Goal: Task Accomplishment & Management: Manage account settings

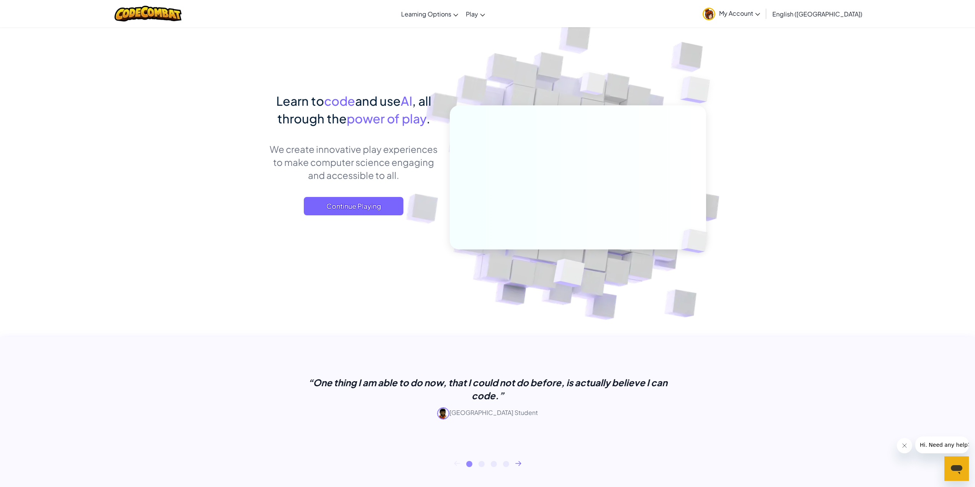
click at [760, 16] on span "My Account" at bounding box center [739, 13] width 41 height 8
click at [162, 13] on img at bounding box center [147, 14] width 67 height 16
click at [738, 59] on img at bounding box center [572, 168] width 425 height 425
click at [478, 15] on span "Play" at bounding box center [472, 14] width 12 height 8
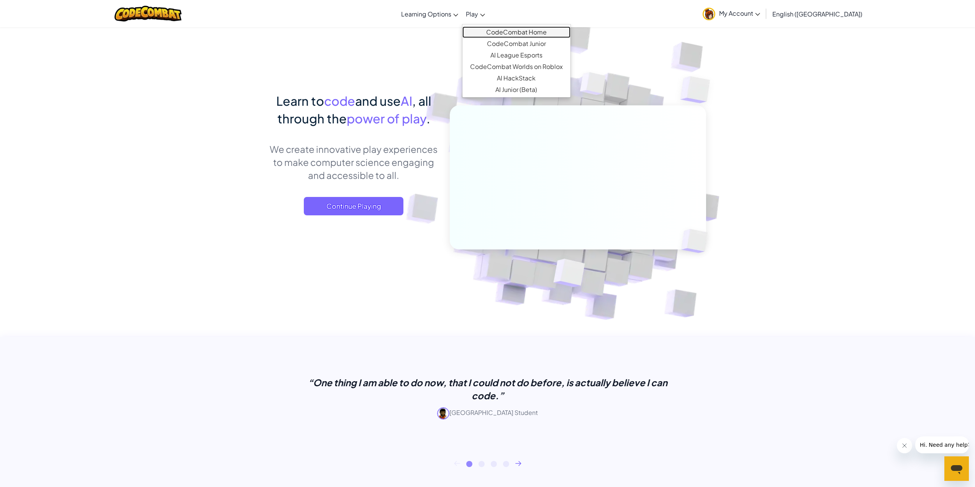
click at [520, 35] on link "CodeCombat Home" at bounding box center [516, 31] width 108 height 11
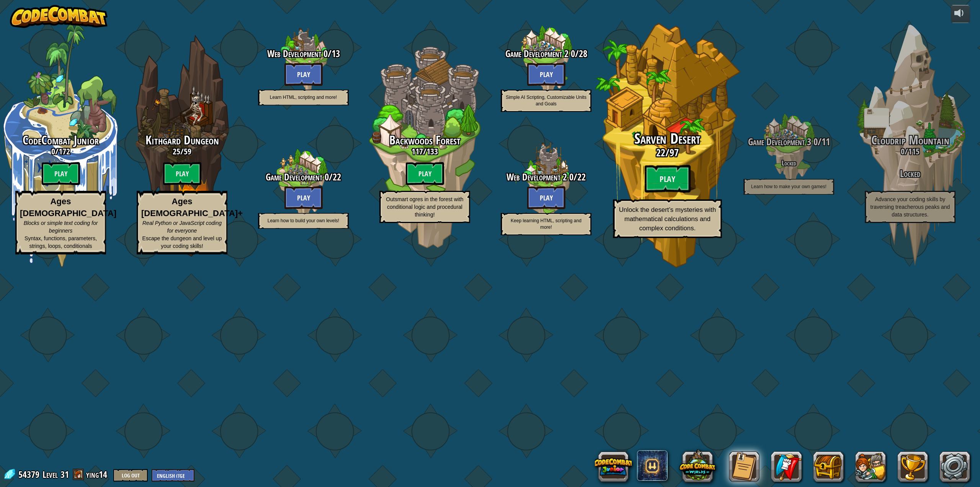
click at [635, 149] on span "Sarven Desert" at bounding box center [668, 139] width 66 height 20
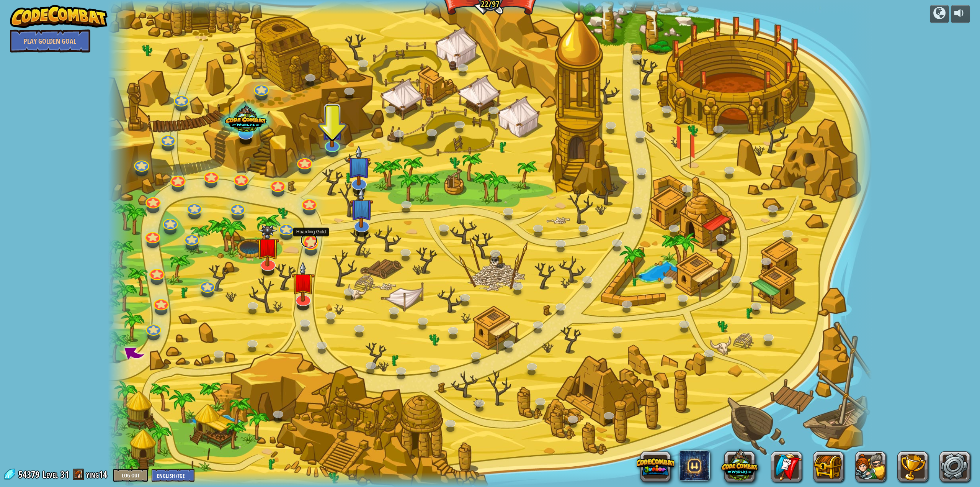
click at [309, 245] on link at bounding box center [309, 239] width 17 height 15
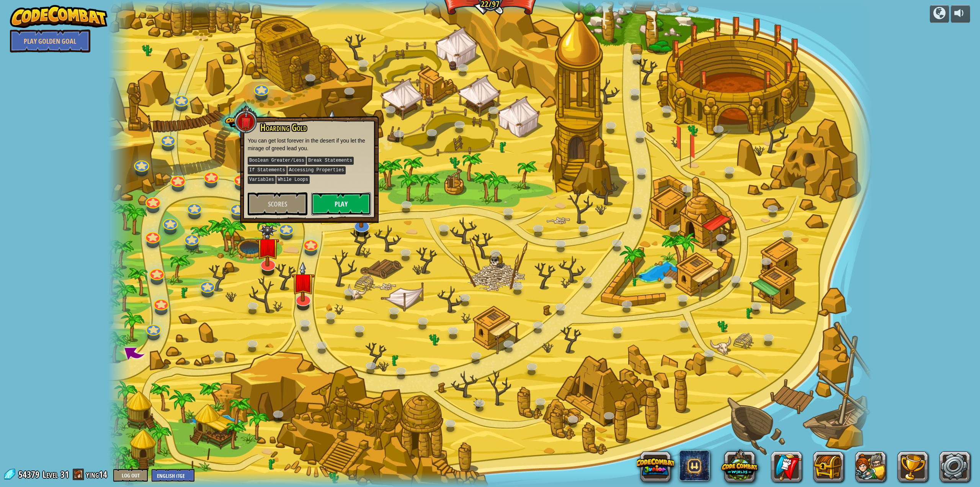
click at [336, 200] on button "Play" at bounding box center [341, 203] width 60 height 23
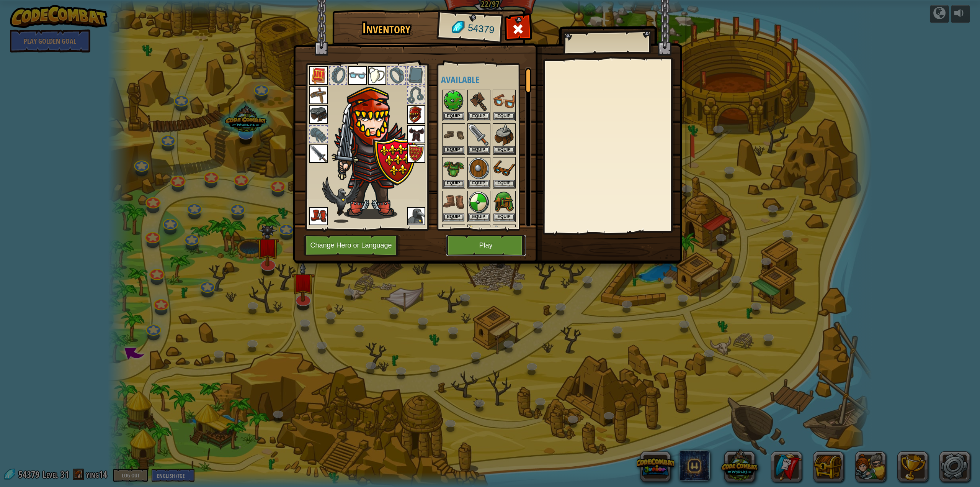
click at [482, 247] on button "Play" at bounding box center [486, 245] width 80 height 21
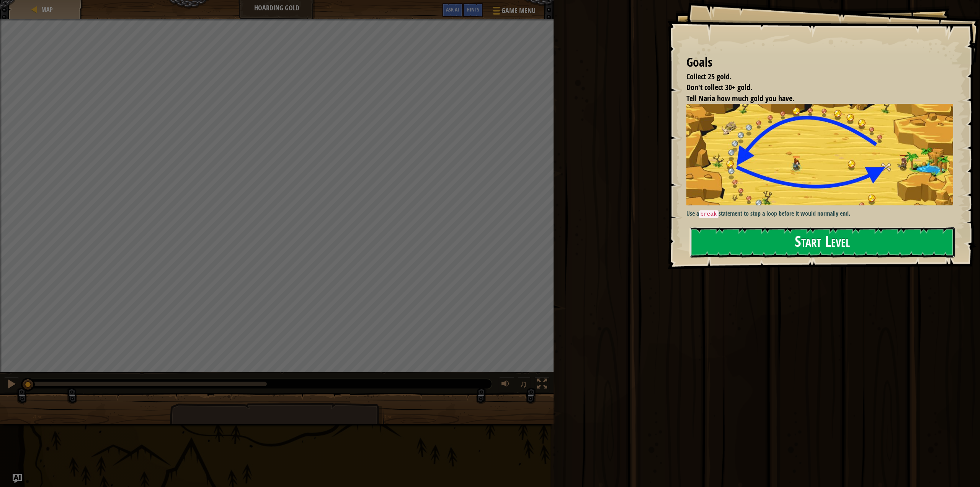
click at [736, 244] on button "Start Level" at bounding box center [822, 242] width 265 height 30
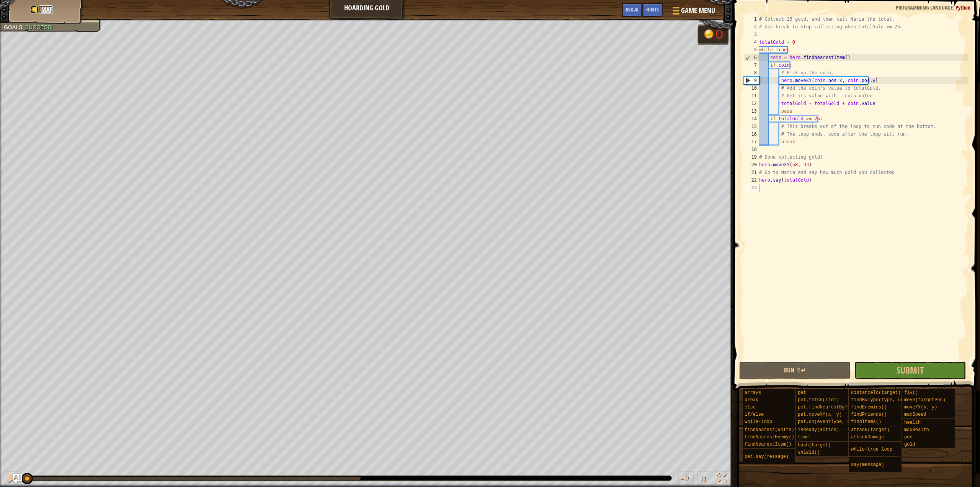
click at [41, 8] on span "Map" at bounding box center [46, 9] width 11 height 8
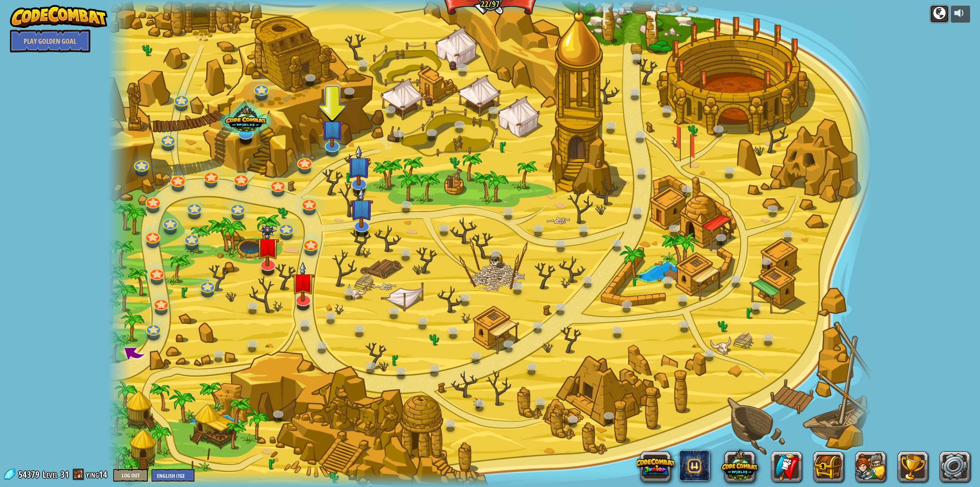
click at [939, 16] on div at bounding box center [940, 13] width 12 height 12
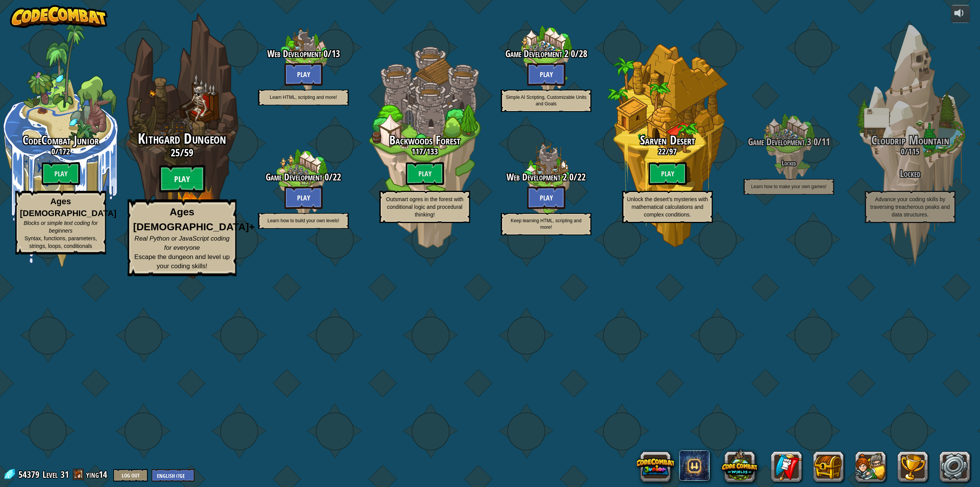
click at [180, 193] on btn "Play" at bounding box center [182, 179] width 46 height 28
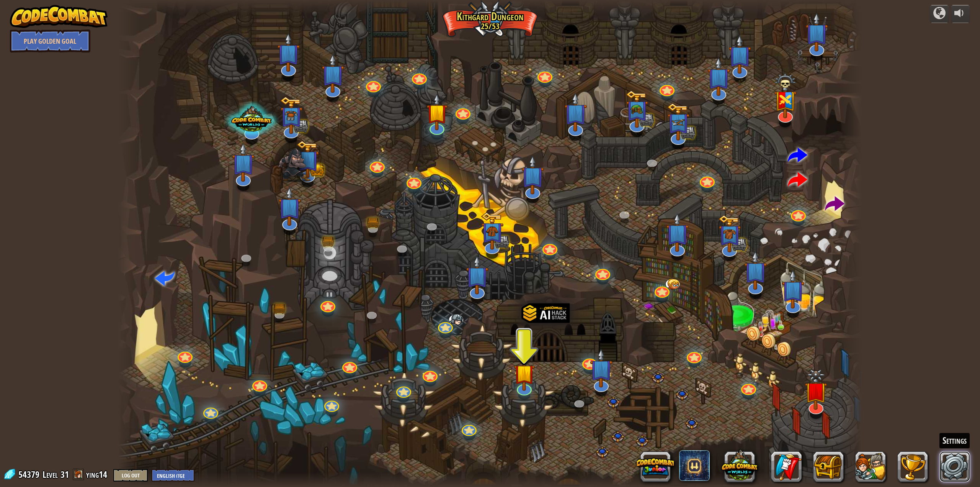
click at [953, 466] on link at bounding box center [955, 466] width 31 height 31
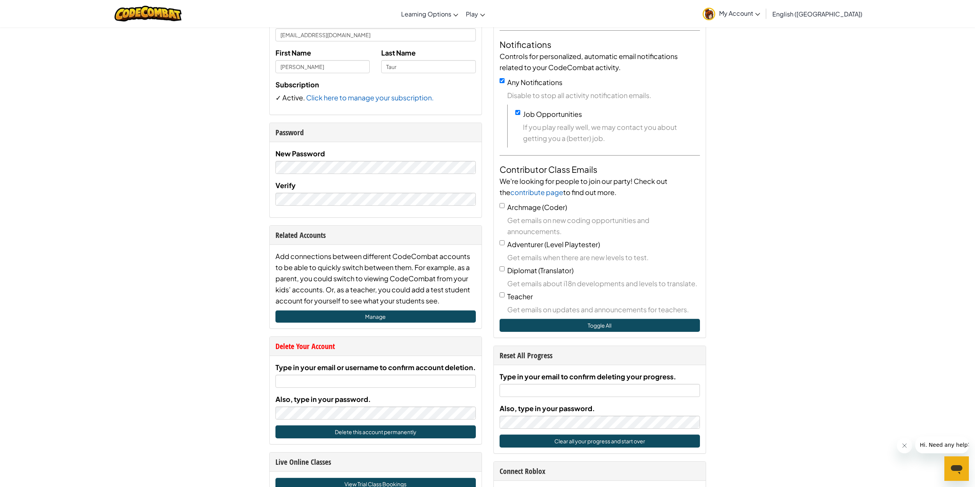
scroll to position [153, 0]
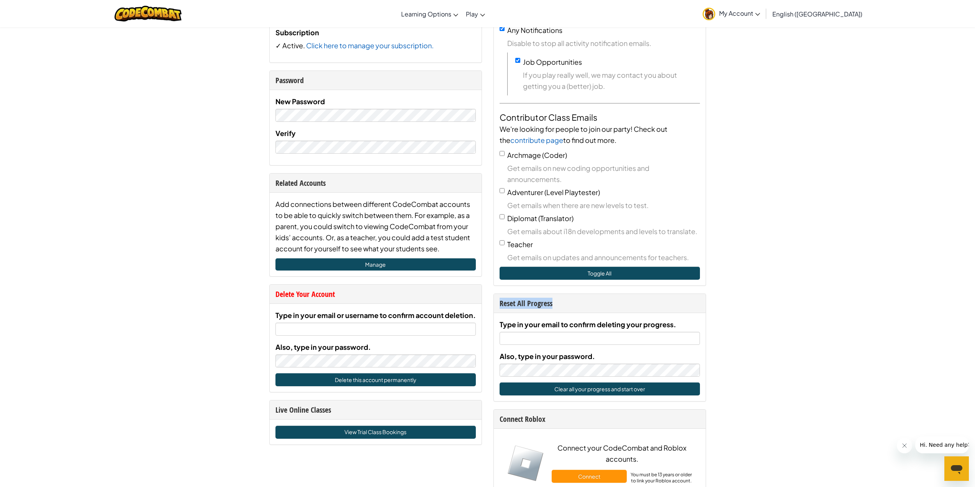
click at [881, 277] on div "Account Account Settings Me Username ying14 Email ( Not yet verified. Please sa…" at bounding box center [487, 408] width 975 height 1068
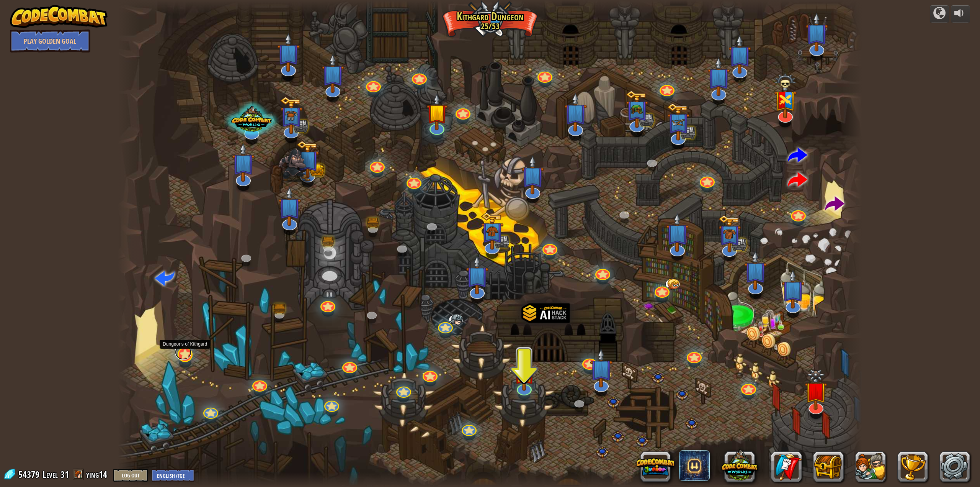
click at [185, 355] on link at bounding box center [183, 351] width 16 height 15
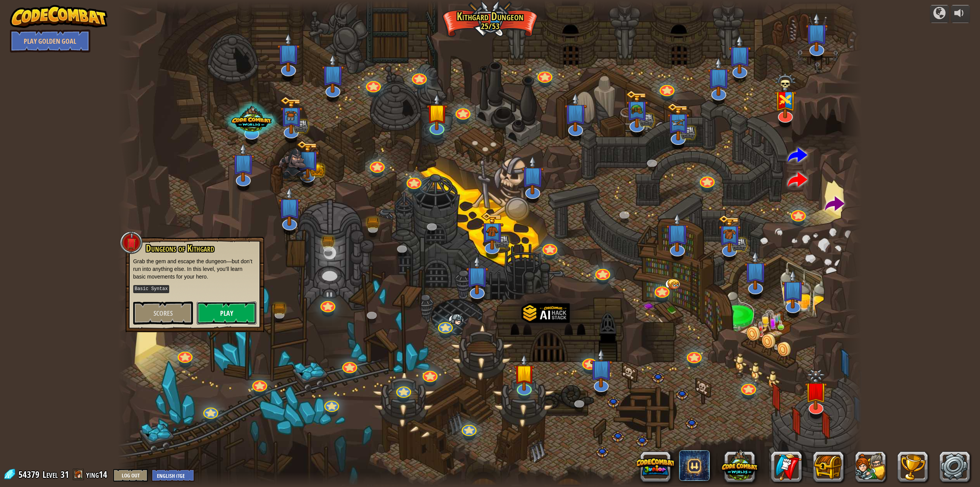
click at [220, 312] on button "Play" at bounding box center [227, 312] width 60 height 23
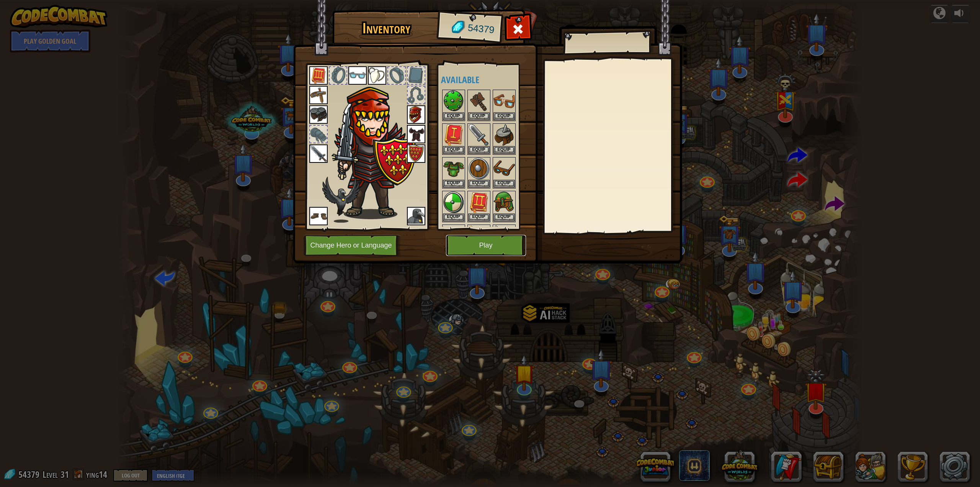
click at [470, 253] on button "Play" at bounding box center [486, 245] width 80 height 21
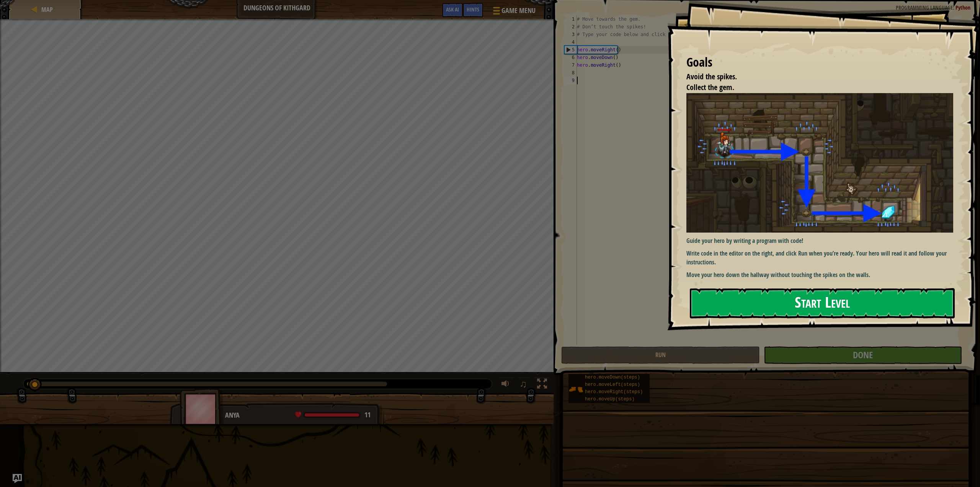
click at [726, 302] on button "Start Level" at bounding box center [822, 303] width 265 height 30
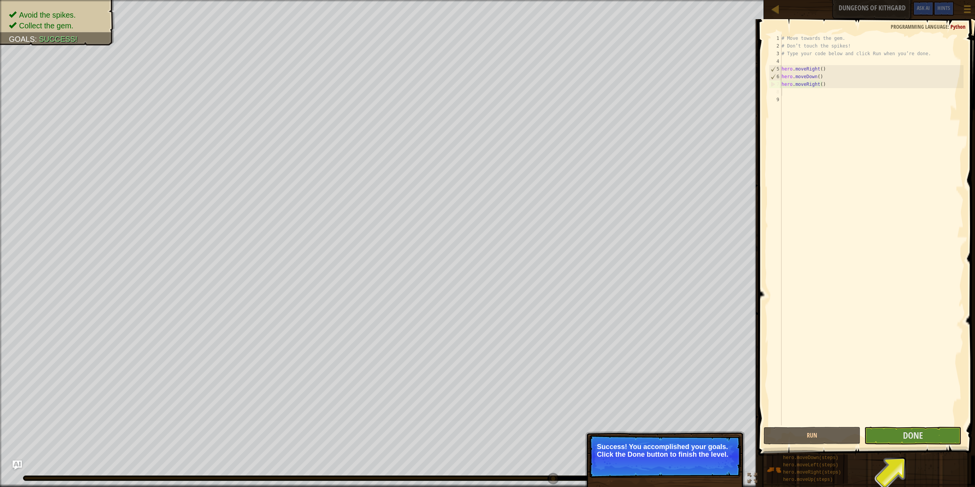
click at [833, 89] on div "# Move towards the gem. # Don’t touch the spikes! # Type your code below and cl…" at bounding box center [871, 237] width 183 height 406
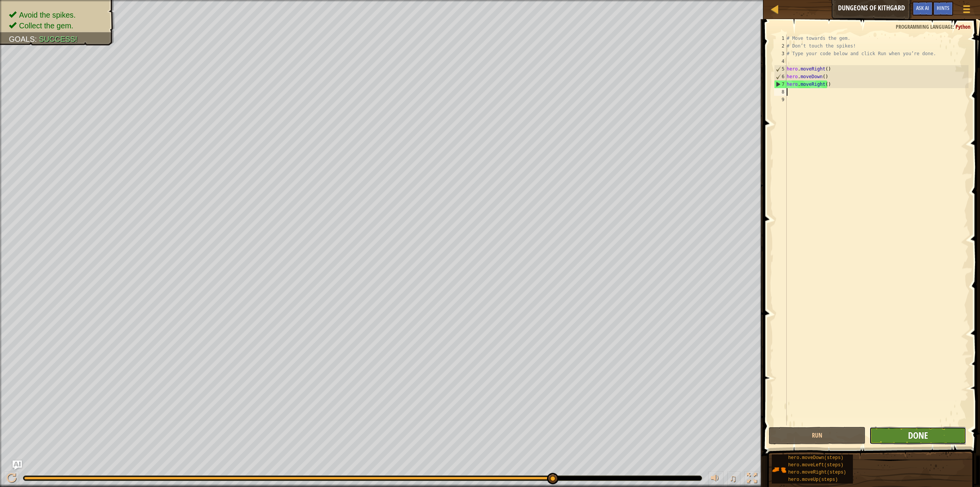
click at [921, 436] on span "Done" at bounding box center [918, 435] width 20 height 12
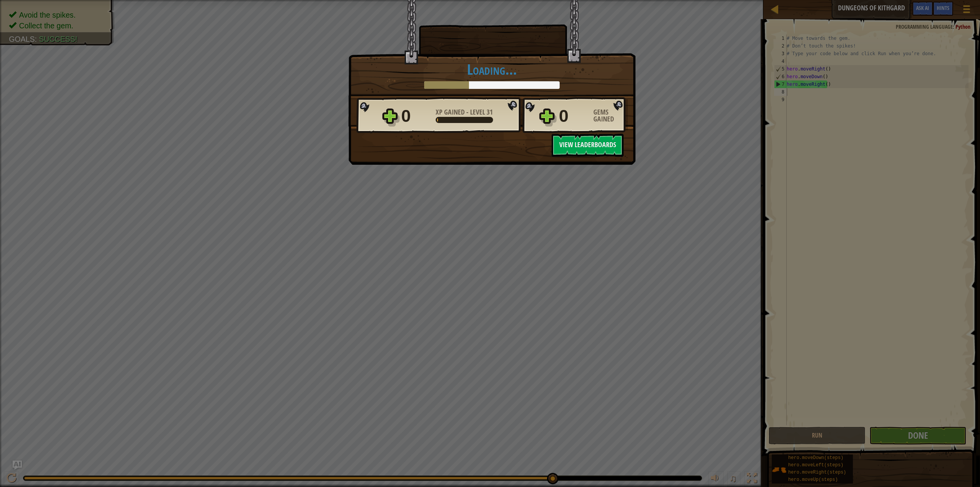
click at [616, 232] on div "× Well done, hero. You’re building the strength to escape Kithgard. How fun was…" at bounding box center [490, 243] width 980 height 487
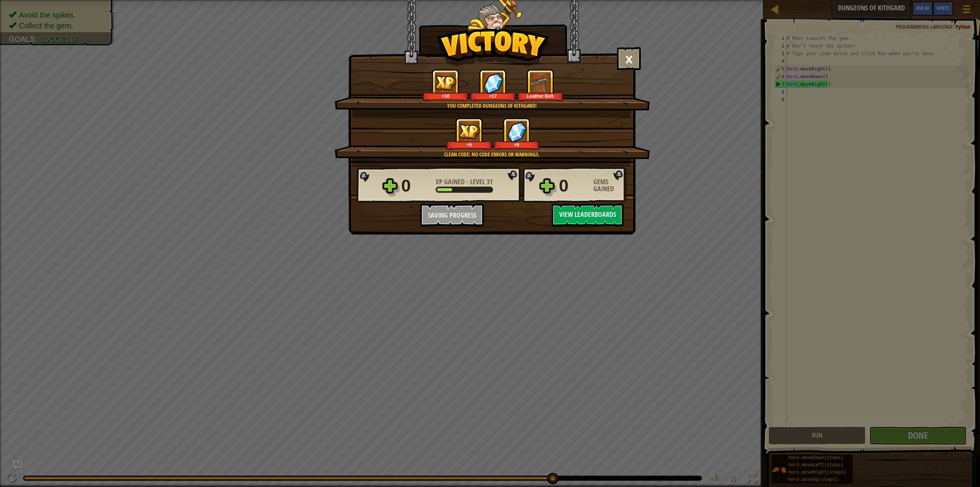
click at [949, 8] on div "× Well done, hero. You’re building the strength to escape Kithgard. How fun was…" at bounding box center [490, 243] width 980 height 487
click at [628, 62] on button "×" at bounding box center [629, 58] width 24 height 23
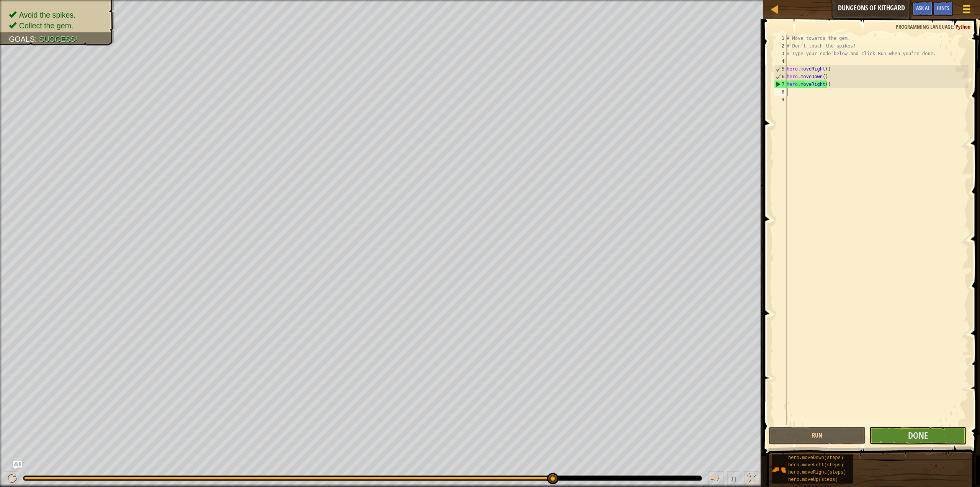
click at [964, 8] on span at bounding box center [966, 9] width 7 height 2
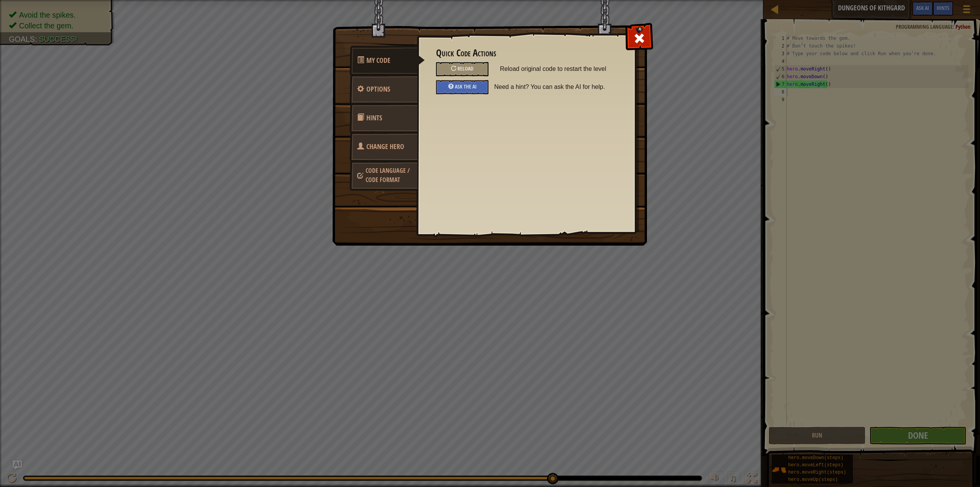
click at [390, 178] on span "Code Language / Code Format" at bounding box center [388, 175] width 44 height 18
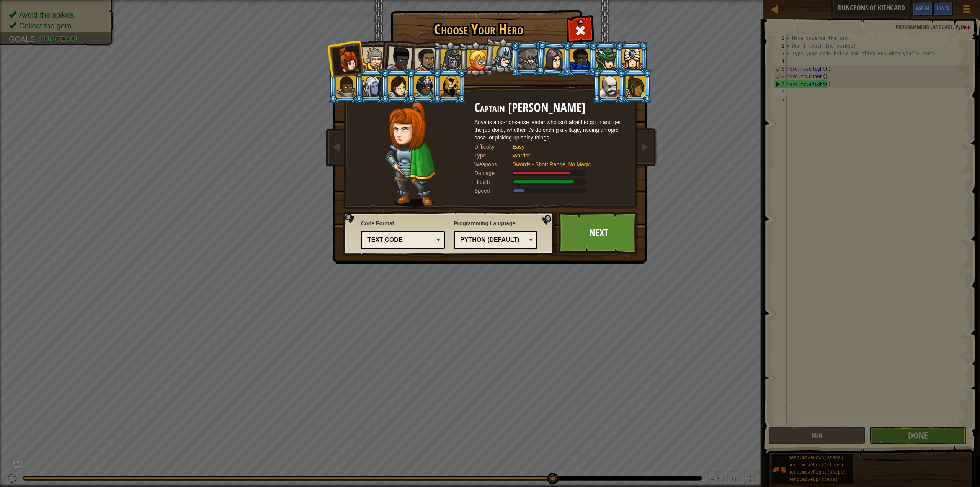
click at [494, 242] on div "Python (Default)" at bounding box center [493, 240] width 66 height 9
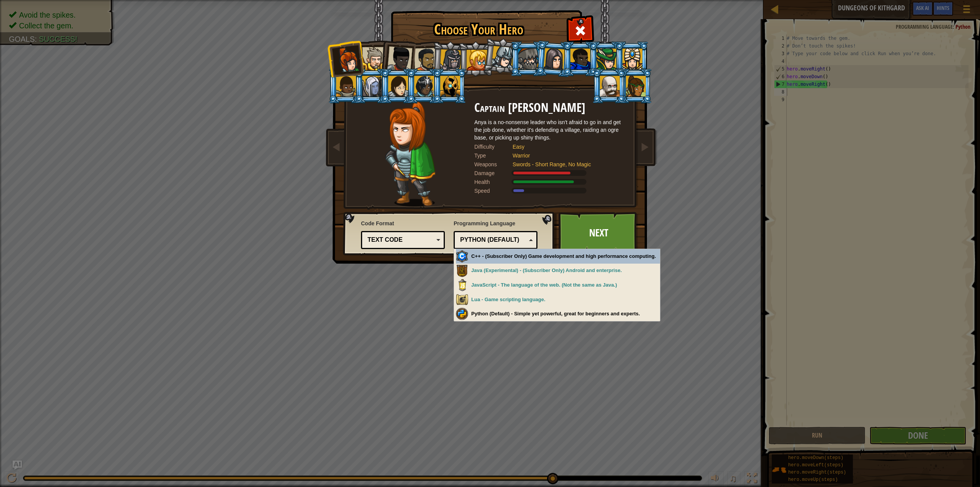
click at [379, 350] on div "Choose Your Hero 54379 Captain Anya Weston Anya is a no-nonsense leader who isn…" at bounding box center [490, 243] width 980 height 487
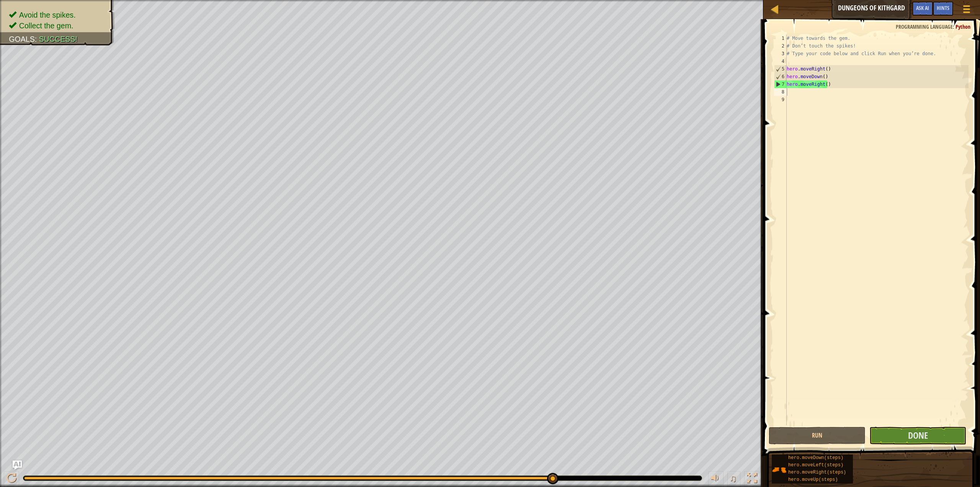
drag, startPoint x: 811, startPoint y: 290, endPoint x: 817, endPoint y: 289, distance: 5.5
click at [817, 289] on div "# Move towards the gem. # Don’t touch the spikes! # Type your code below and cl…" at bounding box center [876, 237] width 183 height 406
click at [965, 9] on span at bounding box center [966, 9] width 7 height 2
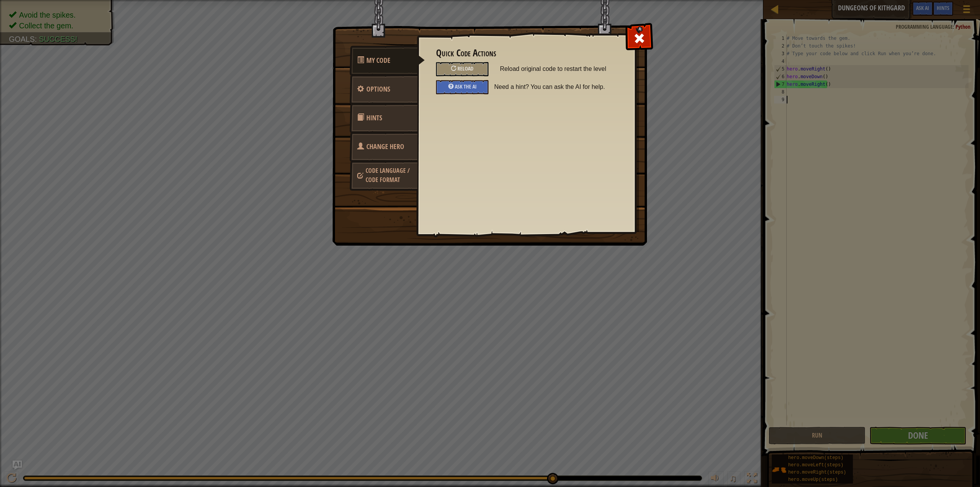
click at [367, 177] on span "Code Language / Code Format" at bounding box center [388, 175] width 44 height 18
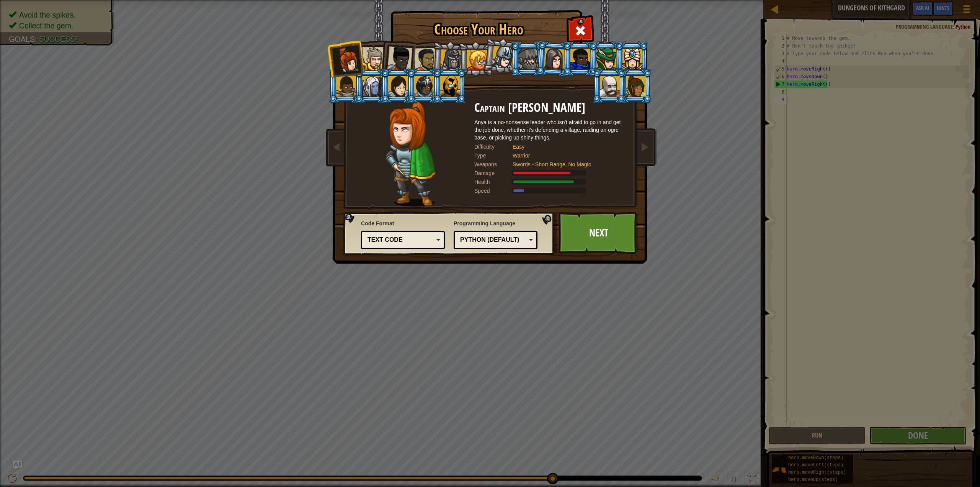
click at [527, 238] on div "Python (Default)" at bounding box center [496, 240] width 74 height 12
click at [579, 29] on span at bounding box center [580, 31] width 12 height 12
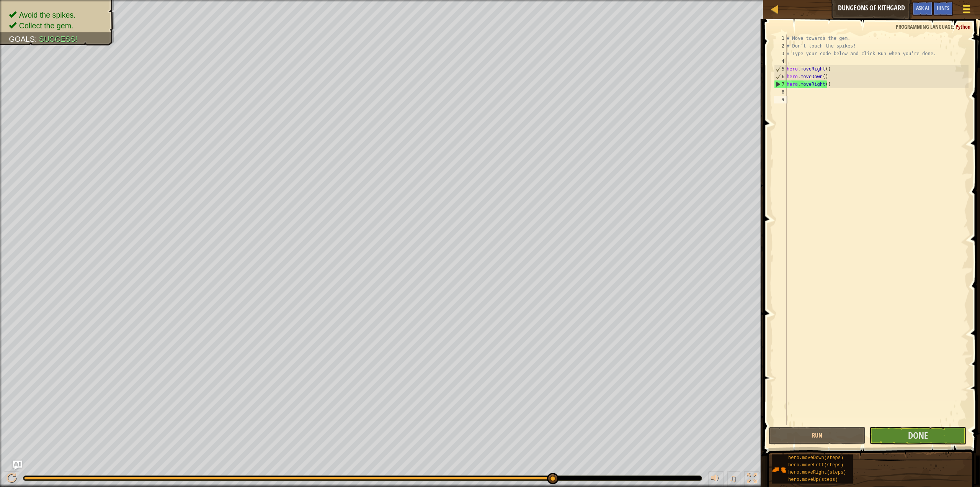
click at [969, 11] on div at bounding box center [967, 8] width 10 height 11
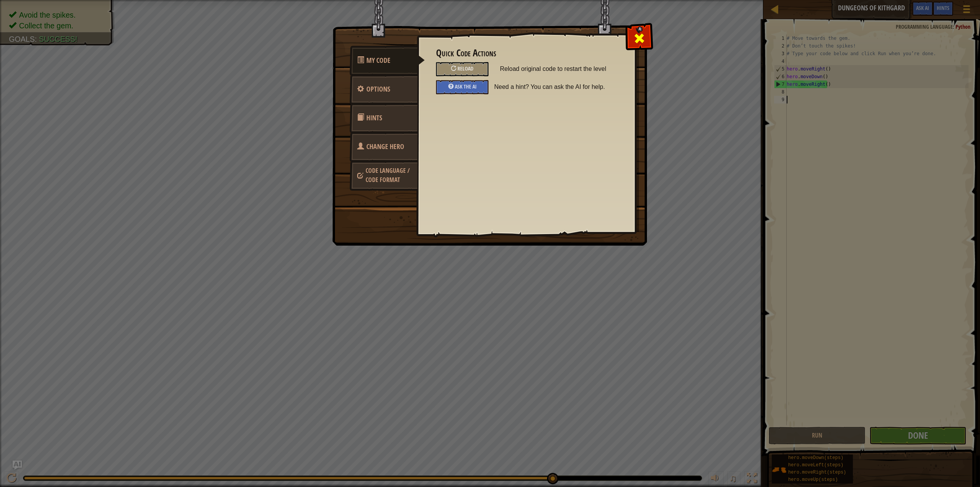
click at [641, 39] on span at bounding box center [639, 38] width 12 height 12
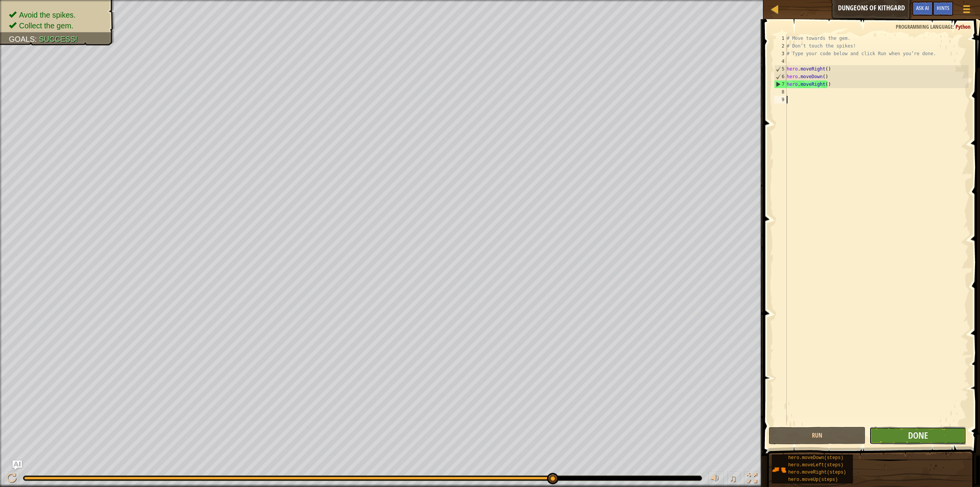
click at [944, 437] on button "Done" at bounding box center [918, 436] width 97 height 18
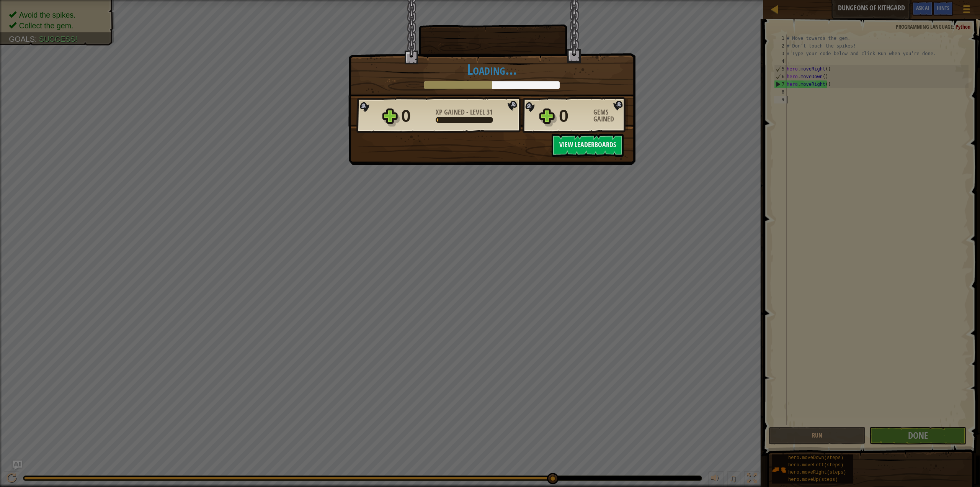
click at [751, 183] on div "× Well done, hero. You’re building the strength to escape Kithgard. How fun was…" at bounding box center [490, 243] width 980 height 487
click at [726, 186] on div "× Well done, hero. You’re building the strength to escape Kithgard. How fun was…" at bounding box center [490, 243] width 980 height 487
click at [729, 187] on div "× Well done, hero. You’re building the strength to escape Kithgard. How fun was…" at bounding box center [490, 243] width 980 height 487
click at [564, 149] on button "View Leaderboards" at bounding box center [588, 145] width 72 height 23
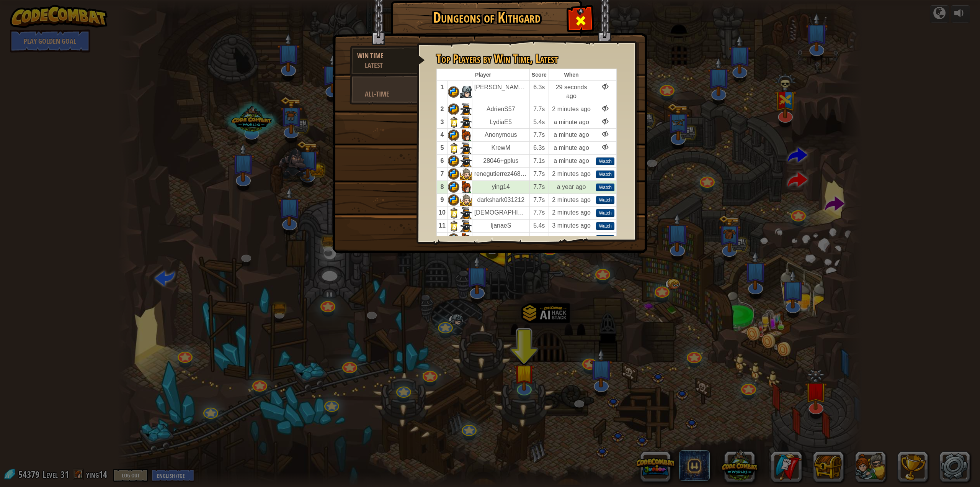
click at [584, 22] on span at bounding box center [581, 21] width 12 height 12
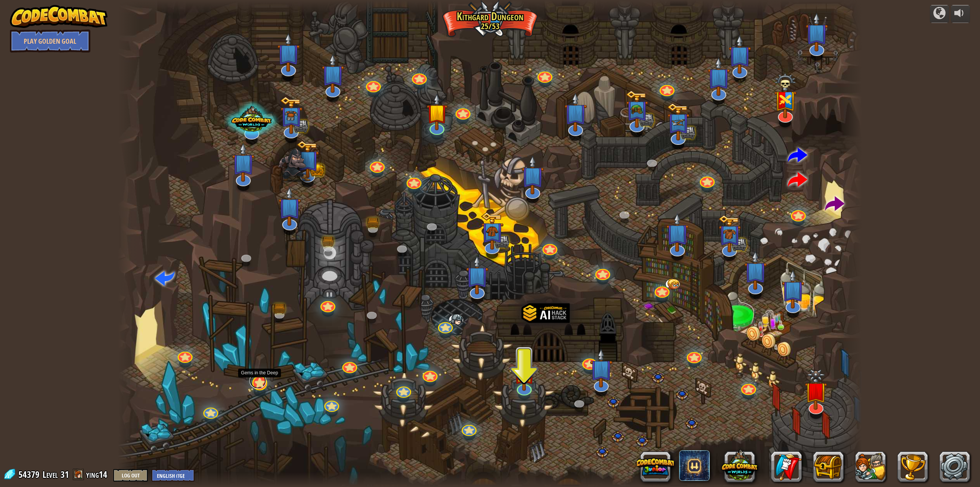
click at [254, 386] on link at bounding box center [258, 380] width 16 height 15
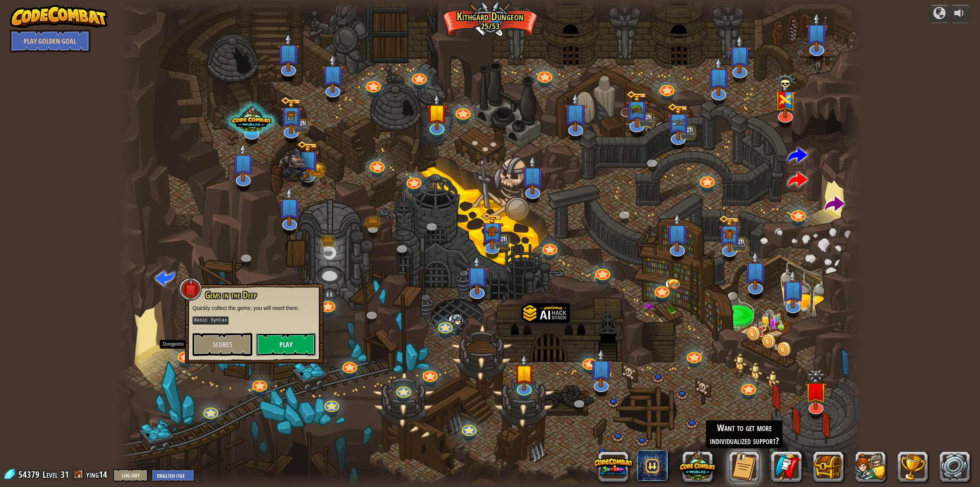
drag, startPoint x: 296, startPoint y: 342, endPoint x: 301, endPoint y: 339, distance: 5.2
click at [301, 339] on button "Play" at bounding box center [286, 344] width 60 height 23
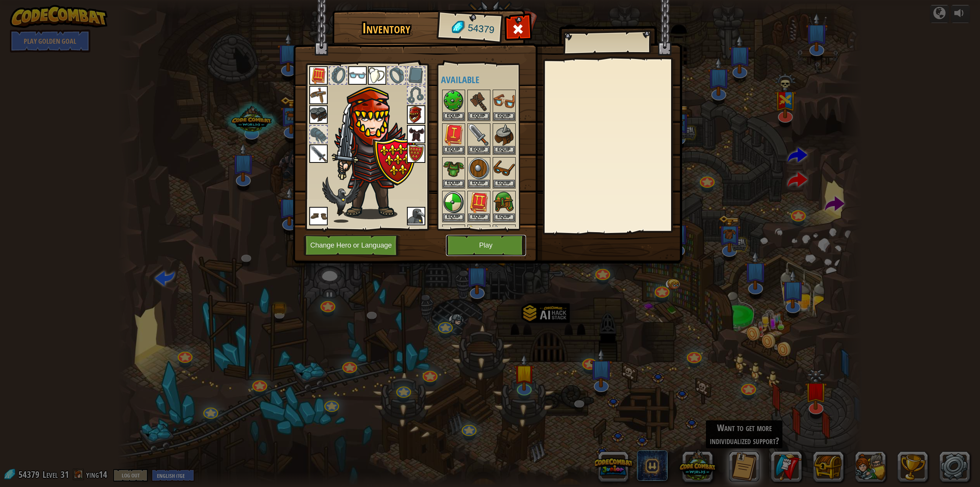
drag, startPoint x: 454, startPoint y: 245, endPoint x: 460, endPoint y: 242, distance: 6.4
click at [460, 242] on button "Play" at bounding box center [486, 245] width 80 height 21
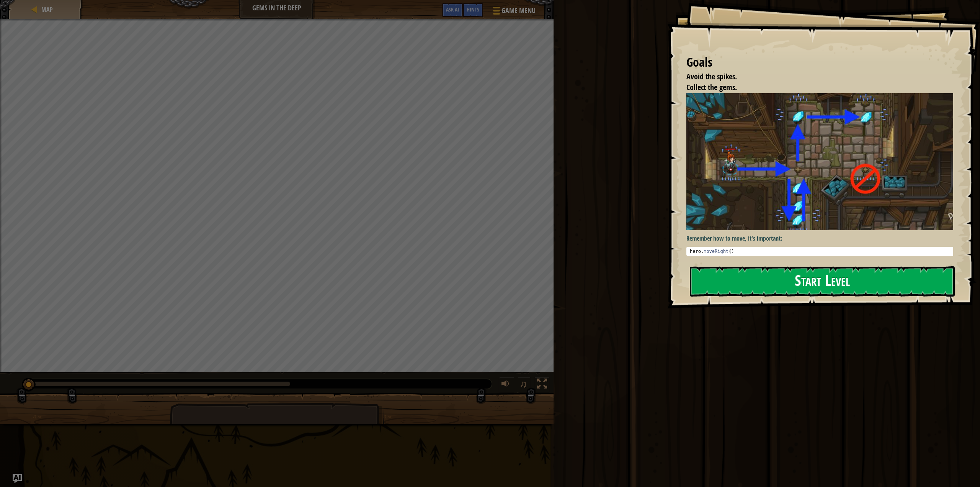
drag, startPoint x: 752, startPoint y: 277, endPoint x: 755, endPoint y: 273, distance: 4.9
click at [755, 274] on button "Start Level" at bounding box center [822, 281] width 265 height 30
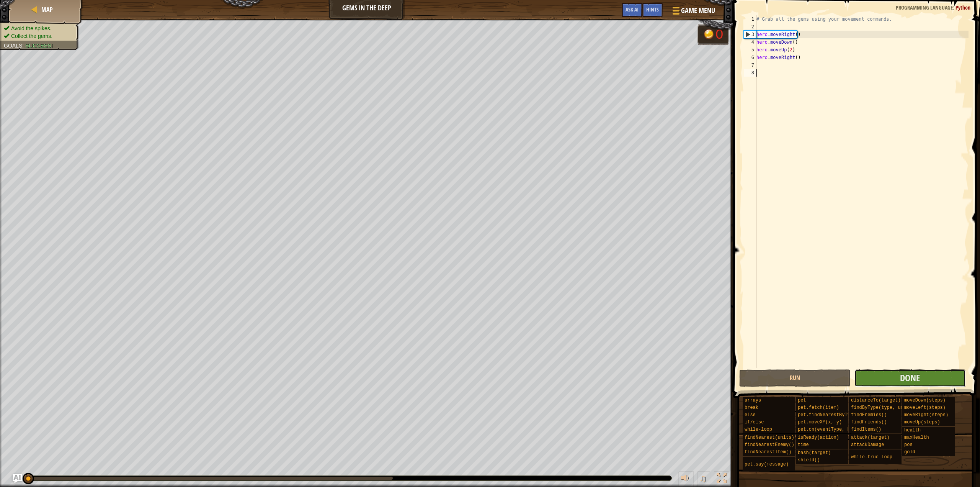
click at [881, 378] on button "Done" at bounding box center [910, 378] width 111 height 18
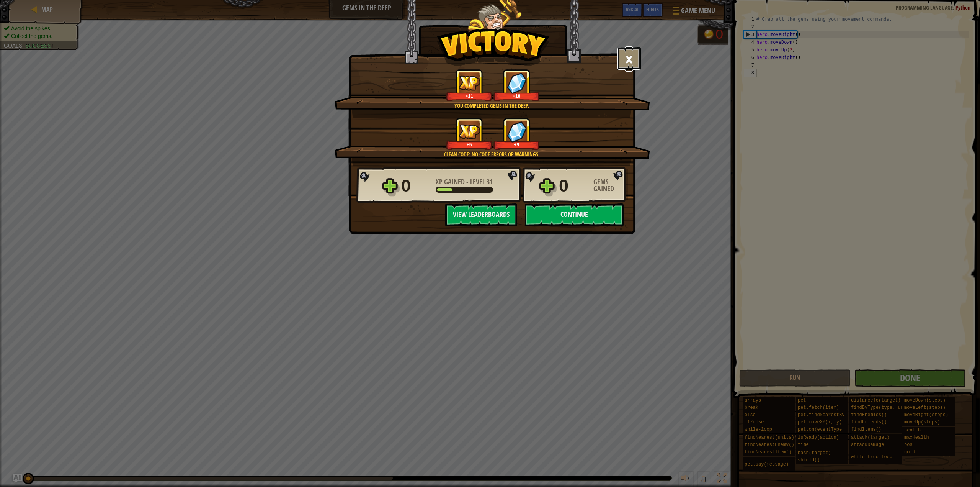
click at [626, 55] on button "×" at bounding box center [629, 58] width 24 height 23
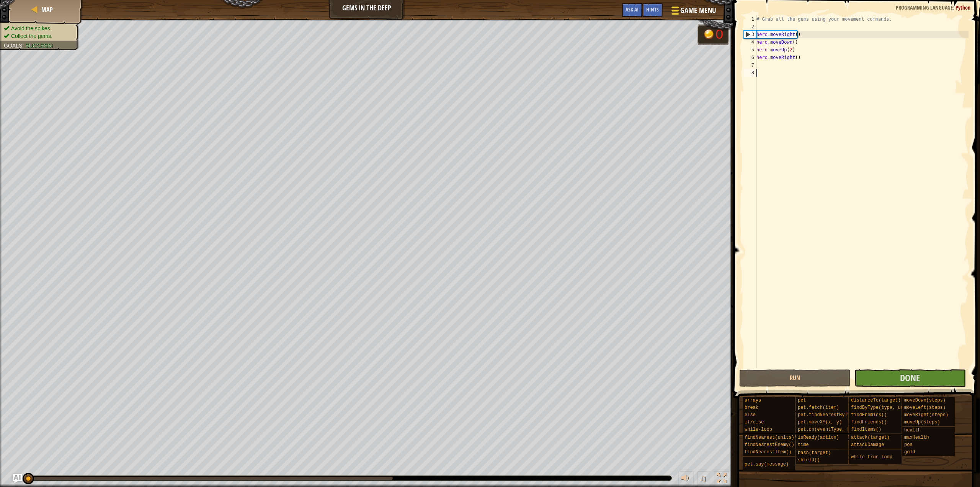
click at [713, 12] on span "Game Menu" at bounding box center [699, 10] width 36 height 10
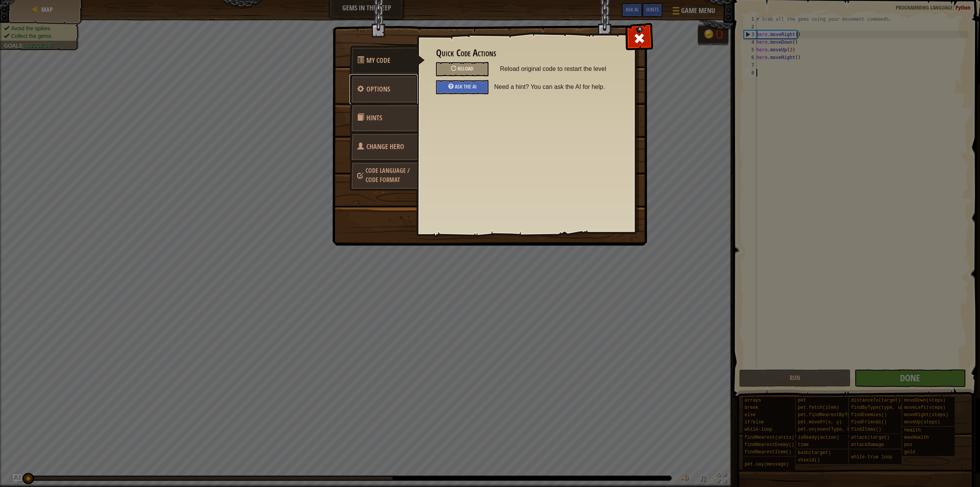
click at [379, 91] on span "Options" at bounding box center [378, 89] width 24 height 10
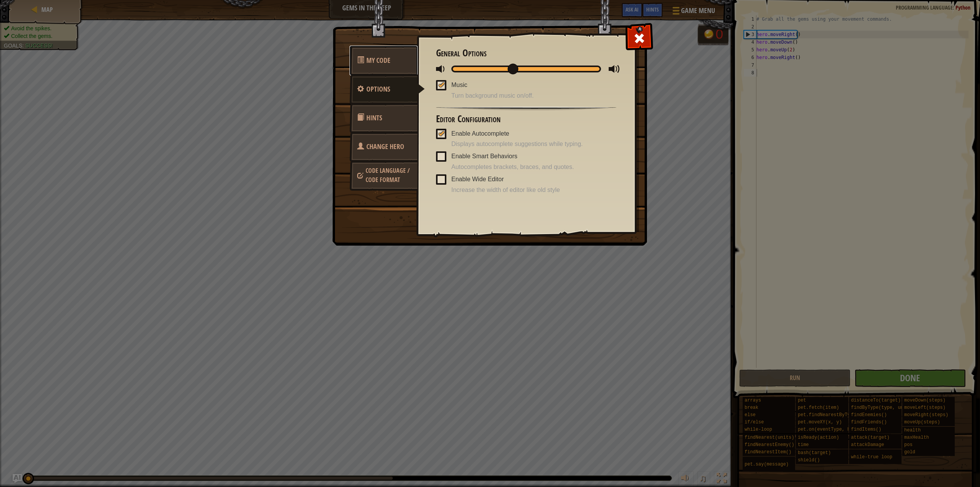
click at [373, 64] on span "My Code" at bounding box center [378, 61] width 24 height 10
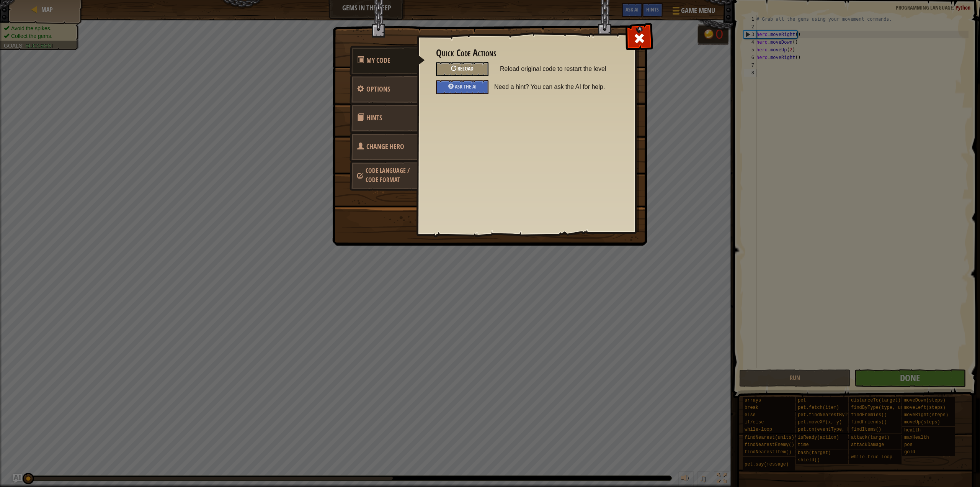
click at [472, 69] on span "Reload" at bounding box center [466, 68] width 16 height 7
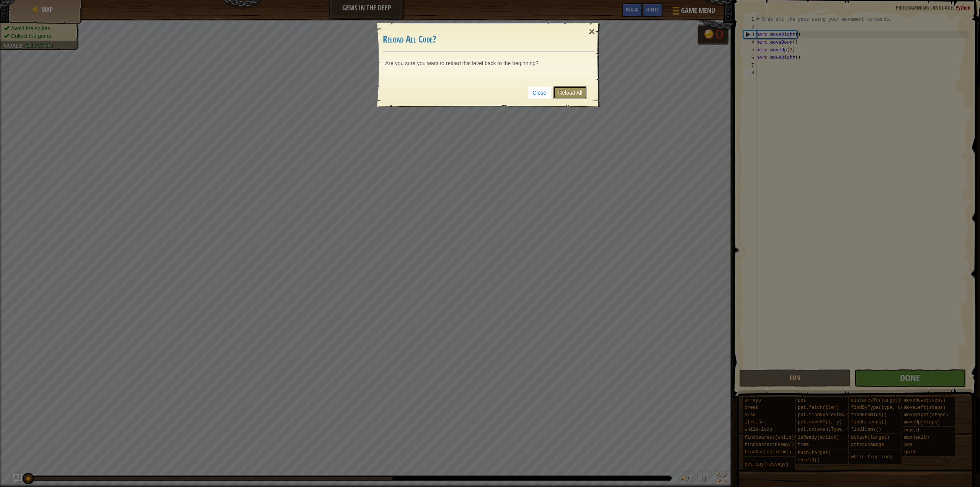
click at [577, 93] on link "Reload All" at bounding box center [570, 92] width 34 height 13
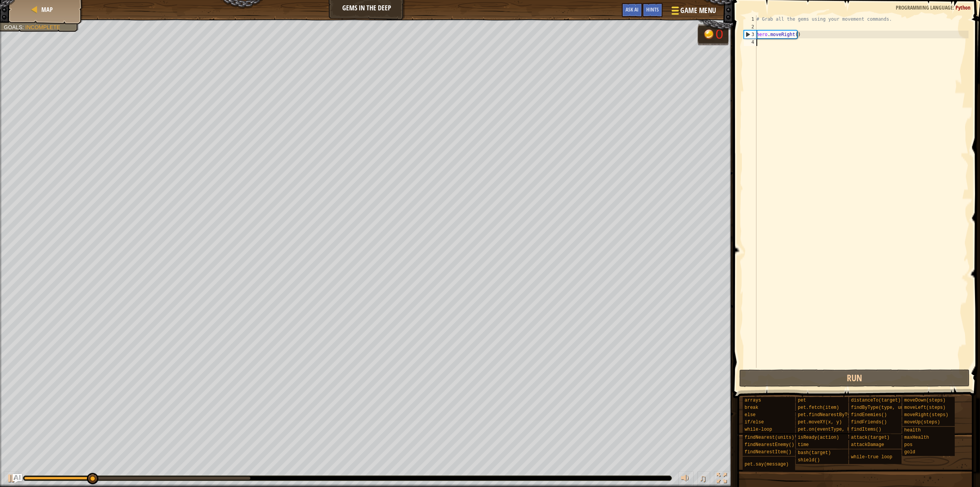
click at [687, 8] on span "Game Menu" at bounding box center [699, 10] width 36 height 10
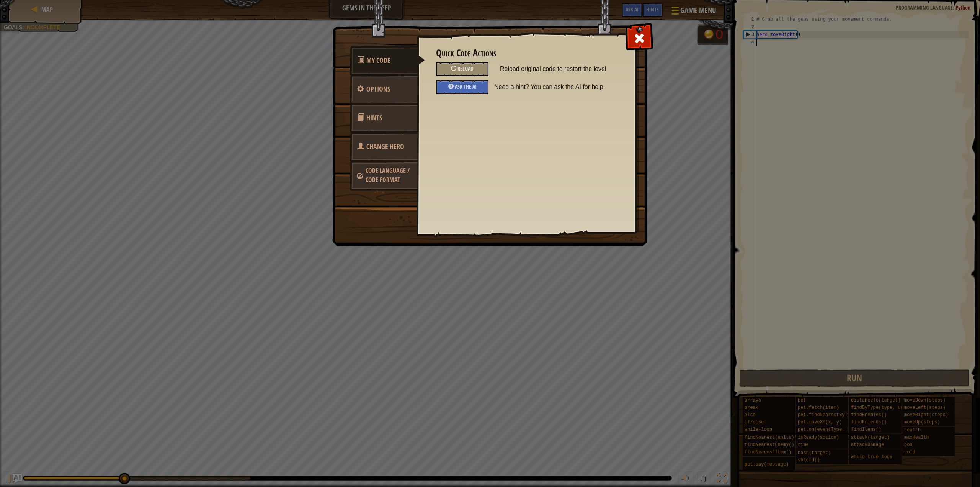
click at [687, 8] on div "My Code Options Hints Change Hero Code Language / Code Format Quick Code Action…" at bounding box center [490, 243] width 980 height 487
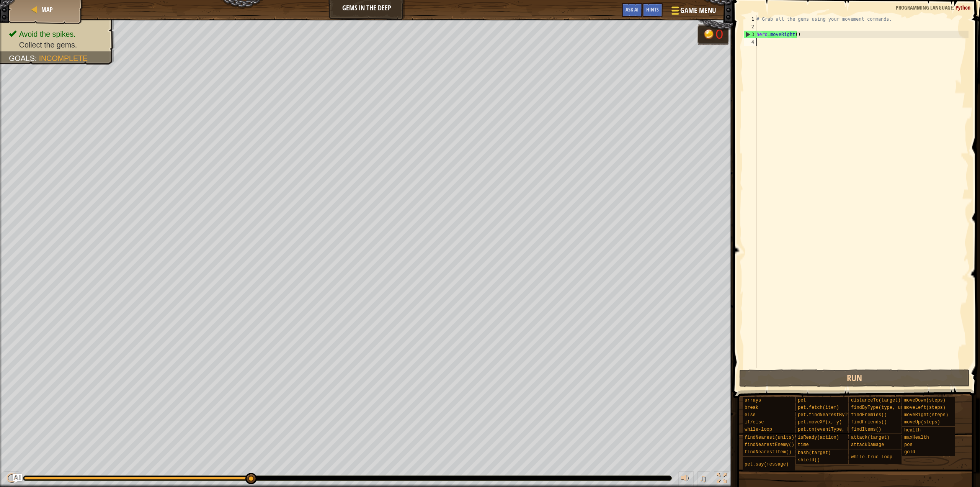
click at [689, 11] on span "Game Menu" at bounding box center [699, 10] width 36 height 10
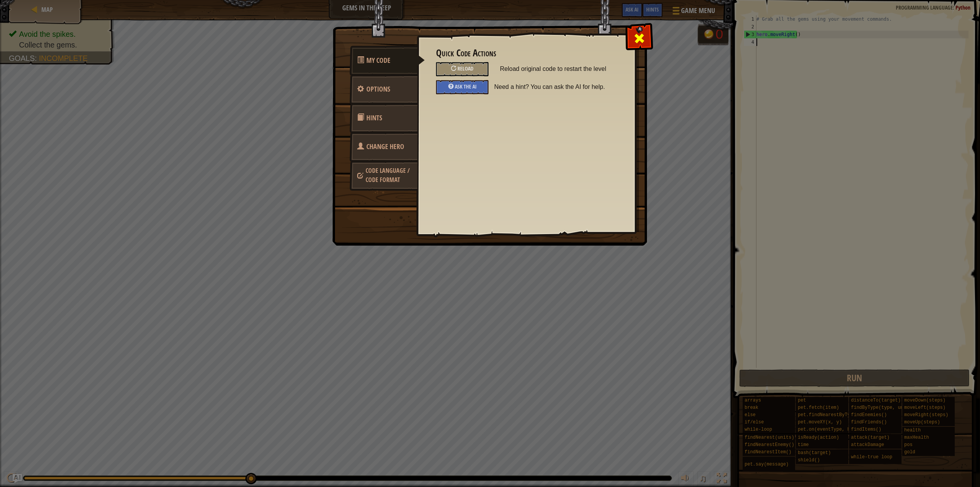
click at [641, 36] on span at bounding box center [639, 38] width 12 height 12
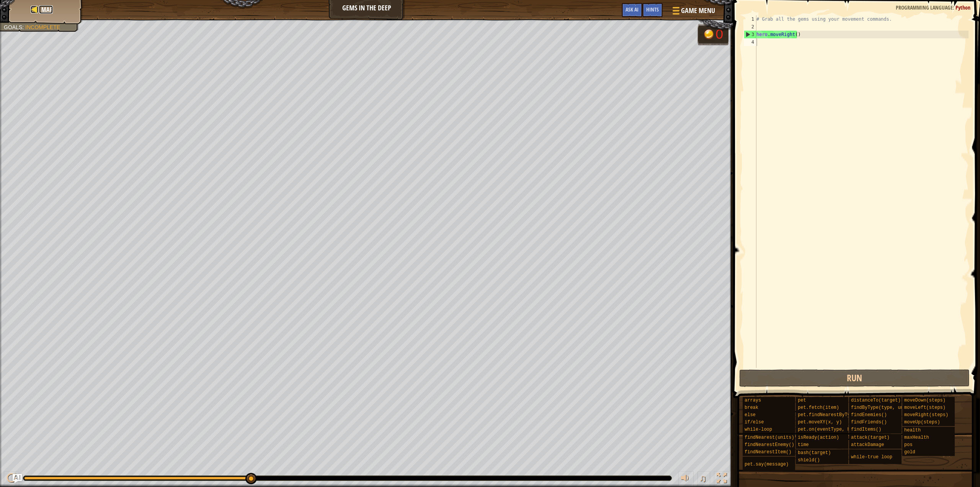
click at [42, 13] on span "Map" at bounding box center [46, 9] width 11 height 8
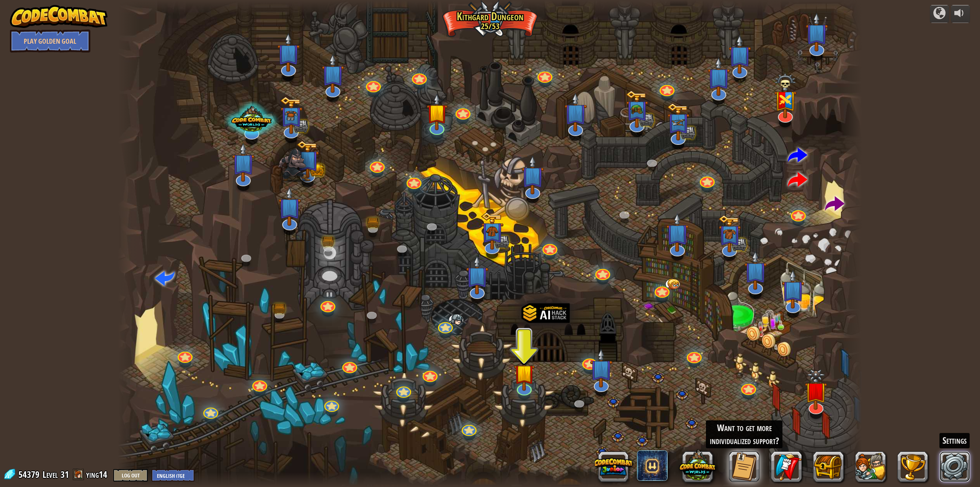
click at [962, 465] on link at bounding box center [955, 466] width 31 height 31
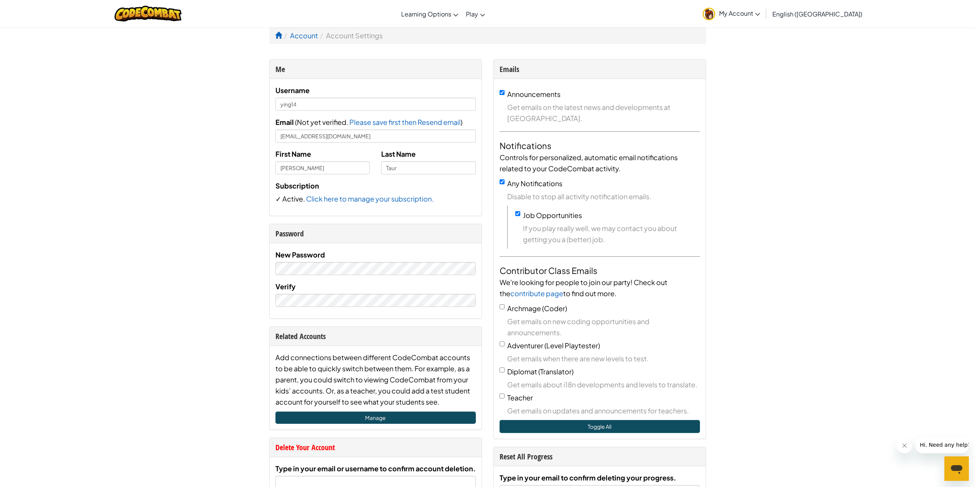
click at [344, 36] on li "Account Settings" at bounding box center [350, 35] width 65 height 11
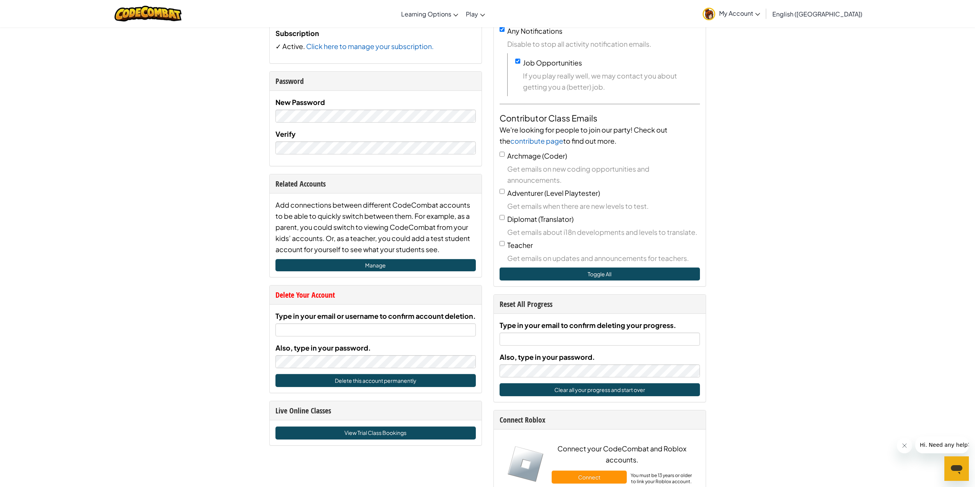
scroll to position [153, 0]
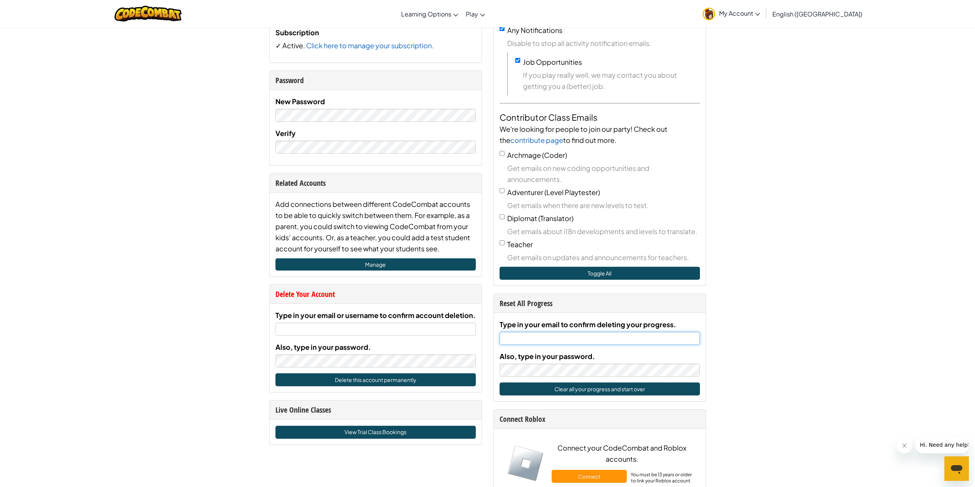
click at [558, 335] on input "Type in your email to confirm deleting your progress." at bounding box center [599, 338] width 200 height 13
type input "[EMAIL_ADDRESS][DOMAIN_NAME]"
click at [618, 390] on button "Clear all your progress and start over" at bounding box center [599, 388] width 200 height 13
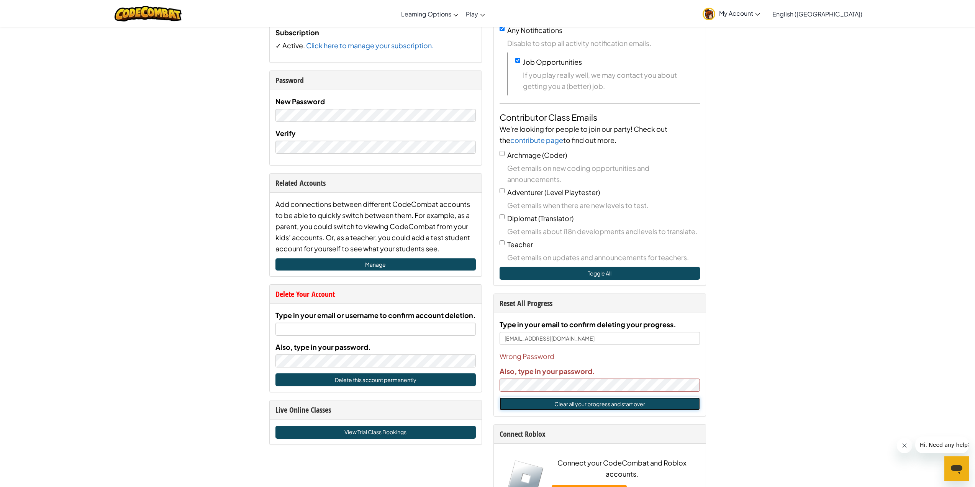
click at [618, 406] on button "Clear all your progress and start over" at bounding box center [599, 403] width 200 height 13
click at [482, 372] on div "Me Username ying14 Email ( Not yet verified. Please save first then Resend emai…" at bounding box center [487, 213] width 448 height 614
click at [782, 359] on div "Account Account Settings Me Username ying14 Email ( Not yet verified. Please sa…" at bounding box center [487, 415] width 975 height 1083
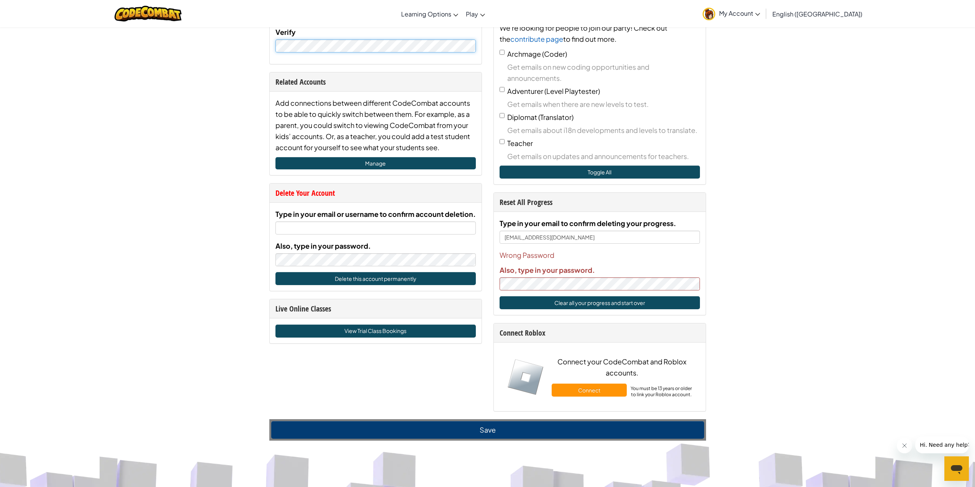
scroll to position [268, 0]
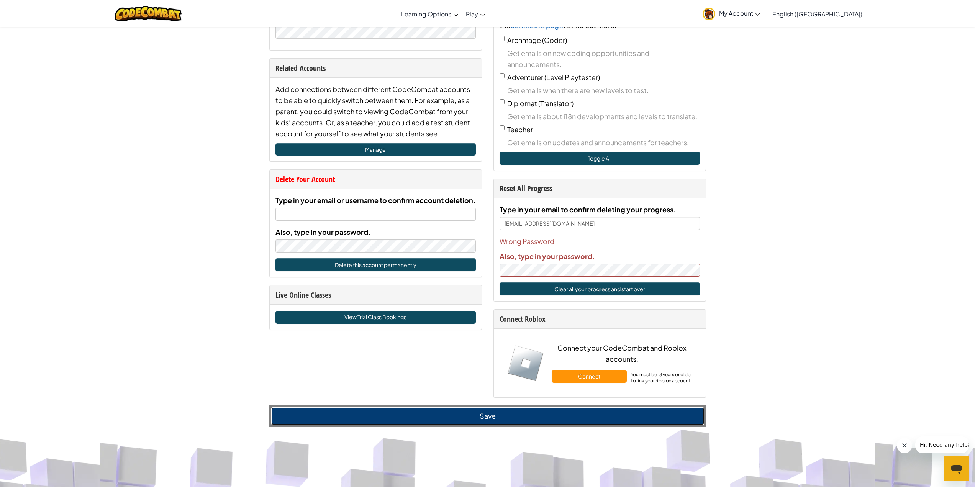
click at [477, 424] on button "Save" at bounding box center [487, 416] width 433 height 18
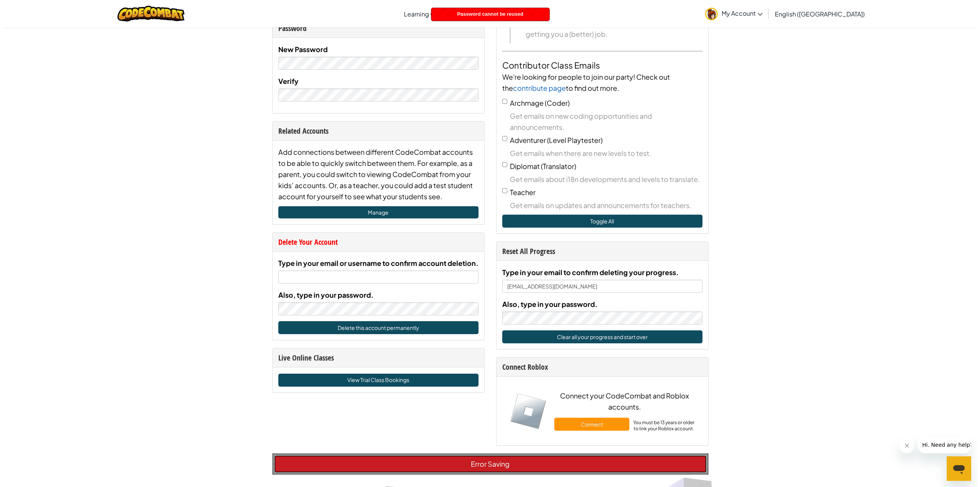
scroll to position [191, 0]
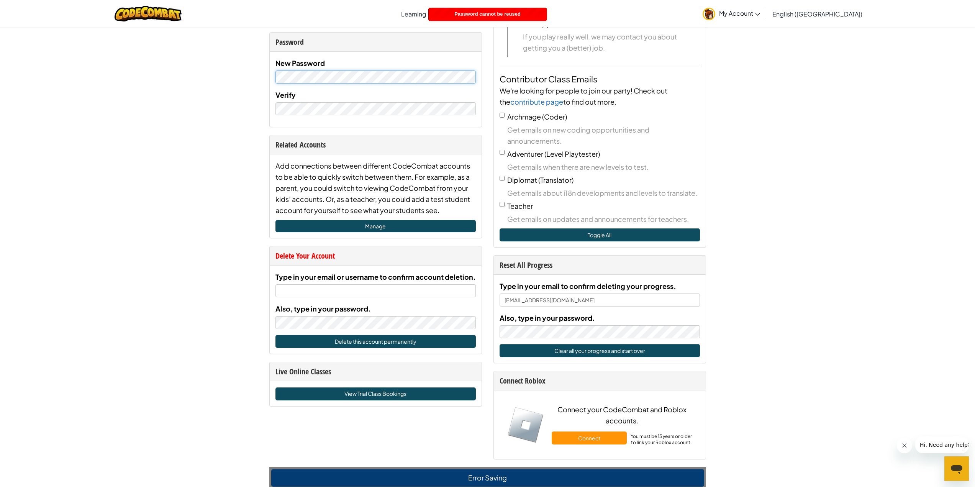
click at [249, 65] on div "Account Account Settings Me Username ying14 Email ( Not yet verified. Please sa…" at bounding box center [487, 369] width 975 height 1068
click at [235, 107] on div "Account Account Settings Me Username ying14 Email ( Not yet verified. Please sa…" at bounding box center [487, 369] width 975 height 1068
click at [582, 353] on button "Clear all your progress and start over" at bounding box center [599, 350] width 200 height 13
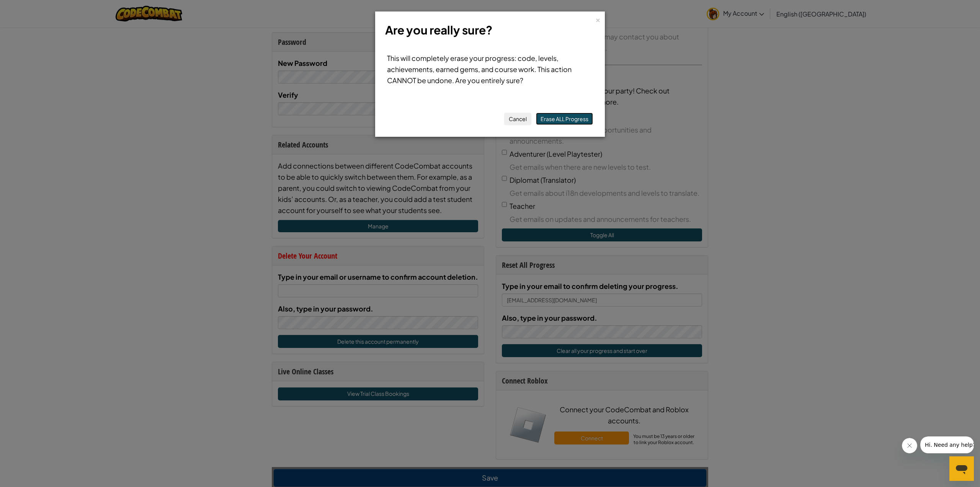
click at [551, 122] on button "Erase ALL Progress" at bounding box center [564, 119] width 57 height 12
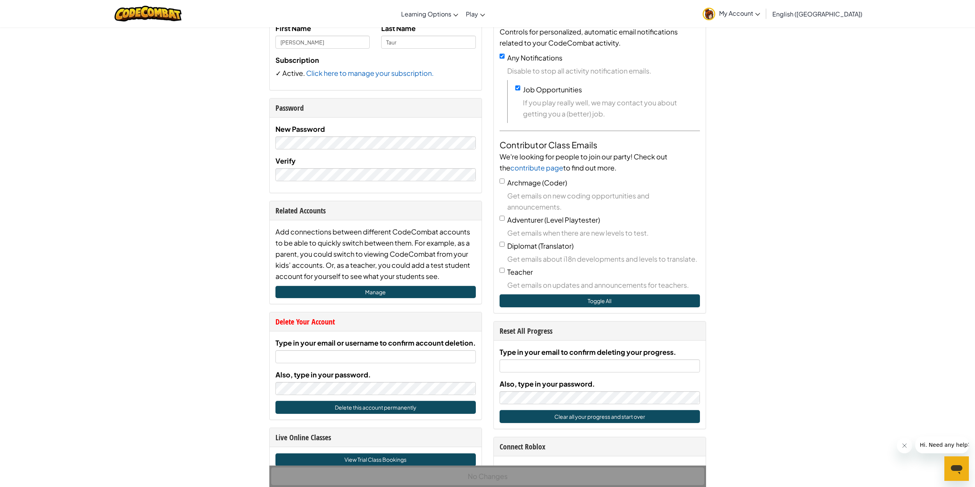
scroll to position [38, 0]
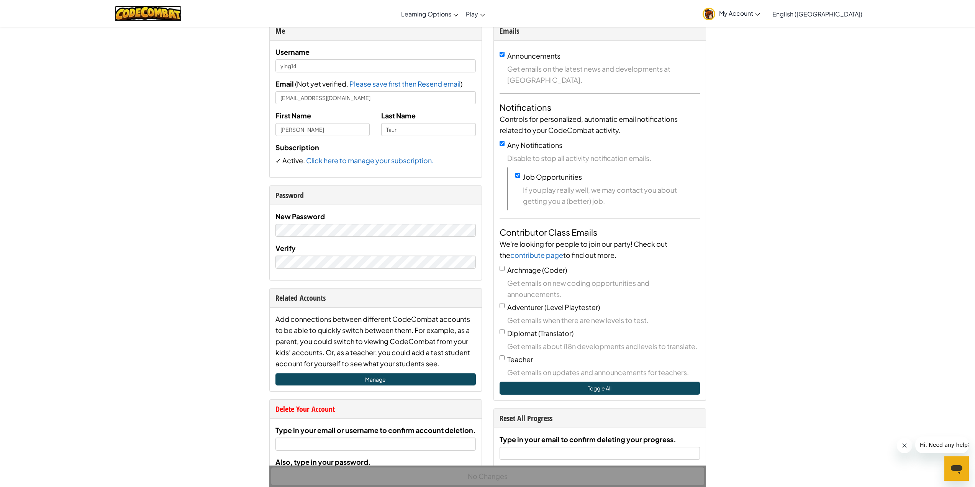
click at [157, 7] on img at bounding box center [147, 14] width 67 height 16
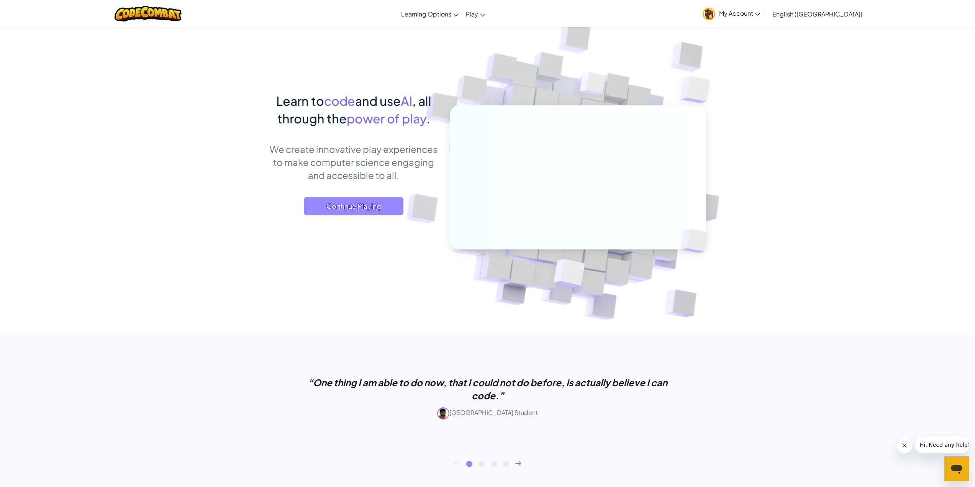
click at [370, 206] on span "Continue Playing" at bounding box center [354, 206] width 100 height 18
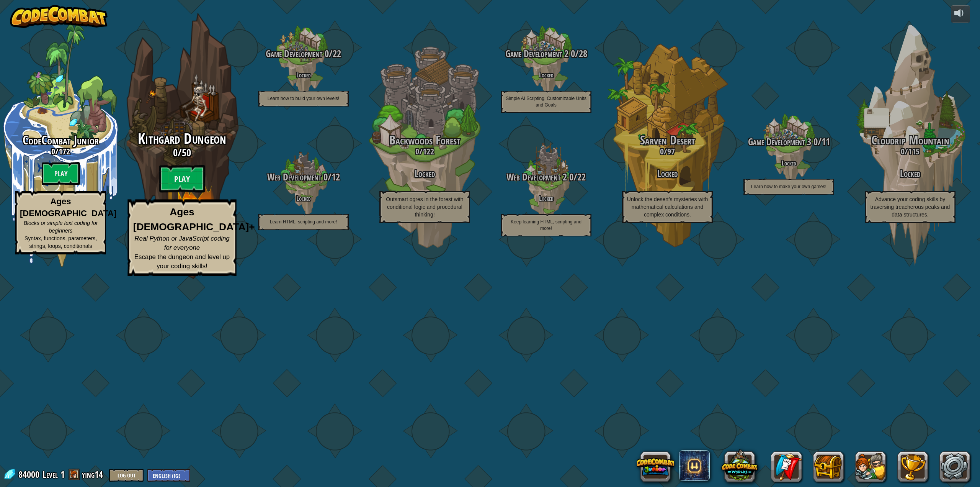
click at [177, 232] on div "Kithgard Dungeon 0 / 50 Play Ages [DEMOGRAPHIC_DATA]+ Real Python or JavaScript…" at bounding box center [182, 145] width 146 height 291
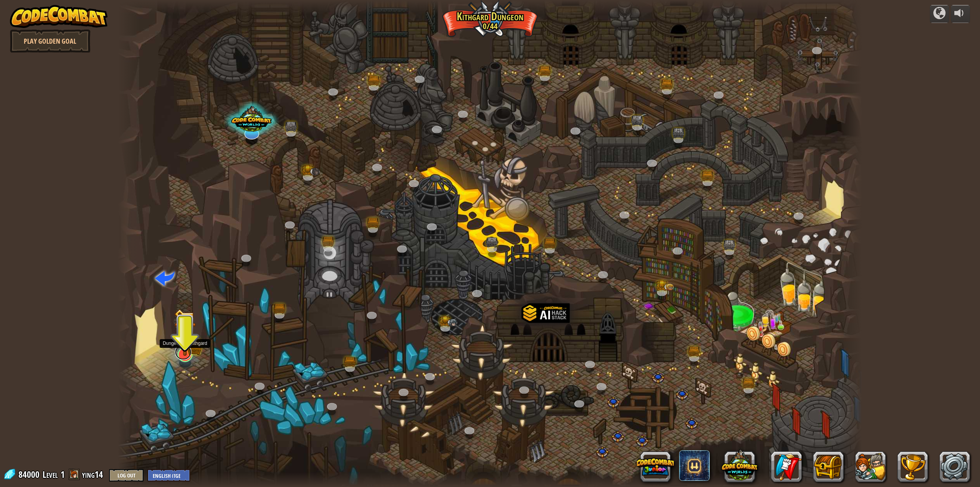
click at [187, 356] on link at bounding box center [183, 351] width 16 height 15
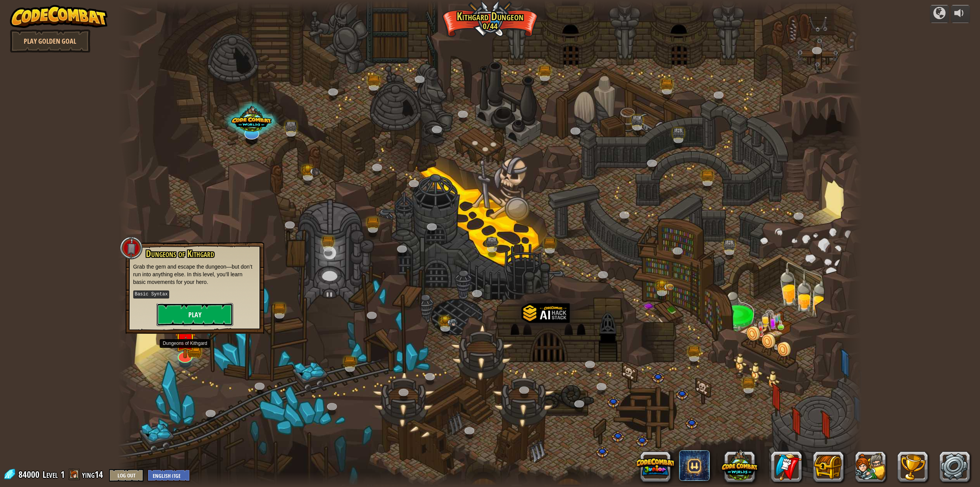
click at [193, 317] on button "Play" at bounding box center [195, 314] width 77 height 23
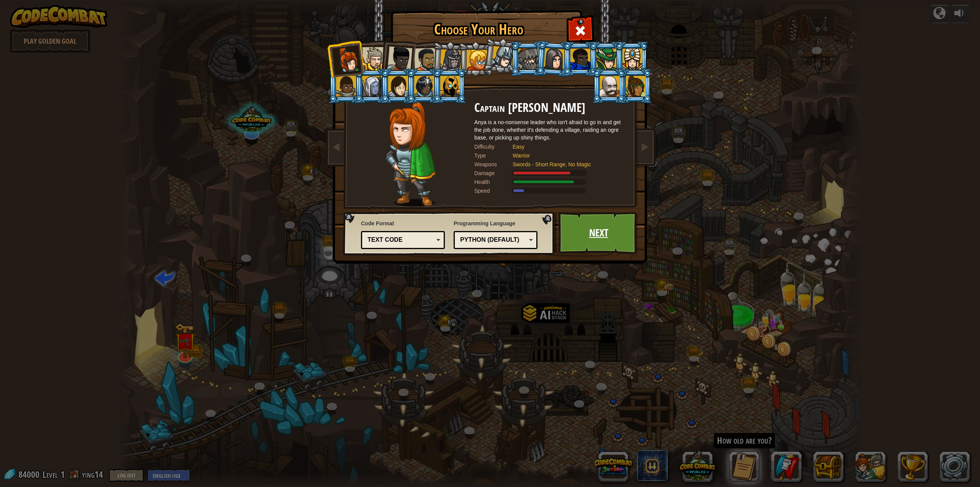
click at [594, 235] on link "Next" at bounding box center [599, 233] width 80 height 42
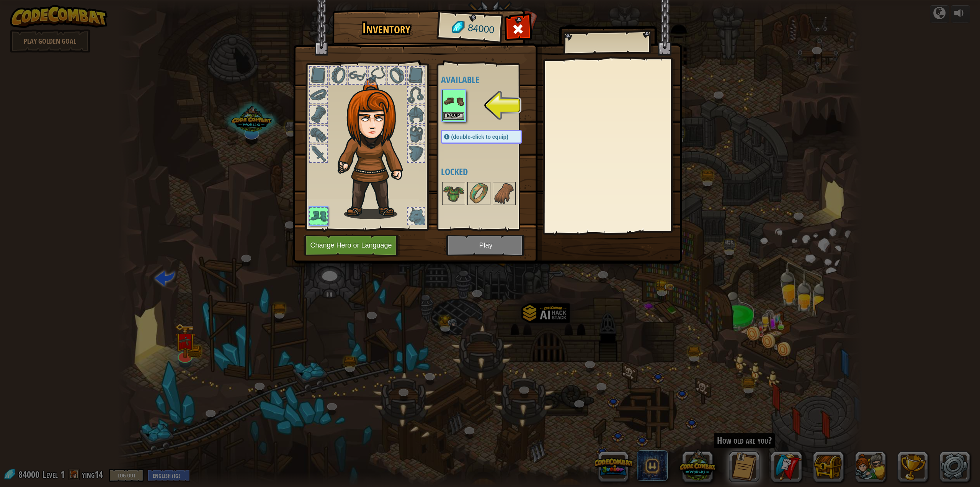
click at [452, 103] on img at bounding box center [453, 100] width 21 height 21
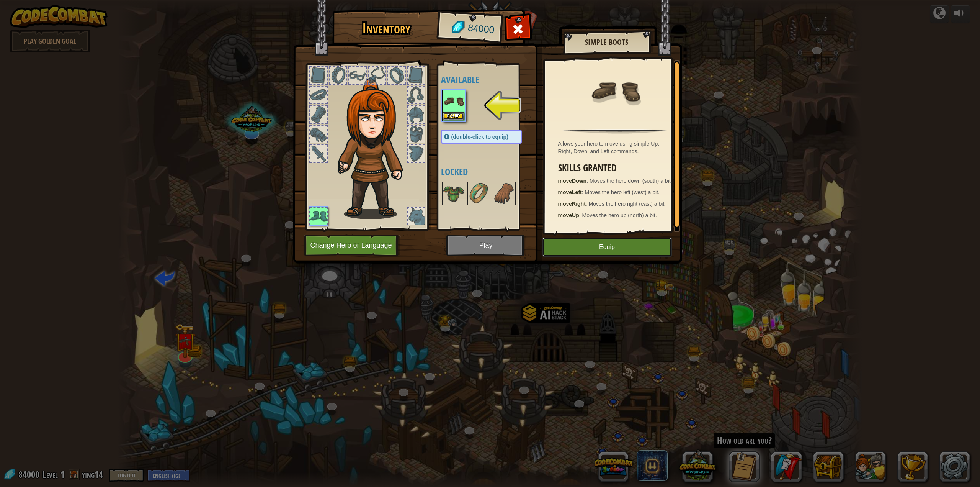
click at [562, 244] on button "Equip" at bounding box center [607, 246] width 129 height 19
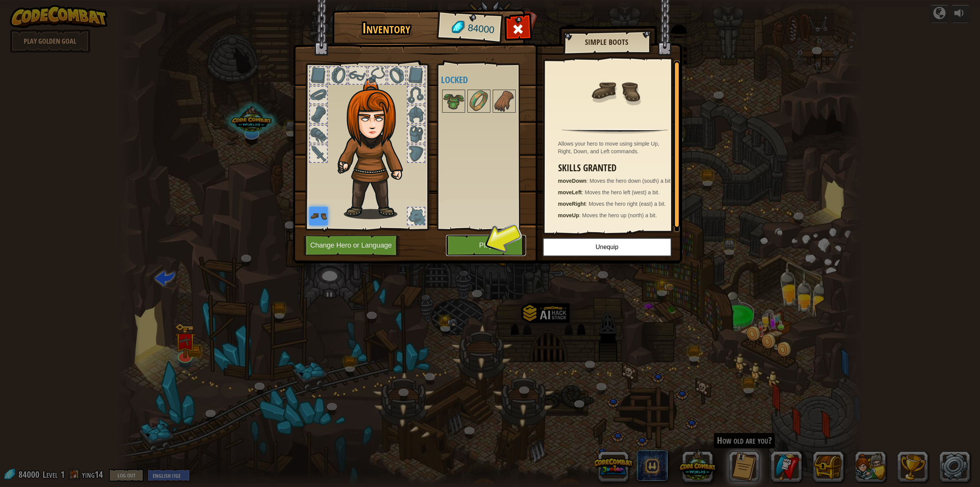
click at [473, 238] on button "Play" at bounding box center [486, 245] width 80 height 21
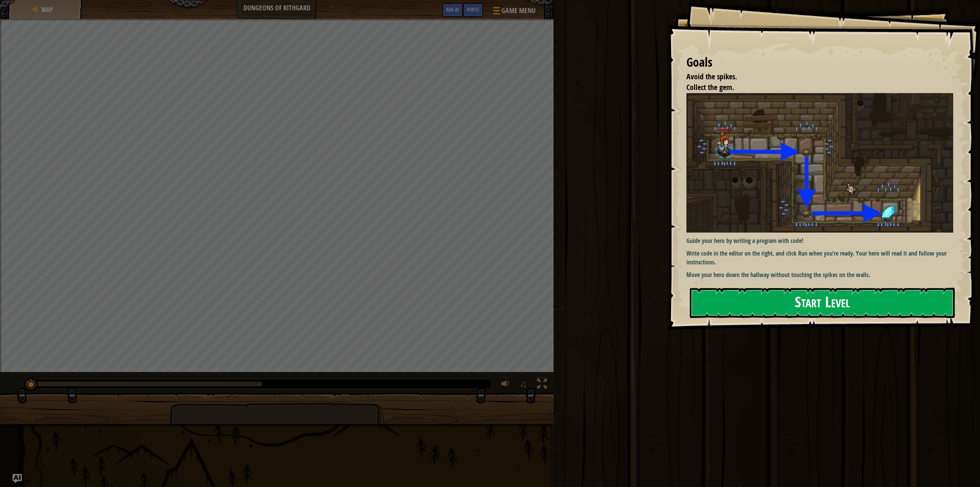
click at [785, 308] on button "Start Level" at bounding box center [822, 303] width 265 height 30
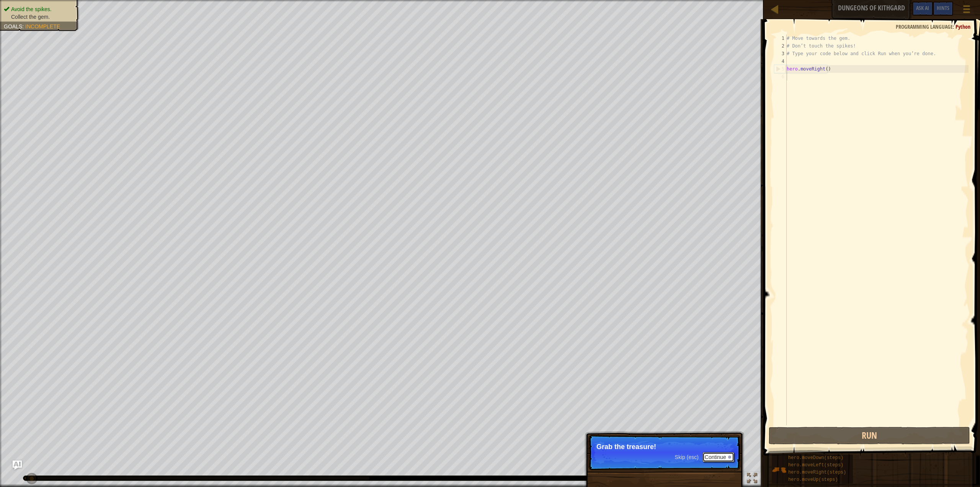
click at [714, 458] on button "Continue" at bounding box center [719, 457] width 32 height 10
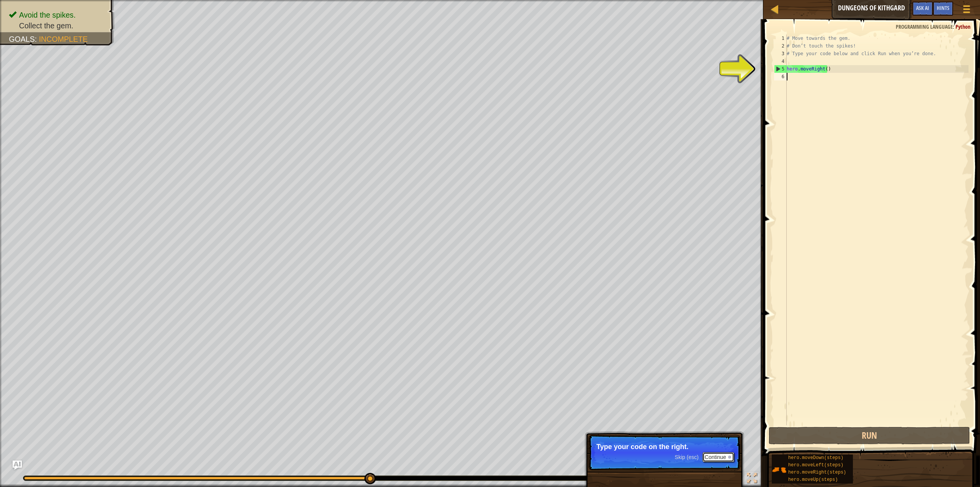
click at [716, 459] on button "Continue" at bounding box center [719, 457] width 32 height 10
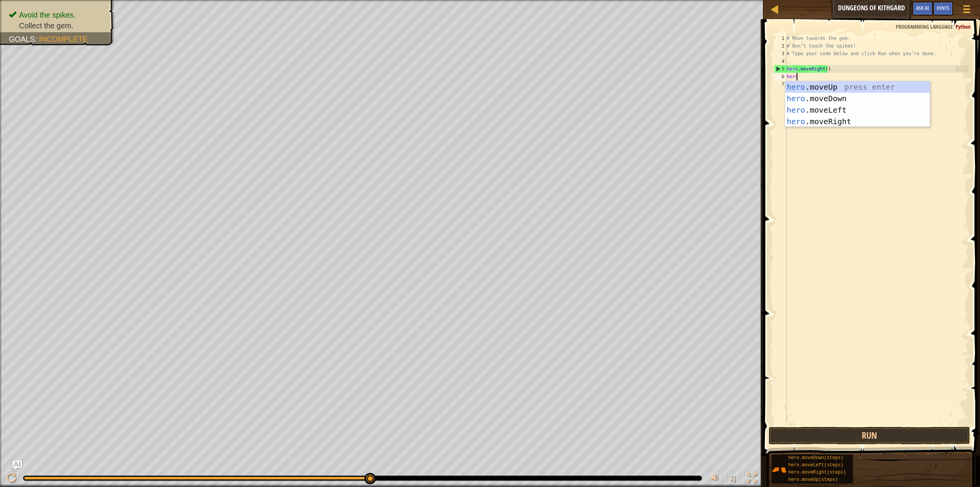
scroll to position [3, 0]
type textarea "hero."
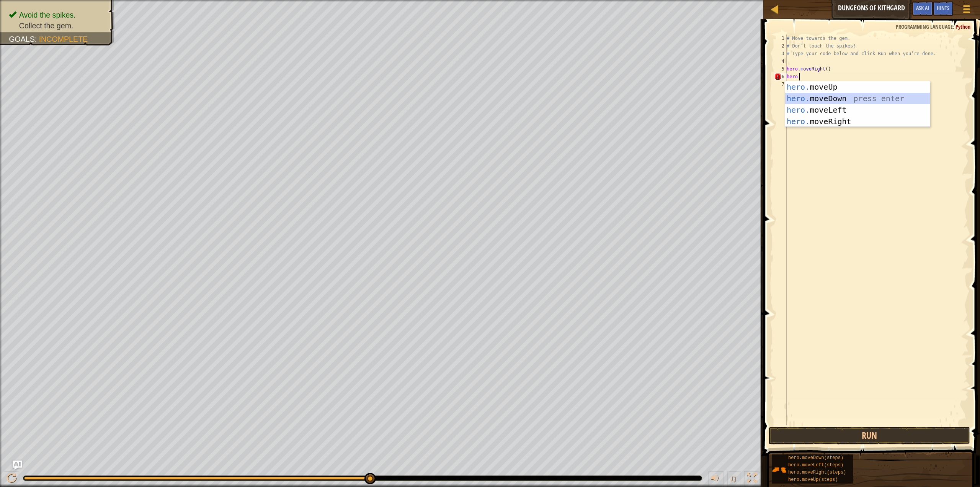
click at [822, 100] on div "hero. moveUp press enter hero. moveDown press enter hero. moveLeft press enter …" at bounding box center [857, 115] width 145 height 69
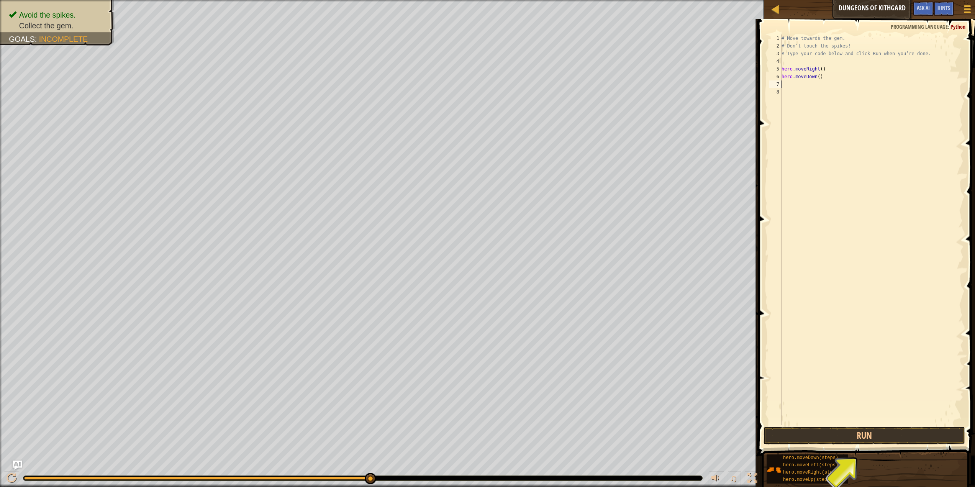
type textarea "her"
type textarea "h"
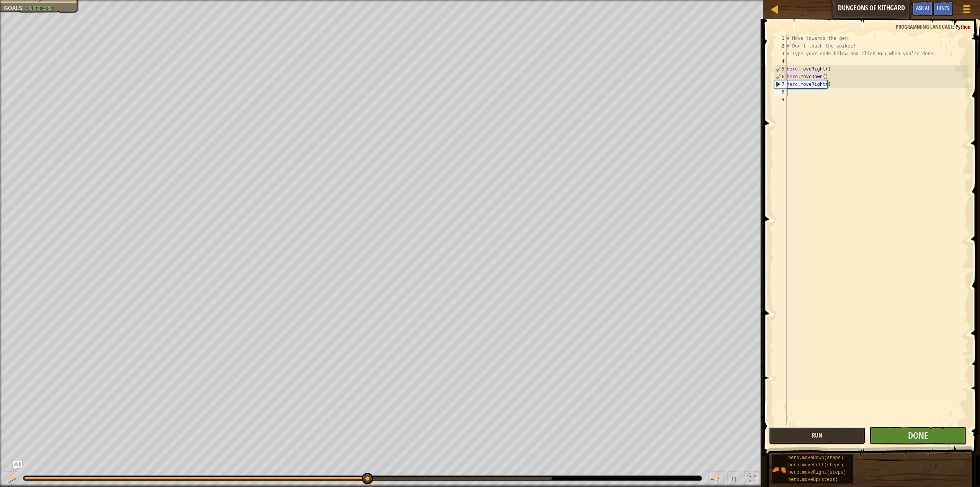
click at [834, 432] on button "Run" at bounding box center [817, 436] width 97 height 18
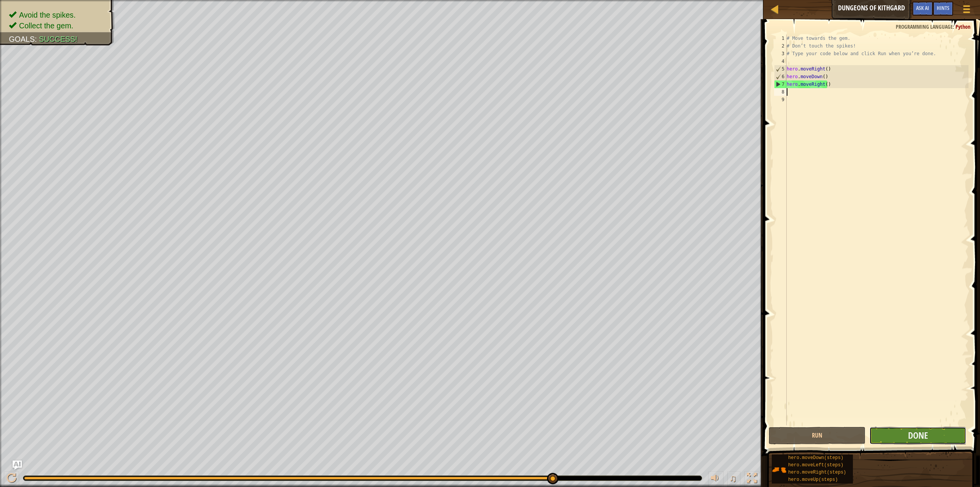
click at [894, 434] on button "Done" at bounding box center [918, 436] width 97 height 18
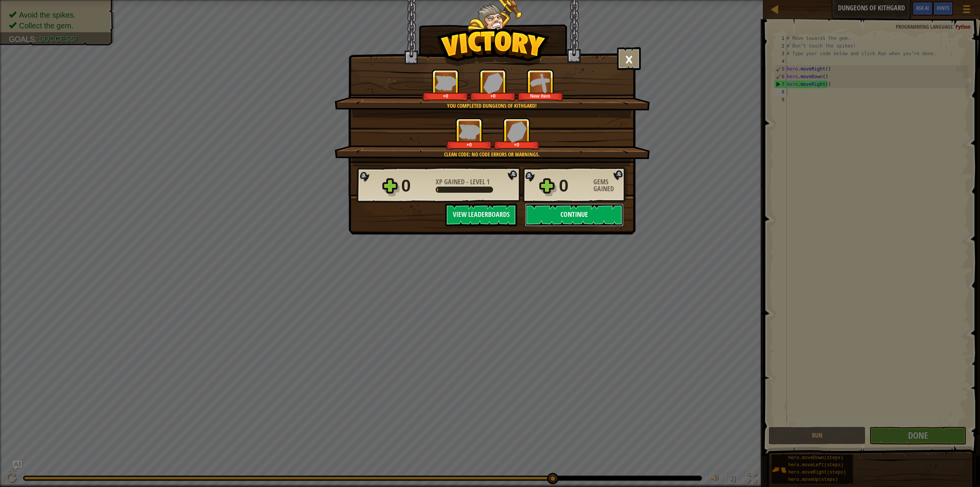
click at [597, 212] on button "Continue" at bounding box center [574, 214] width 99 height 23
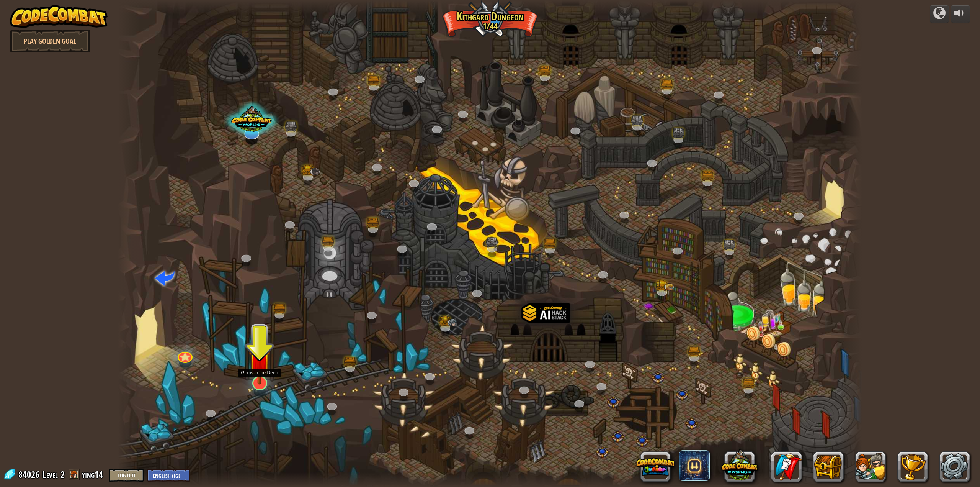
click at [261, 378] on img at bounding box center [259, 359] width 21 height 49
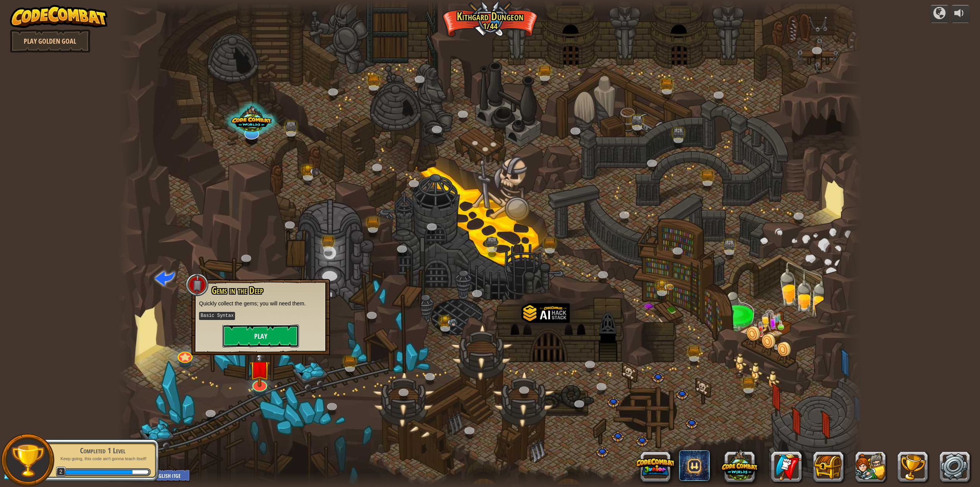
click at [267, 338] on button "Play" at bounding box center [260, 335] width 77 height 23
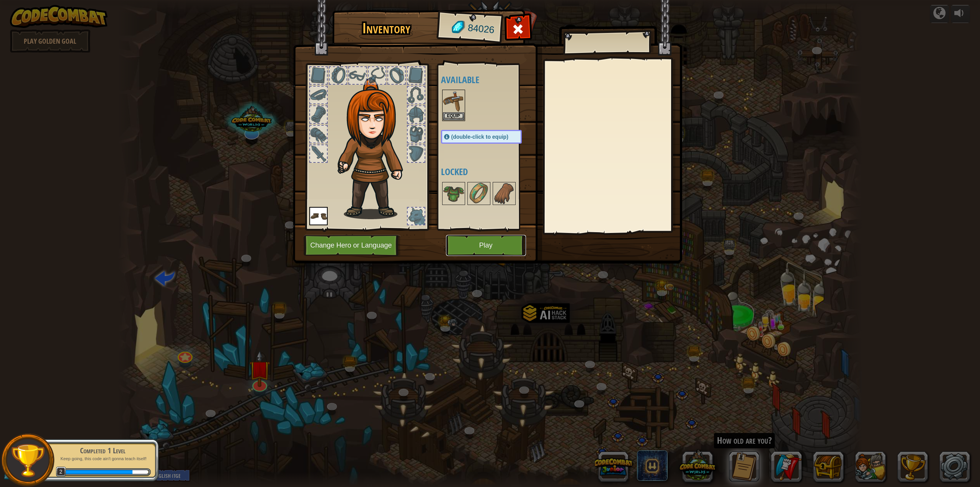
click at [489, 240] on button "Play" at bounding box center [486, 245] width 80 height 21
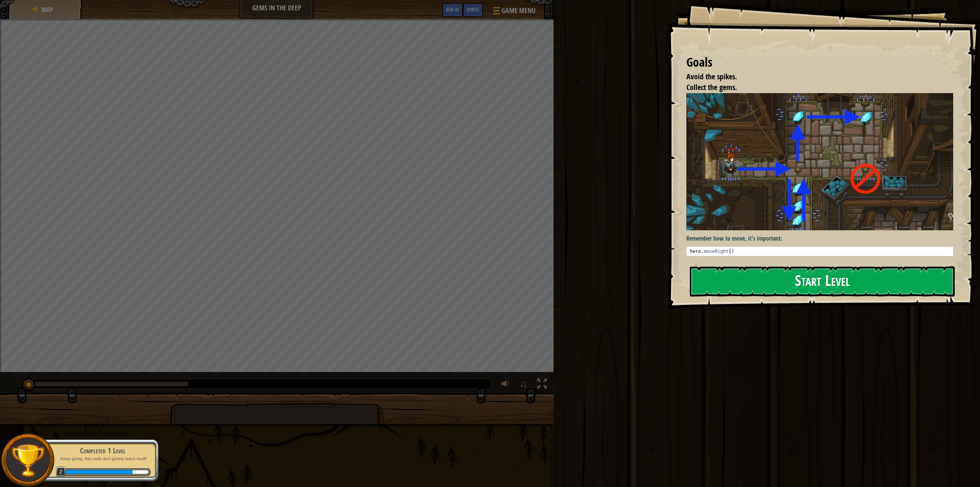
click at [727, 276] on button "Start Level" at bounding box center [822, 281] width 265 height 30
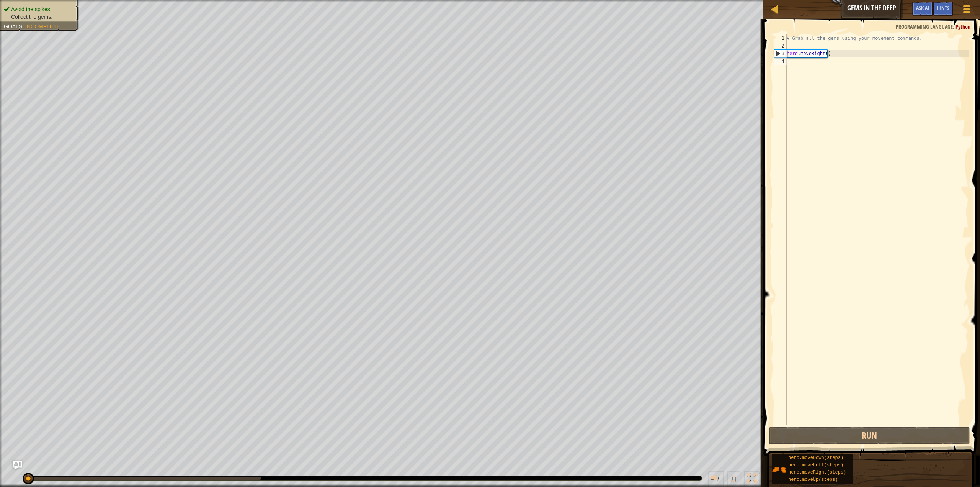
type textarea "her"
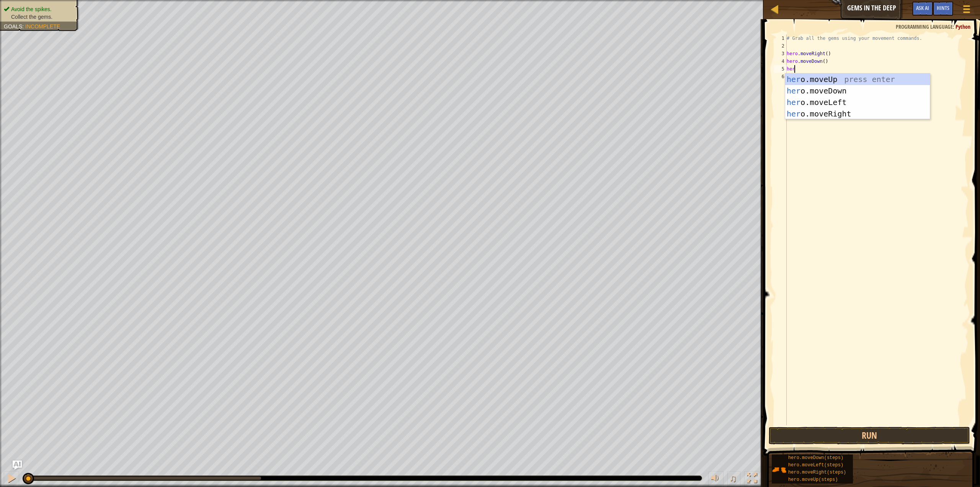
type textarea "hero"
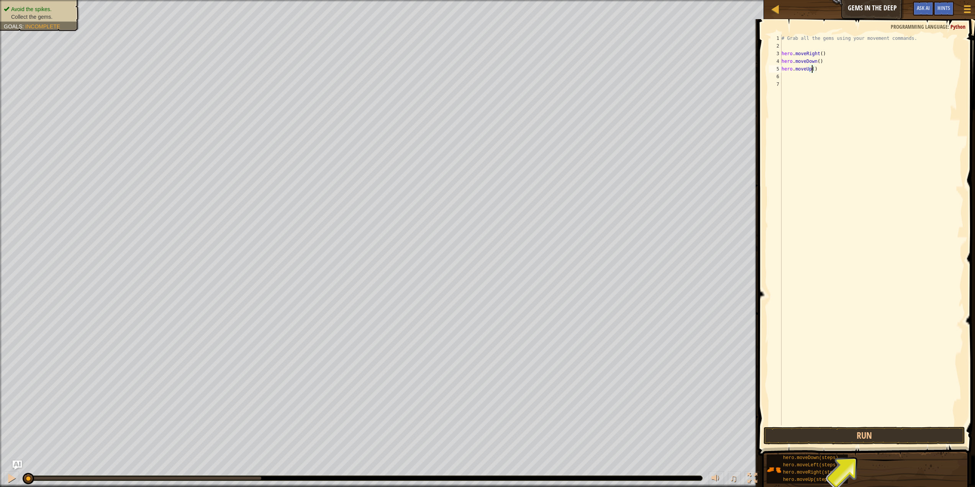
type textarea "hero.moveUp(2)"
type textarea "her"
click at [787, 431] on button "Run" at bounding box center [863, 436] width 201 height 18
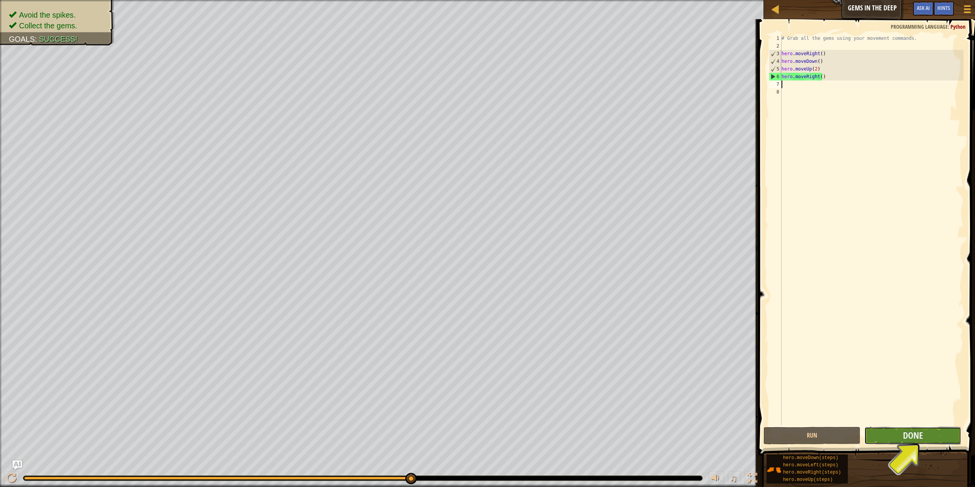
click at [890, 430] on button "Done" at bounding box center [912, 436] width 97 height 18
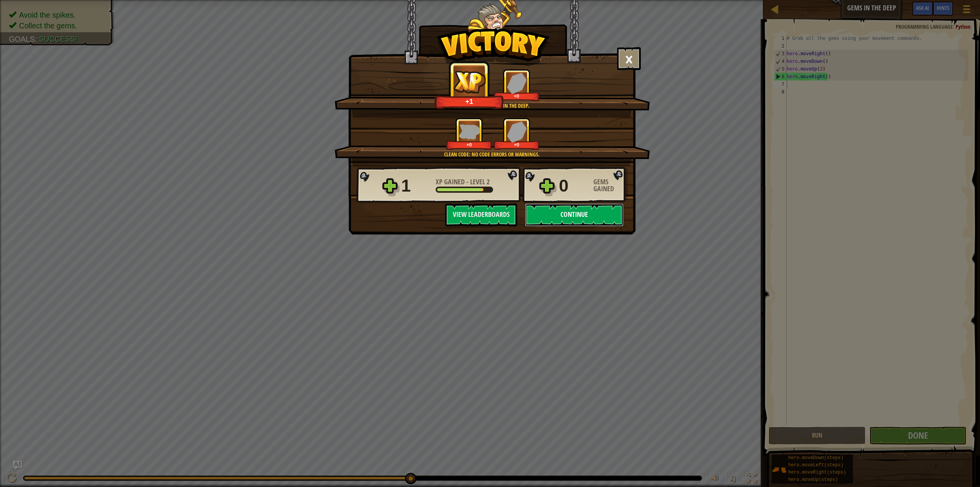
click at [553, 211] on button "Continue" at bounding box center [574, 214] width 99 height 23
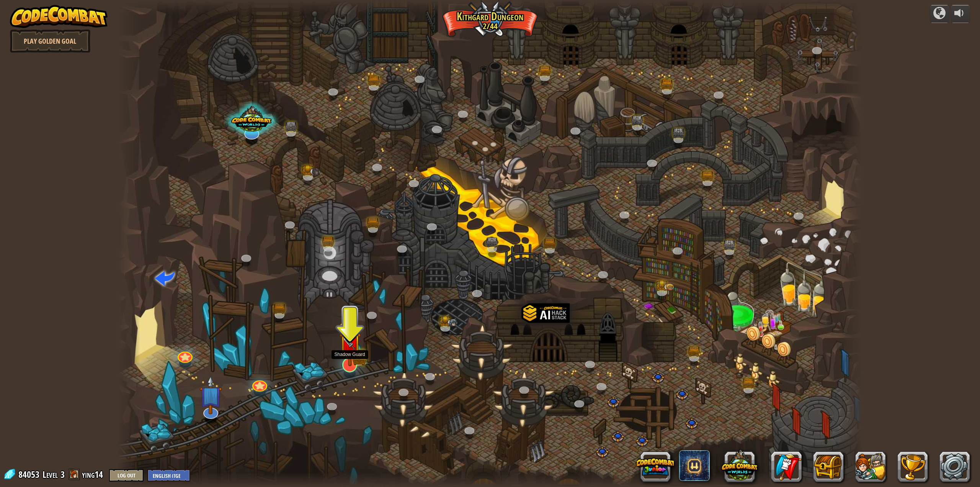
click at [345, 356] on img at bounding box center [349, 342] width 21 height 47
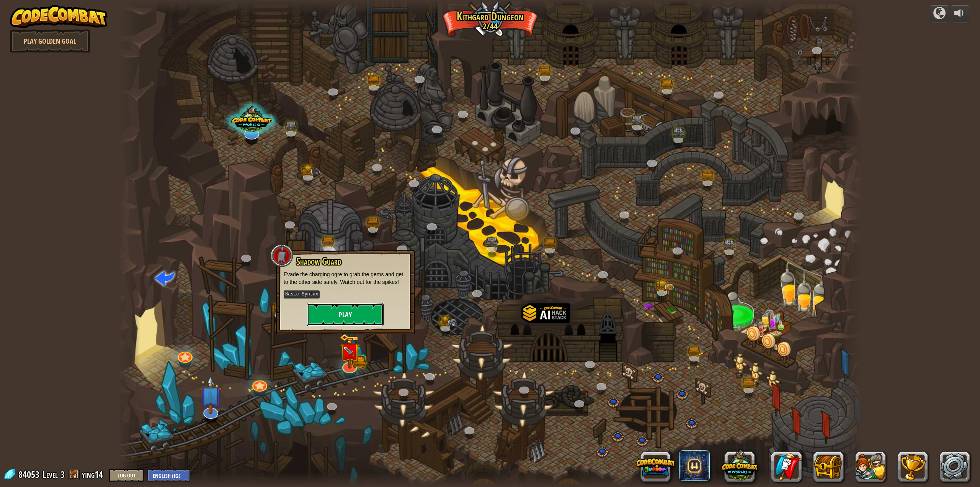
click at [360, 304] on button "Play" at bounding box center [345, 314] width 77 height 23
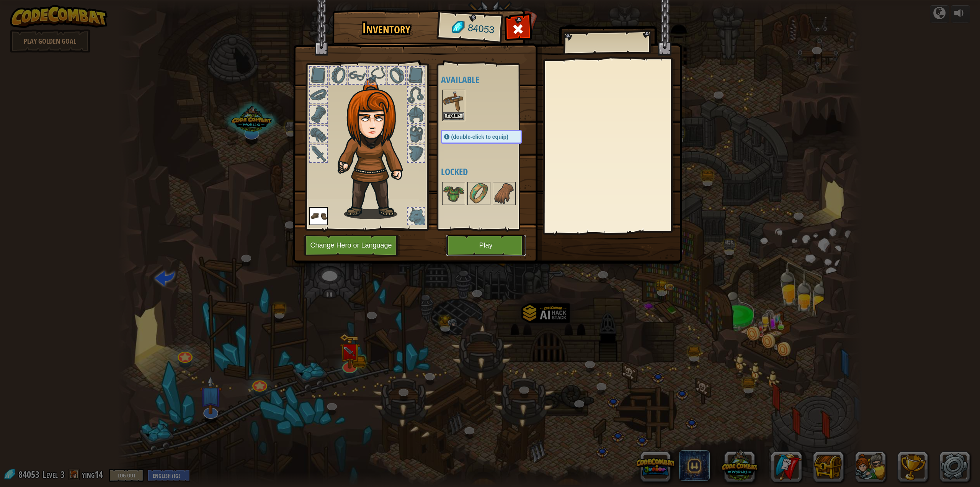
click at [479, 249] on button "Play" at bounding box center [486, 245] width 80 height 21
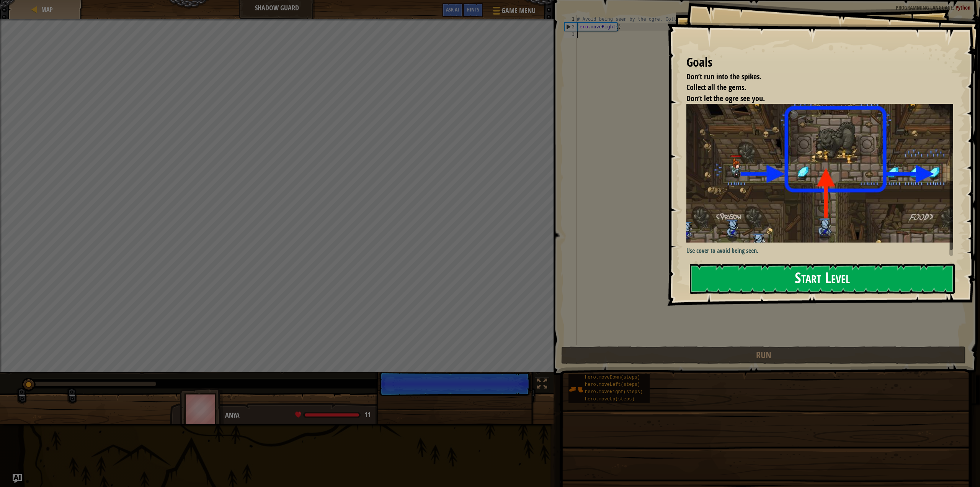
click at [719, 275] on button "Start Level" at bounding box center [822, 278] width 265 height 30
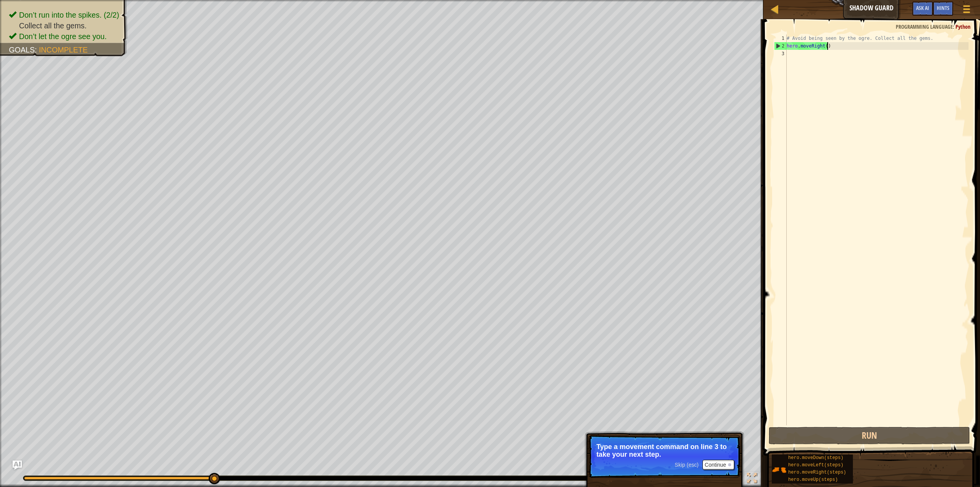
click at [827, 47] on div "# Avoid being seen by the ogre. Collect all the gems. hero . moveRight ( )" at bounding box center [876, 237] width 183 height 406
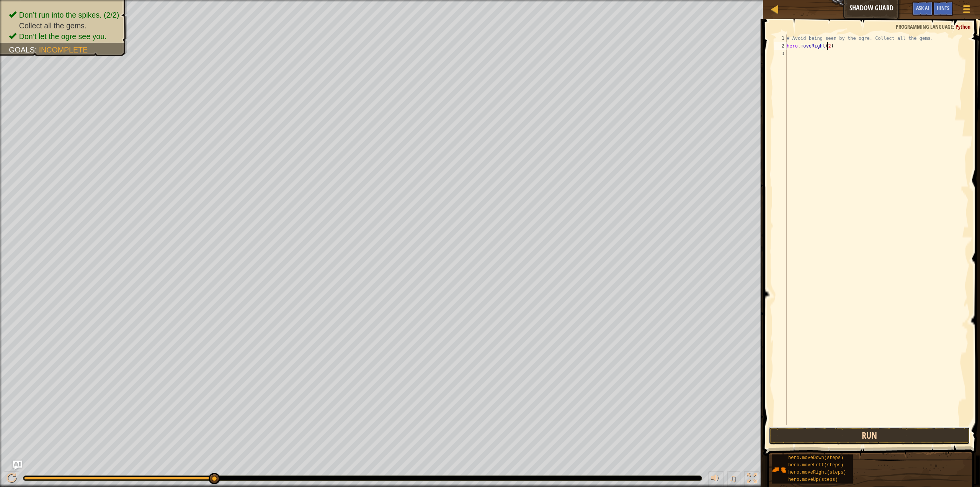
click at [849, 435] on button "Run" at bounding box center [869, 436] width 201 height 18
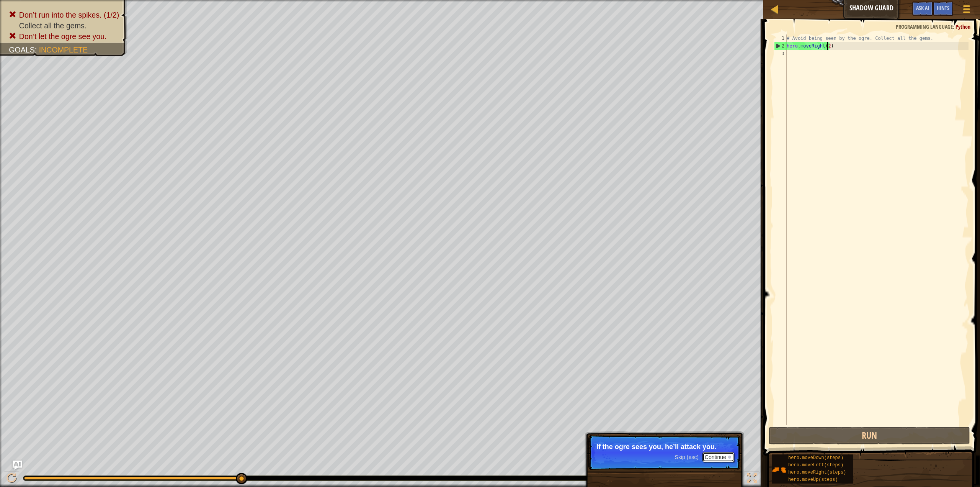
click at [708, 456] on button "Continue" at bounding box center [719, 457] width 32 height 10
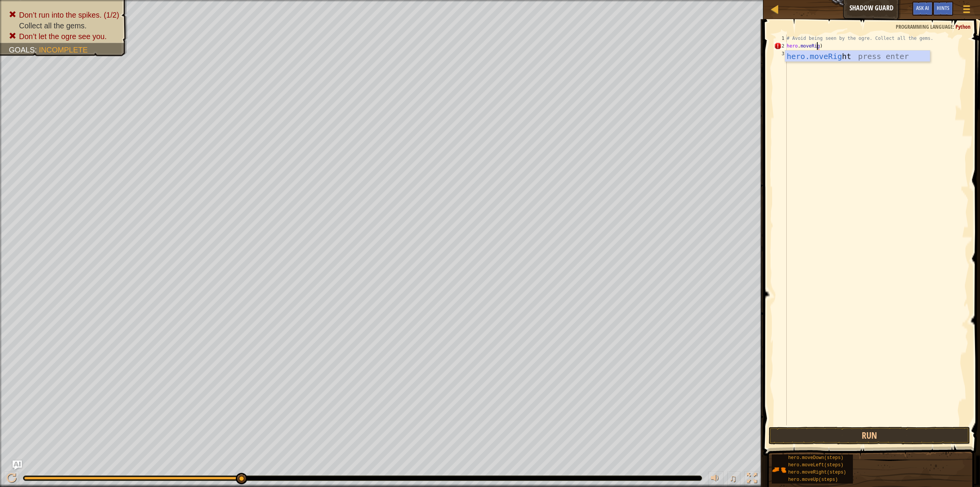
scroll to position [3, 3]
type textarea "hero.moveRight()"
type textarea "her"
type textarea "h"
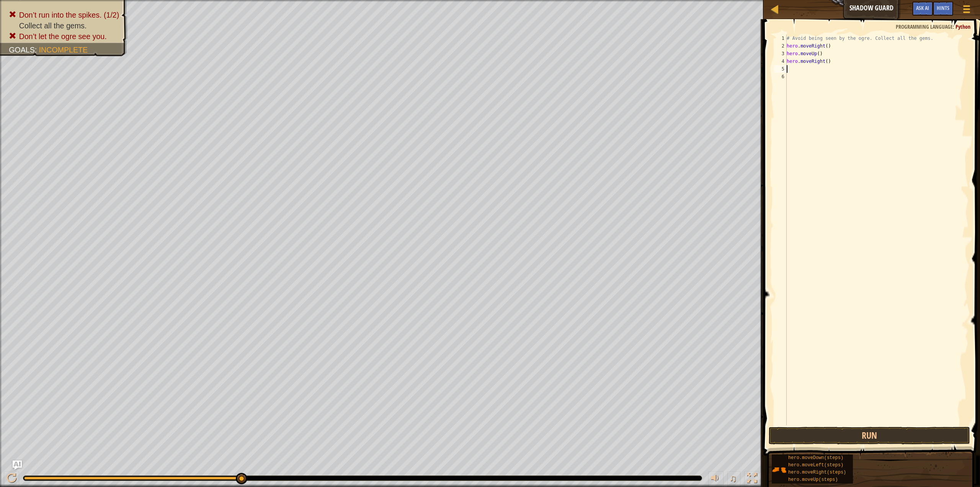
type textarea "h"
click at [899, 436] on button "Run" at bounding box center [869, 436] width 201 height 18
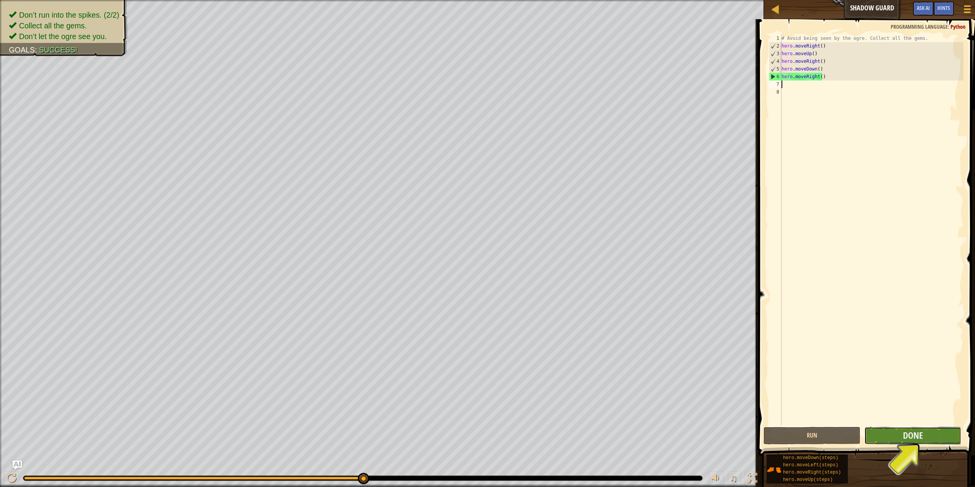
click at [890, 433] on button "Done" at bounding box center [912, 436] width 97 height 18
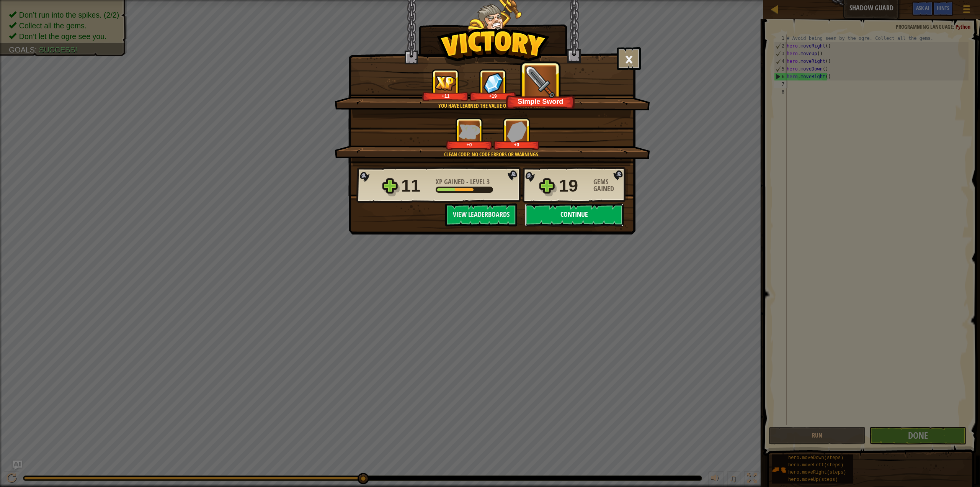
click at [586, 214] on button "Continue" at bounding box center [574, 214] width 99 height 23
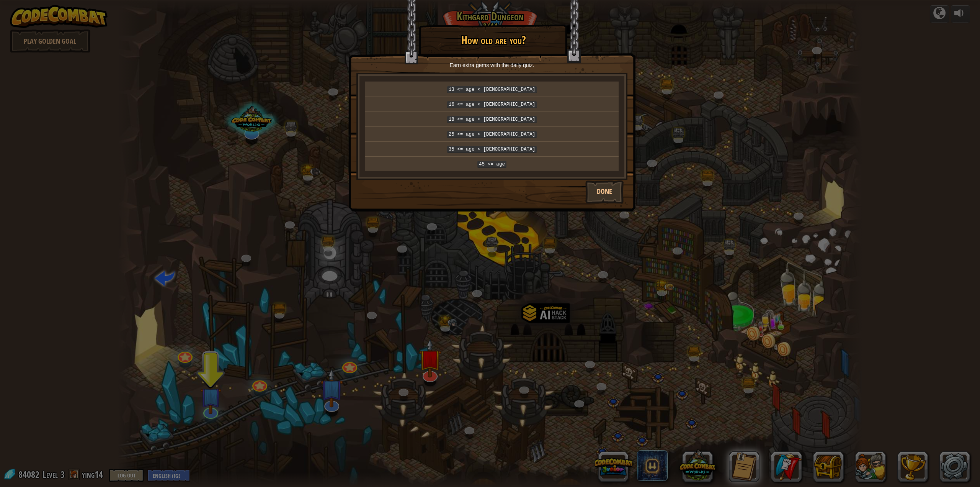
click at [506, 229] on div "× How old are you? Earn extra gems with the daily quiz. 13 <= age < [DEMOGRAPHI…" at bounding box center [490, 243] width 980 height 487
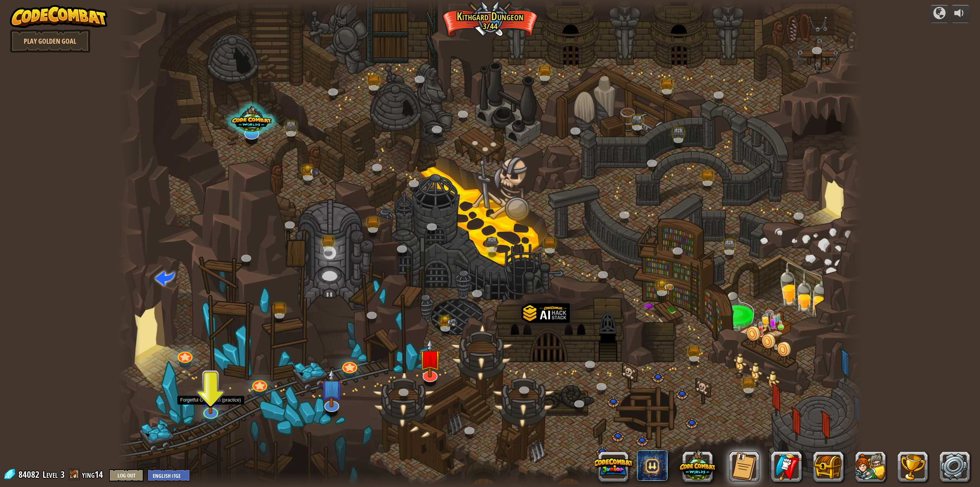
click at [202, 411] on img at bounding box center [210, 395] width 21 height 37
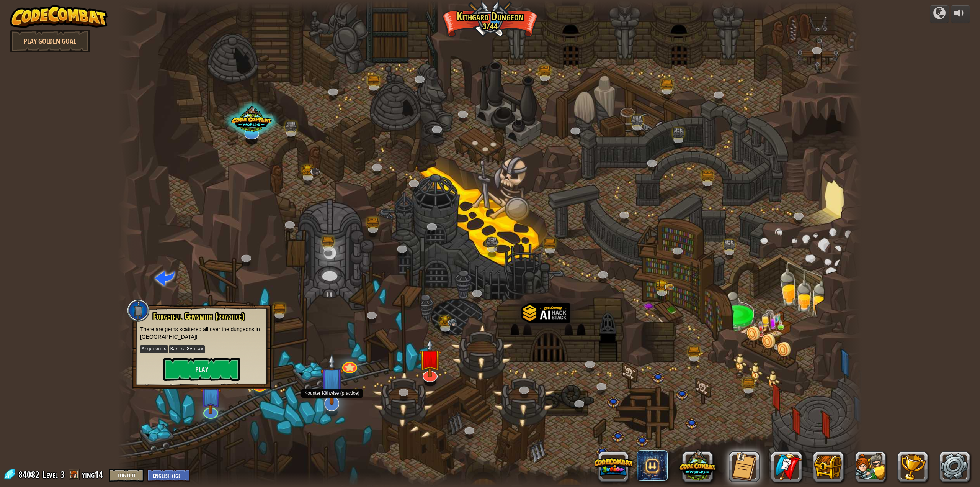
click at [337, 392] on img at bounding box center [332, 379] width 23 height 52
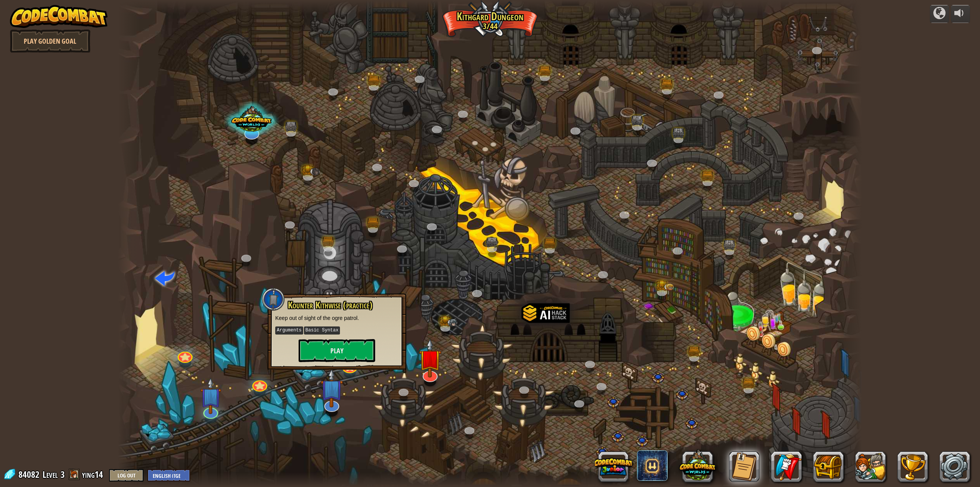
click at [265, 410] on div at bounding box center [490, 243] width 745 height 487
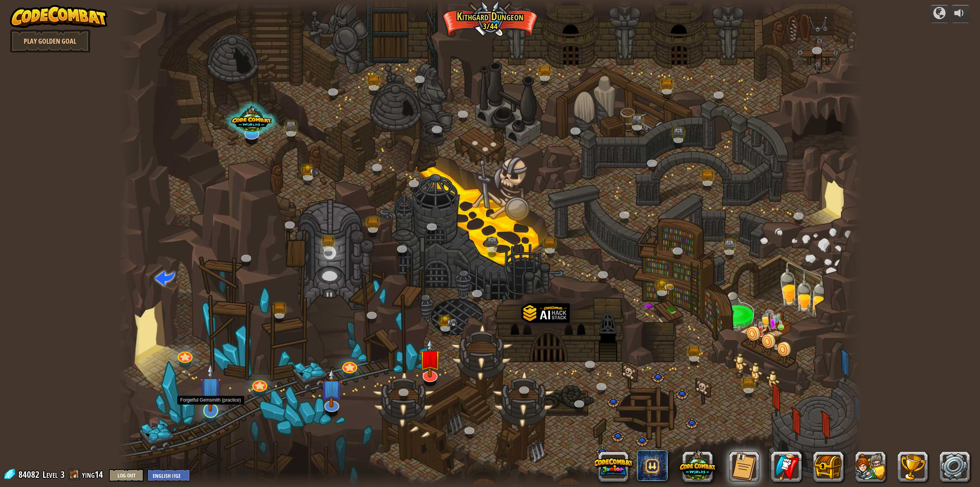
click at [206, 414] on div at bounding box center [210, 410] width 15 height 15
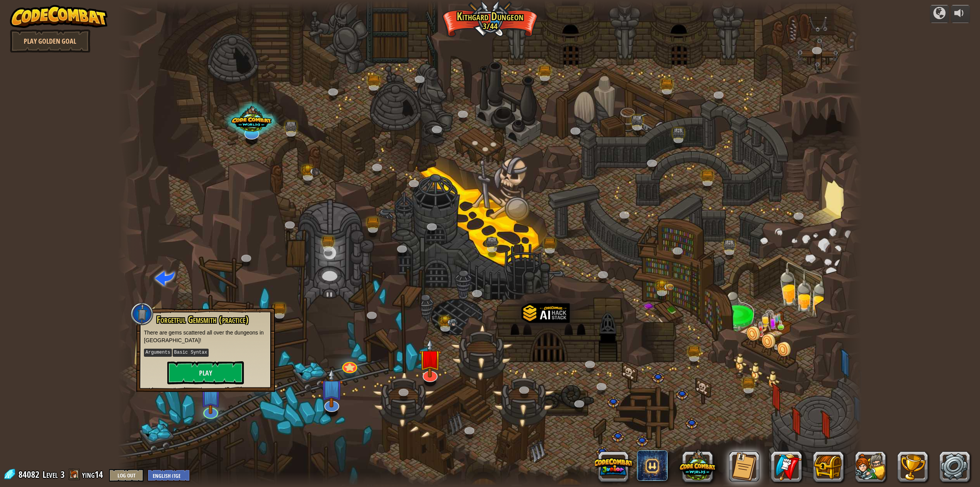
click at [262, 419] on div at bounding box center [490, 243] width 745 height 487
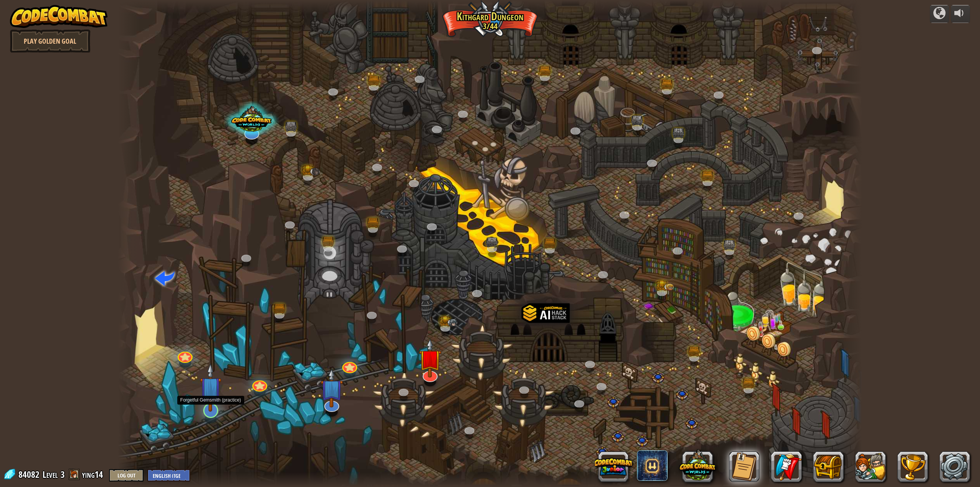
click at [209, 411] on img at bounding box center [210, 387] width 21 height 49
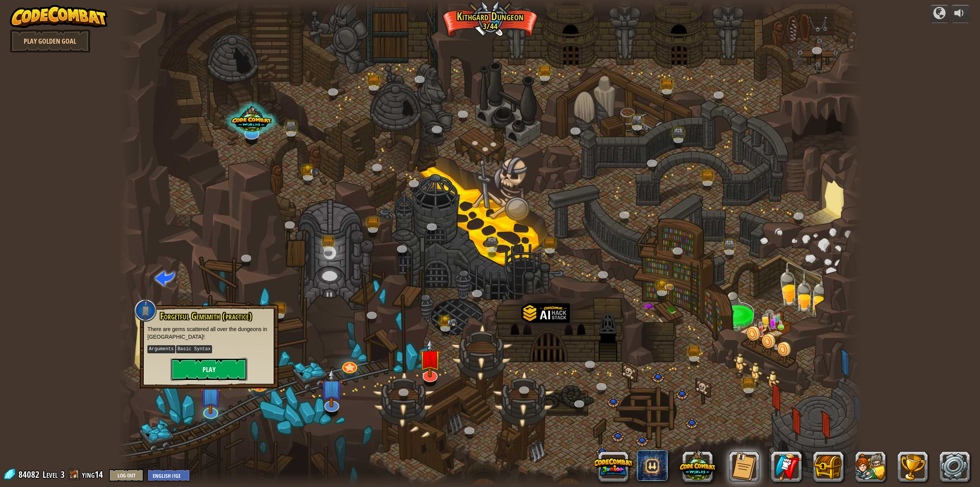
click at [224, 364] on button "Play" at bounding box center [209, 369] width 77 height 23
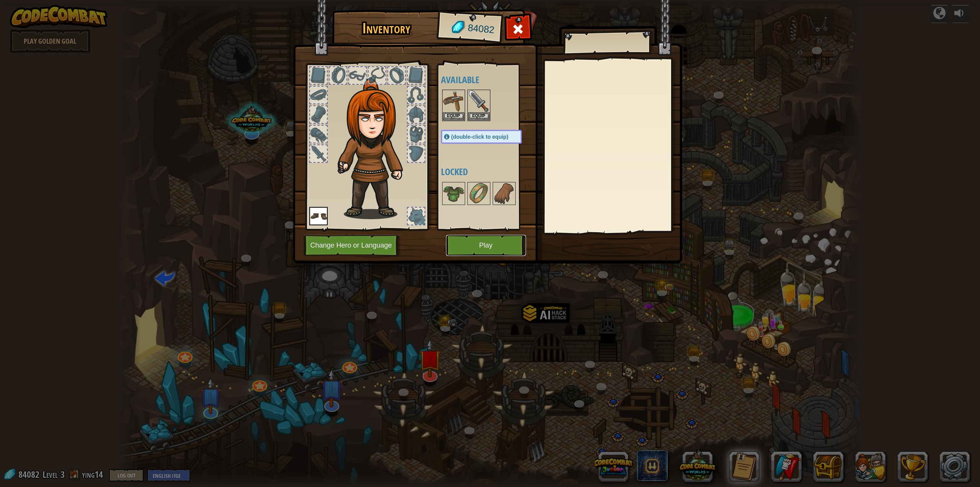
click at [488, 250] on button "Play" at bounding box center [486, 245] width 80 height 21
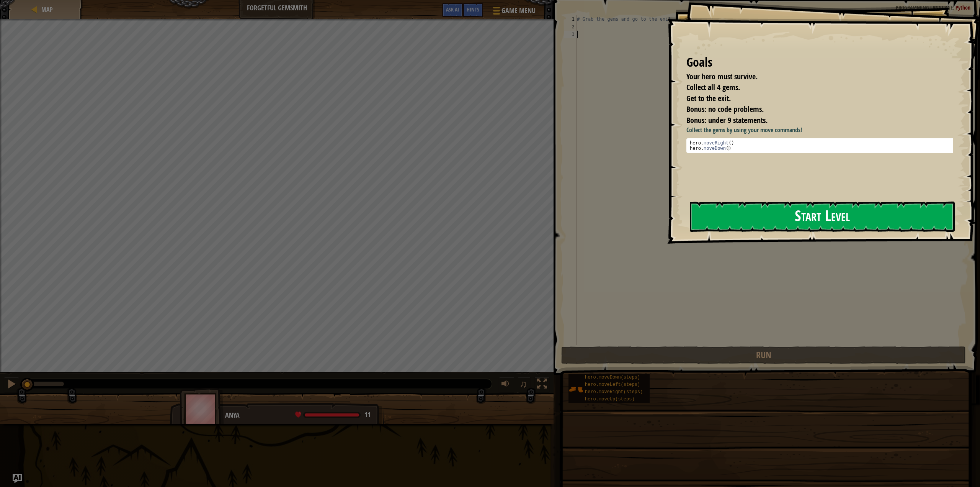
click at [722, 210] on button "Start Level" at bounding box center [822, 216] width 265 height 30
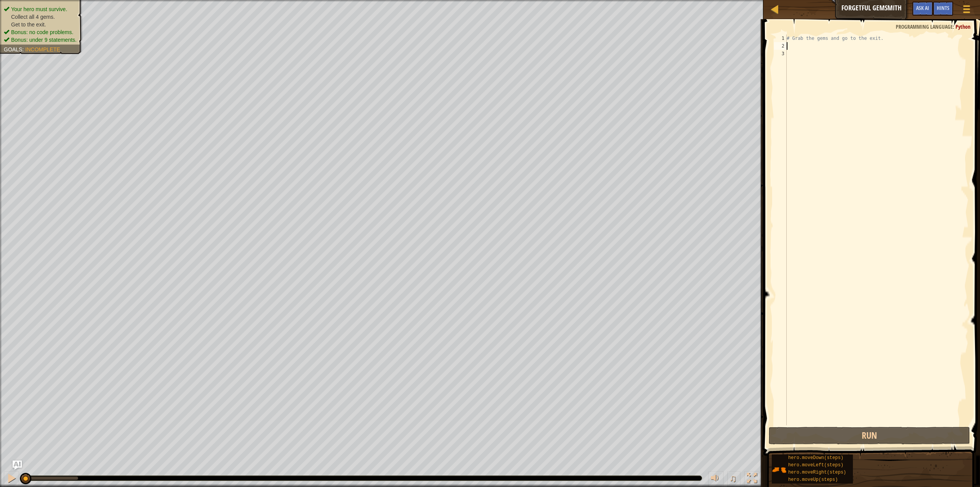
type textarea "h"
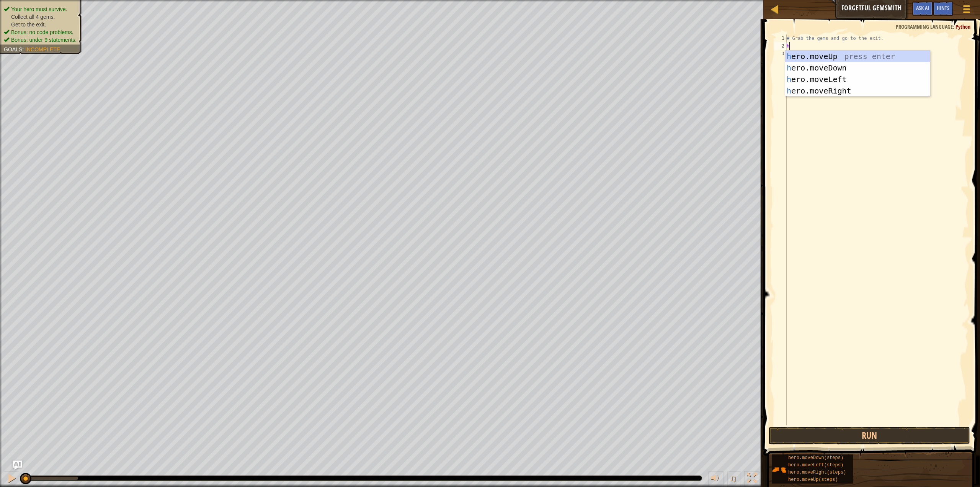
scroll to position [3, 0]
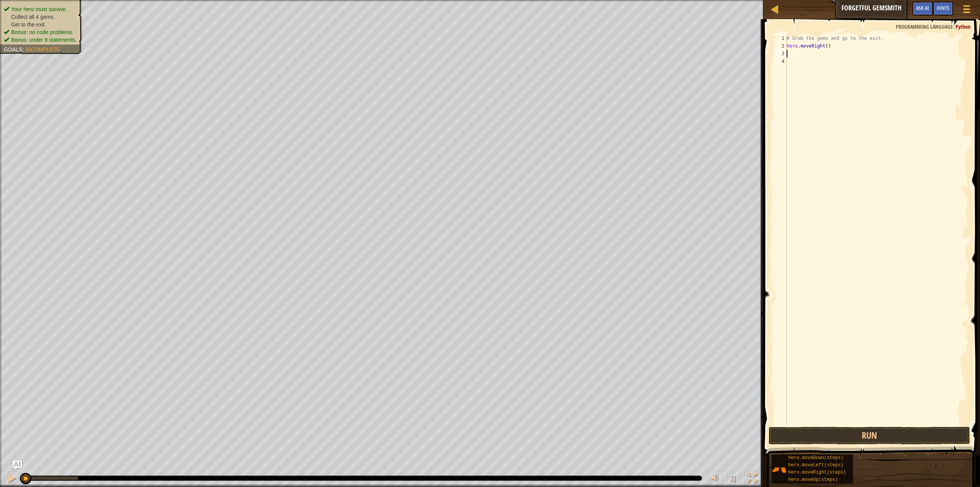
type textarea "h"
type textarea "hero.moveRight(2)"
type textarea "h"
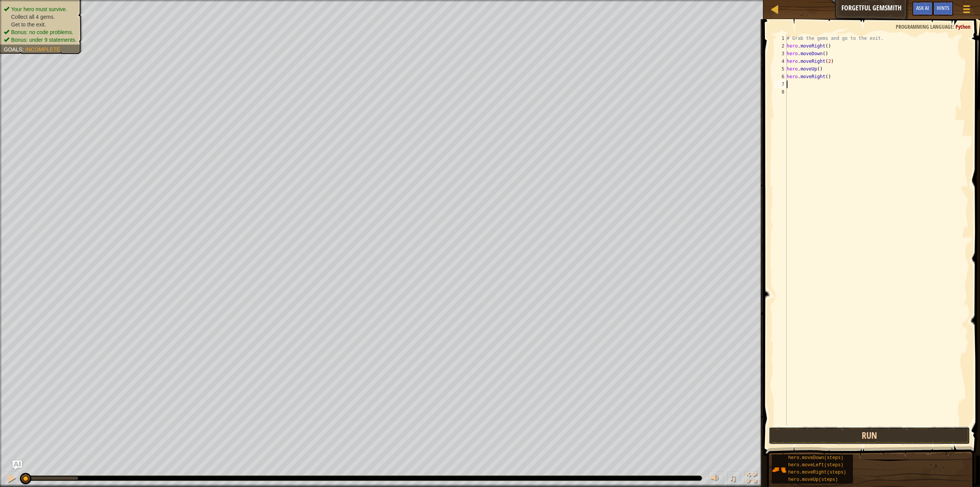
click at [867, 439] on button "Run" at bounding box center [869, 436] width 201 height 18
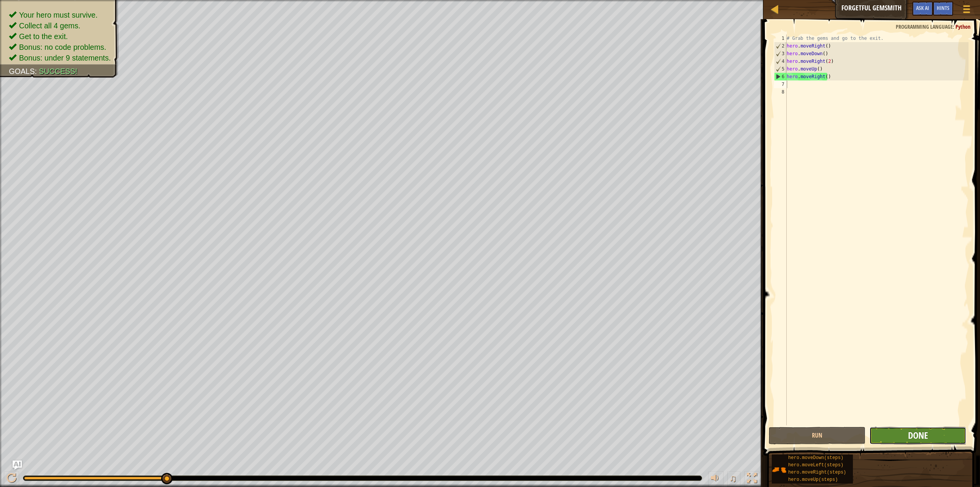
click at [915, 429] on span "Done" at bounding box center [918, 435] width 20 height 12
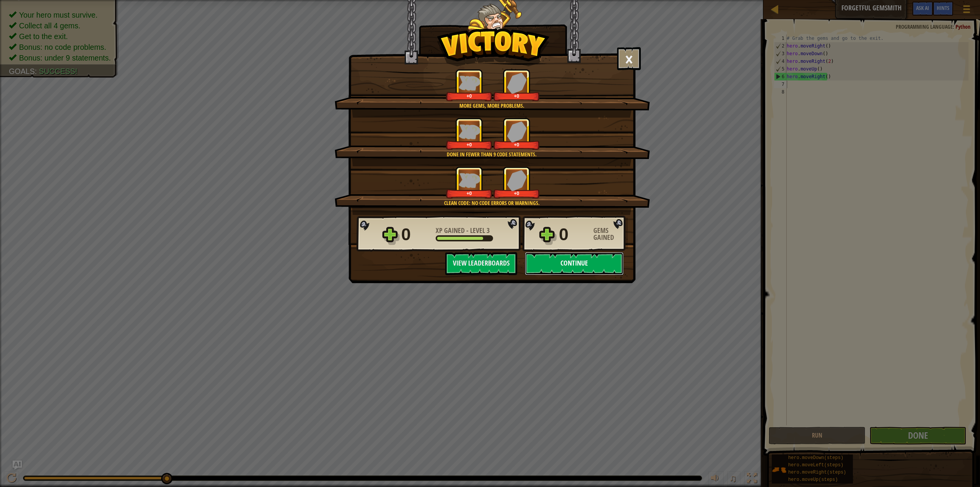
click at [591, 265] on button "Continue" at bounding box center [574, 263] width 99 height 23
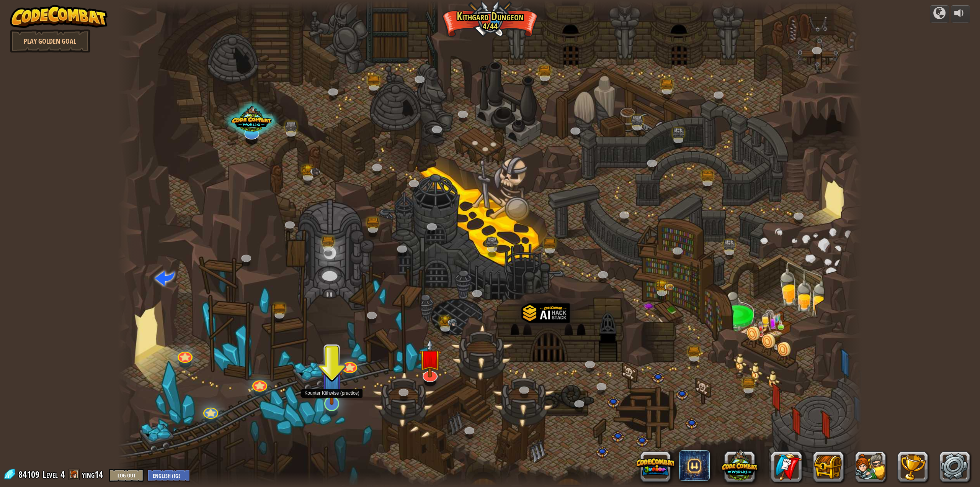
click at [331, 404] on img at bounding box center [331, 380] width 21 height 49
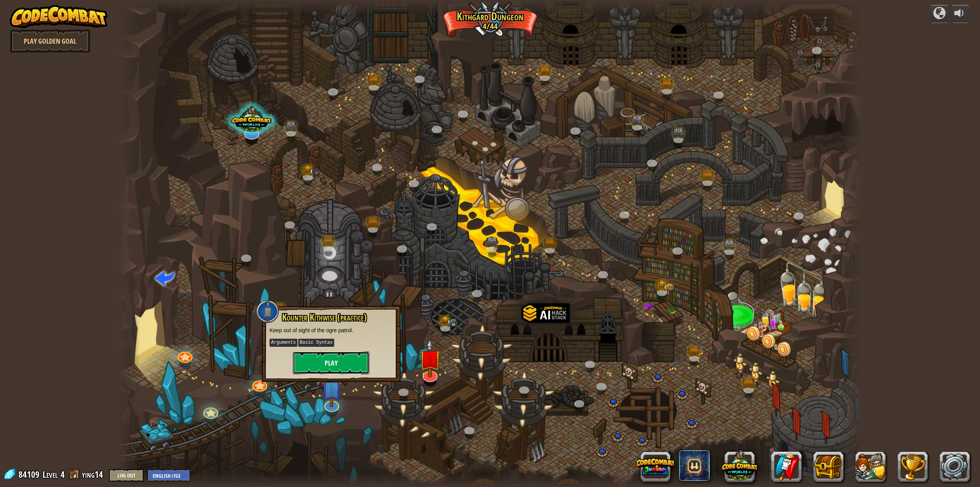
click at [351, 355] on button "Play" at bounding box center [331, 362] width 77 height 23
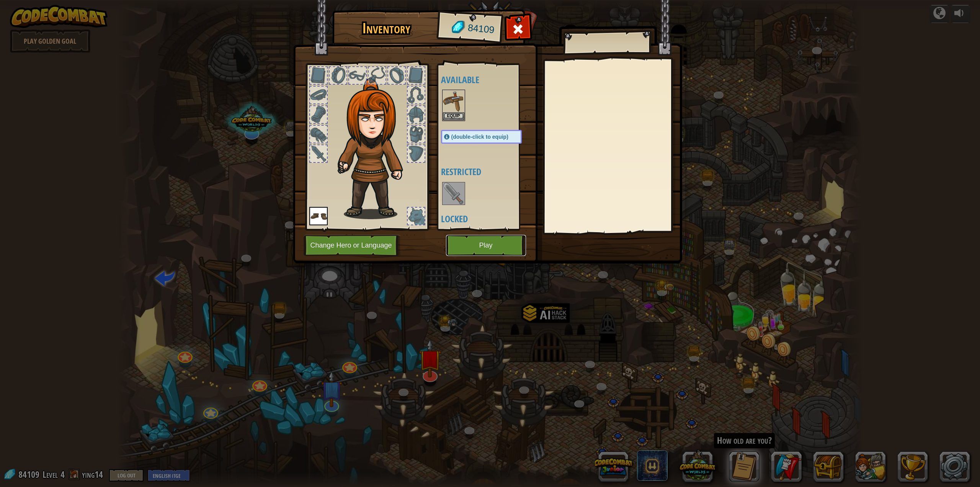
click at [478, 250] on button "Play" at bounding box center [486, 245] width 80 height 21
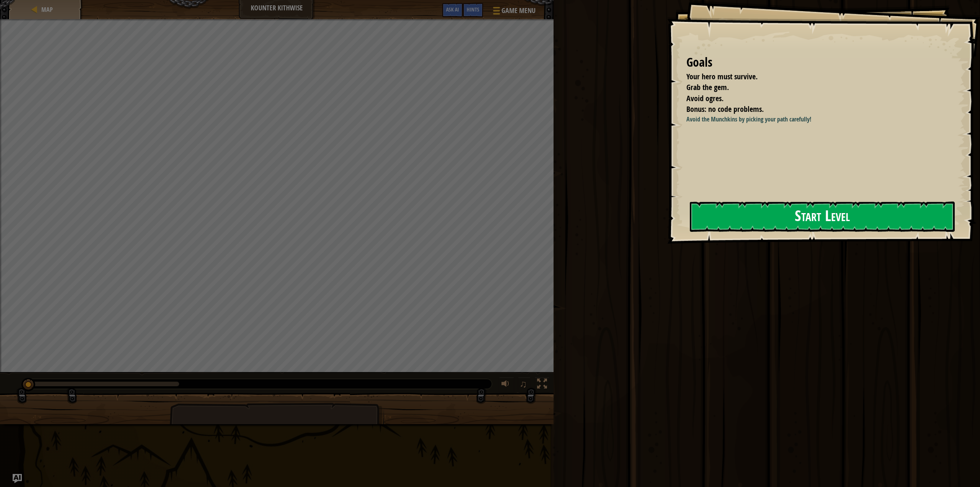
click at [739, 216] on button "Start Level" at bounding box center [822, 216] width 265 height 30
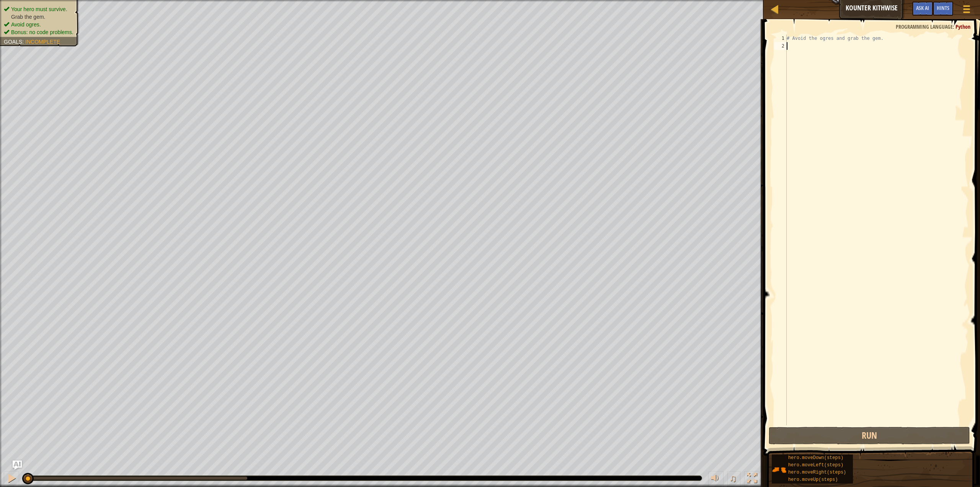
type textarea "h"
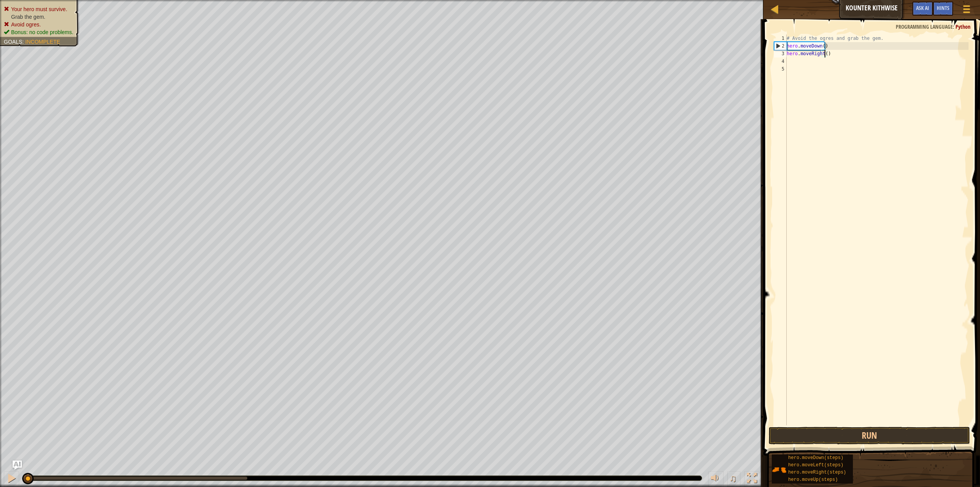
scroll to position [3, 3]
click at [886, 432] on button "Run" at bounding box center [869, 436] width 201 height 18
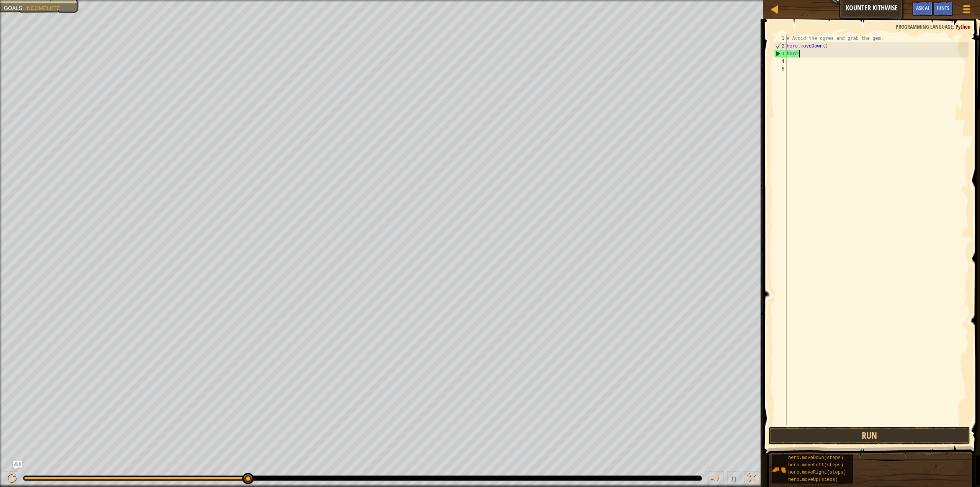
scroll to position [3, 0]
click at [829, 51] on div "# Avoid the ogres and grab the gem. hero . moveDown ( ) hero ." at bounding box center [876, 237] width 183 height 406
click at [824, 49] on div "# Avoid the ogres and grab the gem. hero . moveDown ( ) hero ." at bounding box center [876, 237] width 183 height 406
type textarea "hero.mov"
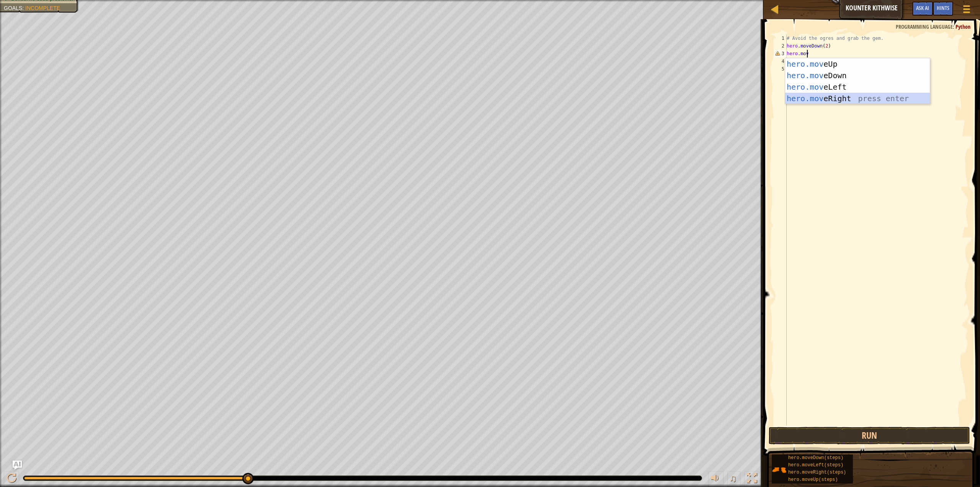
scroll to position [3, 0]
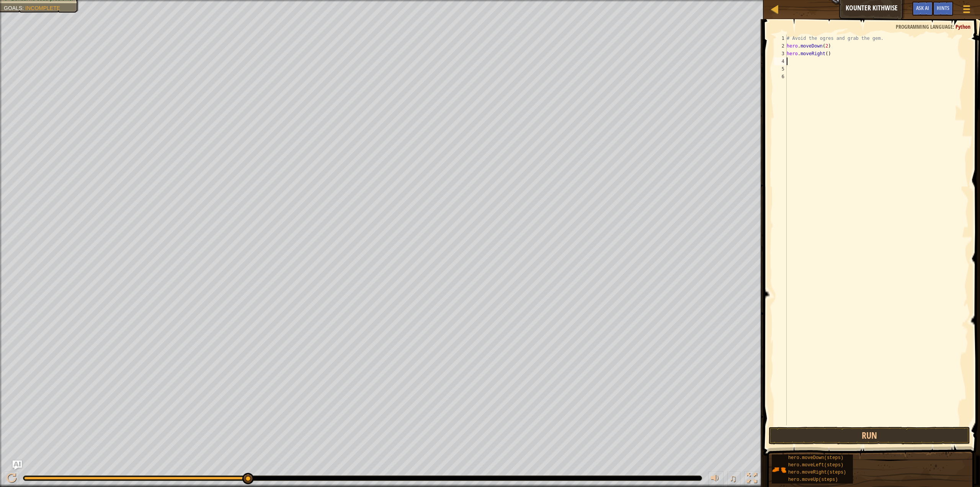
type textarea "h"
click at [842, 431] on button "Run" at bounding box center [869, 436] width 201 height 18
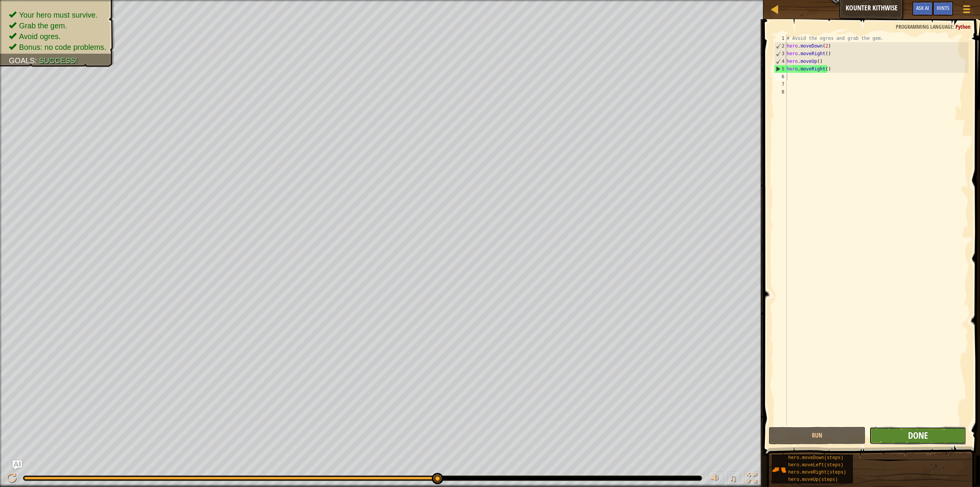
click at [922, 440] on span "Done" at bounding box center [918, 435] width 20 height 12
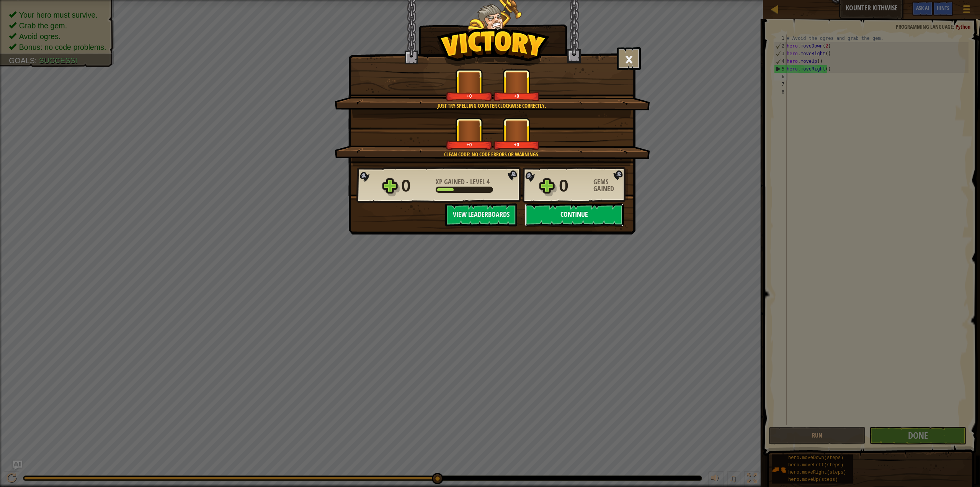
click at [597, 213] on button "Continue" at bounding box center [574, 214] width 99 height 23
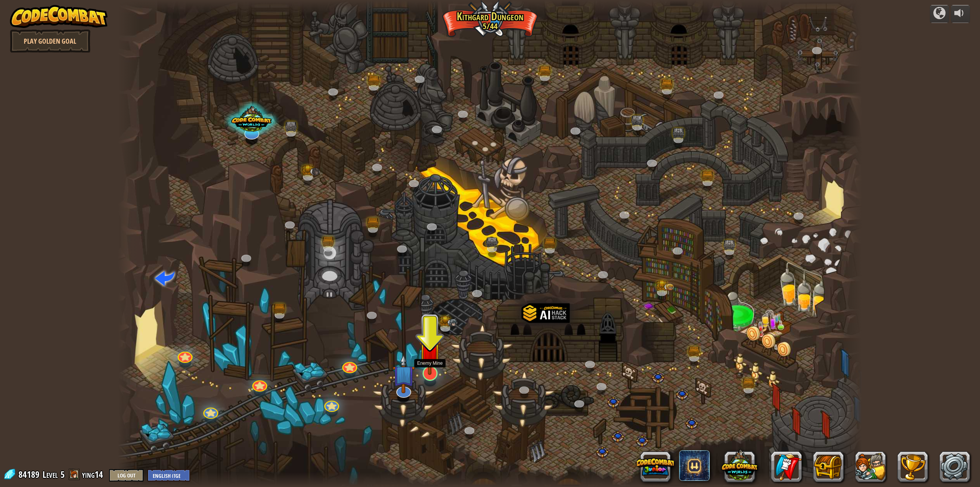
click at [433, 378] on div at bounding box center [430, 373] width 15 height 15
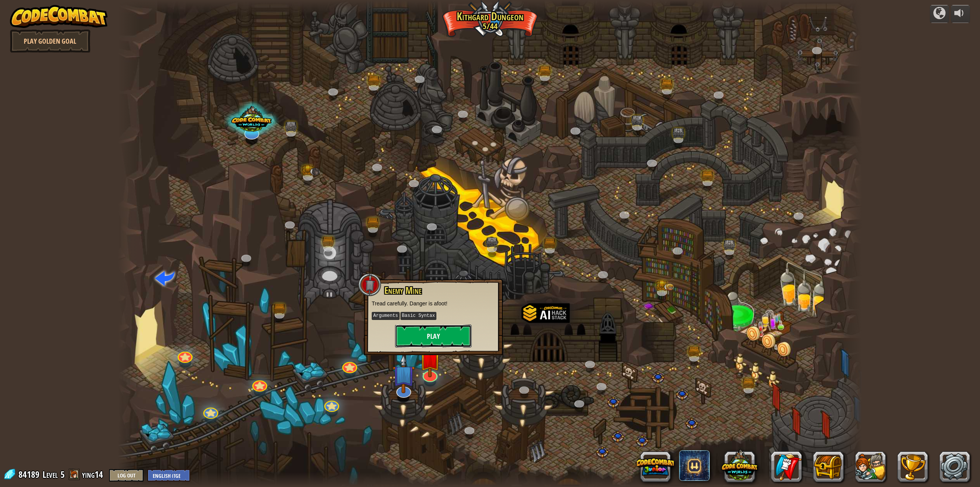
click at [435, 335] on button "Play" at bounding box center [433, 335] width 77 height 23
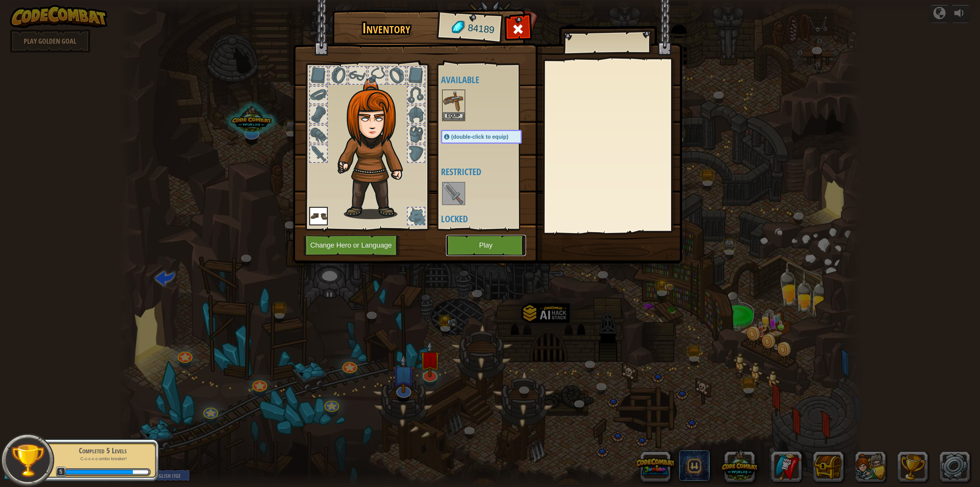
click at [459, 247] on button "Play" at bounding box center [486, 245] width 80 height 21
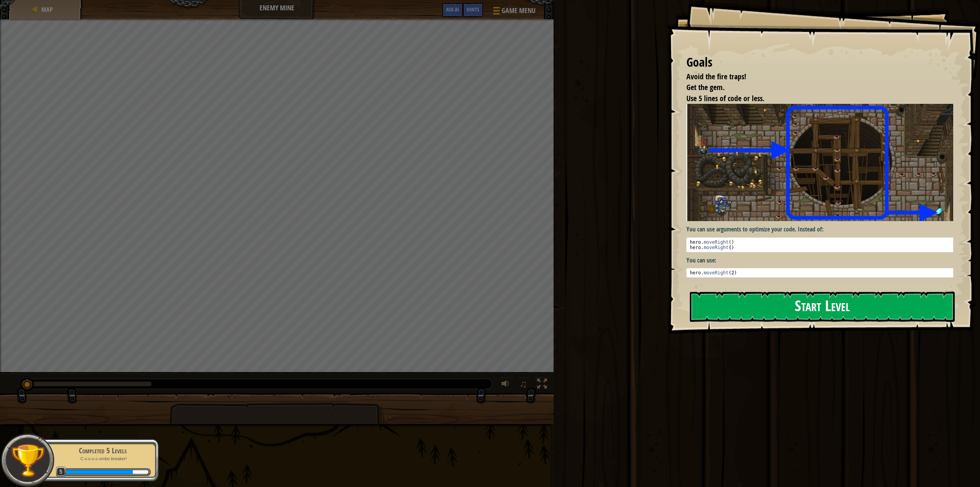
click at [765, 303] on button "Start Level" at bounding box center [822, 306] width 265 height 30
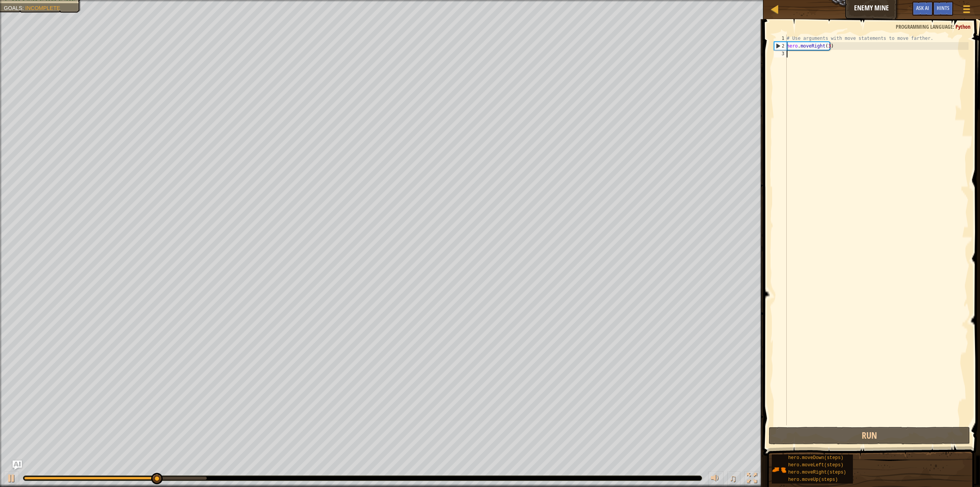
type textarea "he"
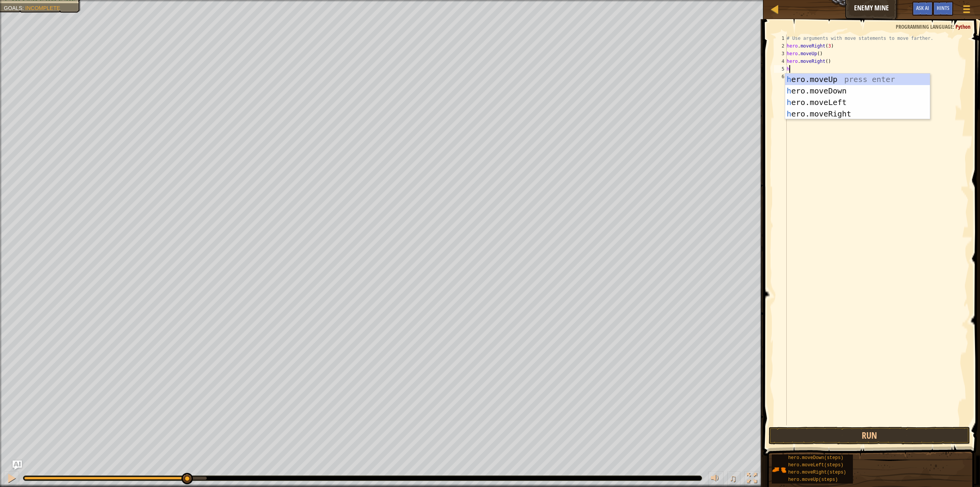
type textarea "he"
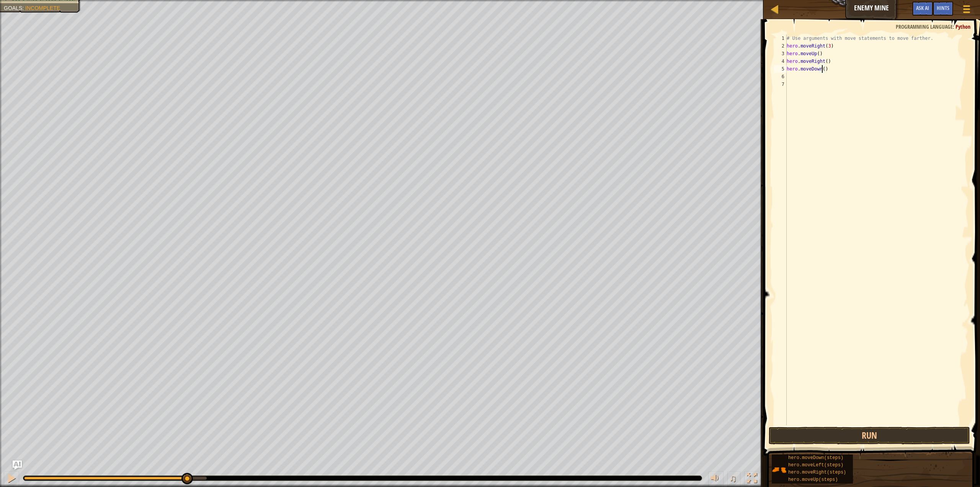
type textarea "hero.moveDown(3)"
type textarea "he"
type textarea "h"
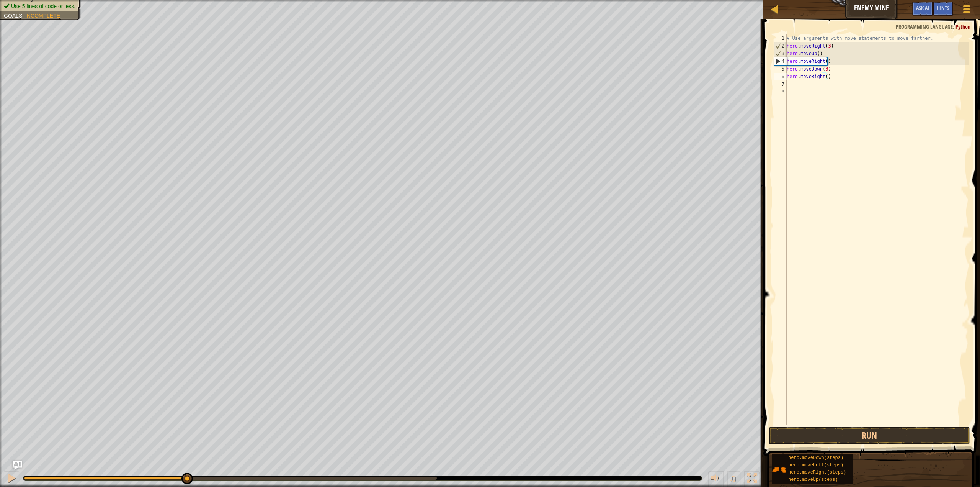
scroll to position [3, 3]
type textarea "hero.moveRight(2)"
click at [889, 436] on button "Run" at bounding box center [869, 436] width 201 height 18
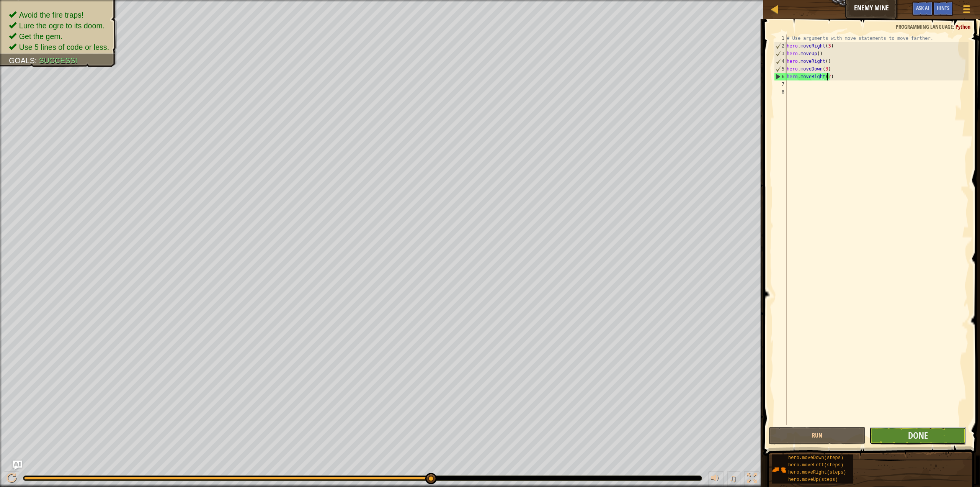
click at [935, 430] on button "Done" at bounding box center [918, 436] width 97 height 18
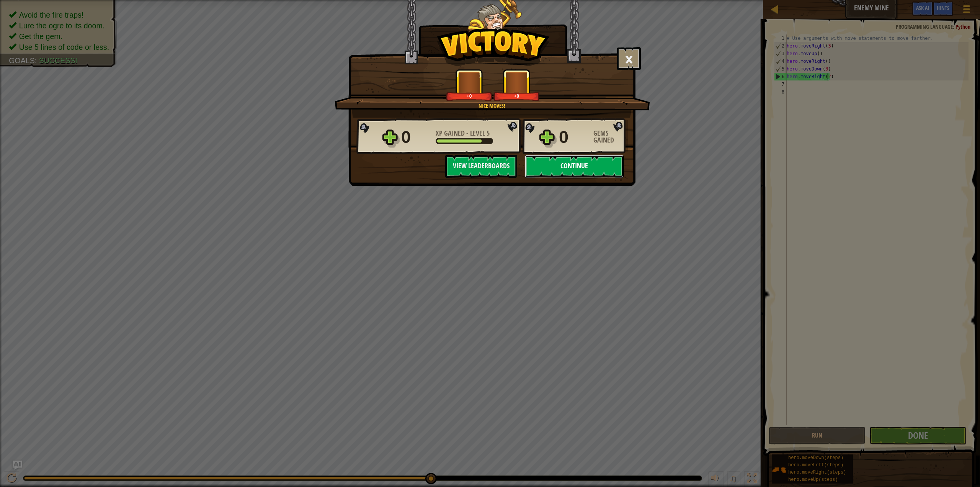
click at [595, 172] on button "Continue" at bounding box center [574, 166] width 99 height 23
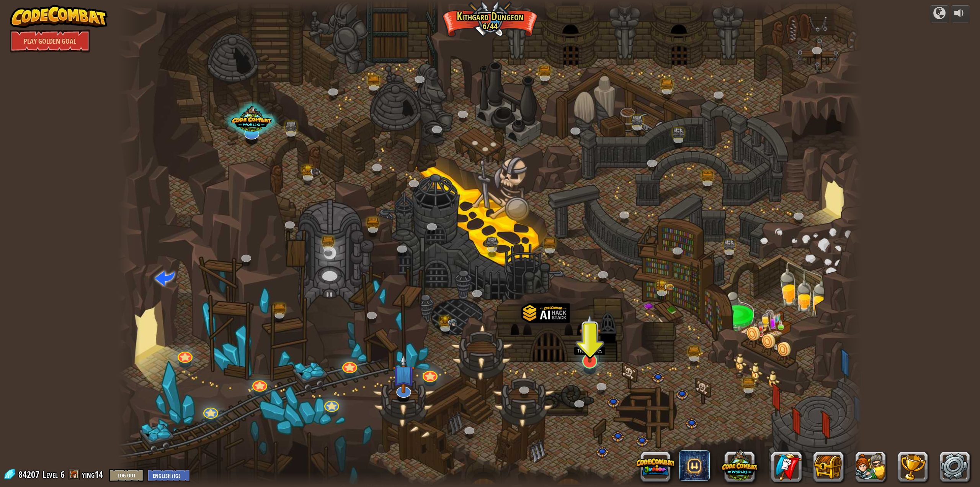
click at [589, 361] on img at bounding box center [589, 337] width 21 height 49
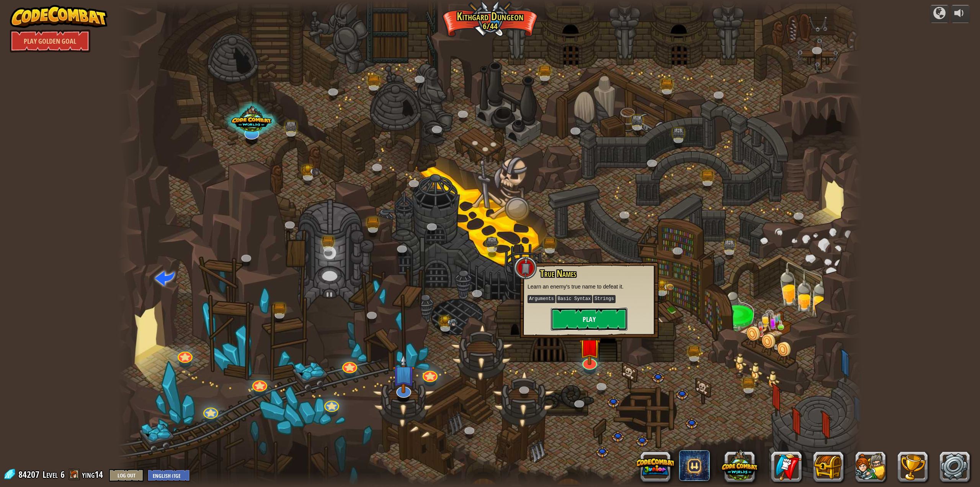
click at [601, 321] on button "Play" at bounding box center [589, 318] width 77 height 23
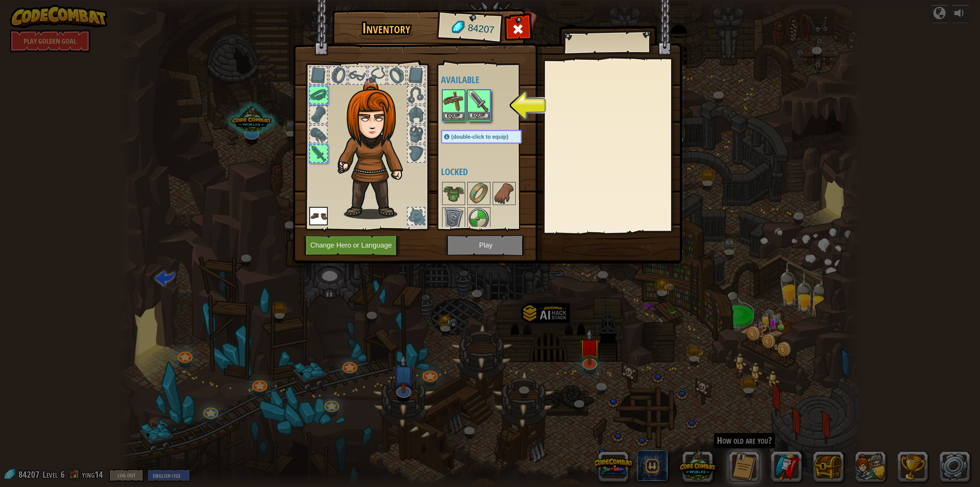
click at [483, 103] on img at bounding box center [478, 100] width 21 height 21
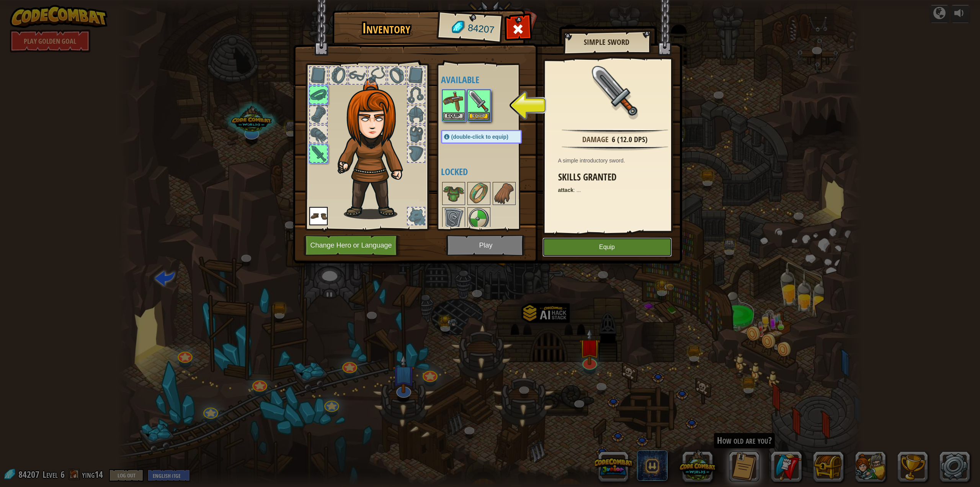
click at [595, 249] on button "Equip" at bounding box center [607, 246] width 129 height 19
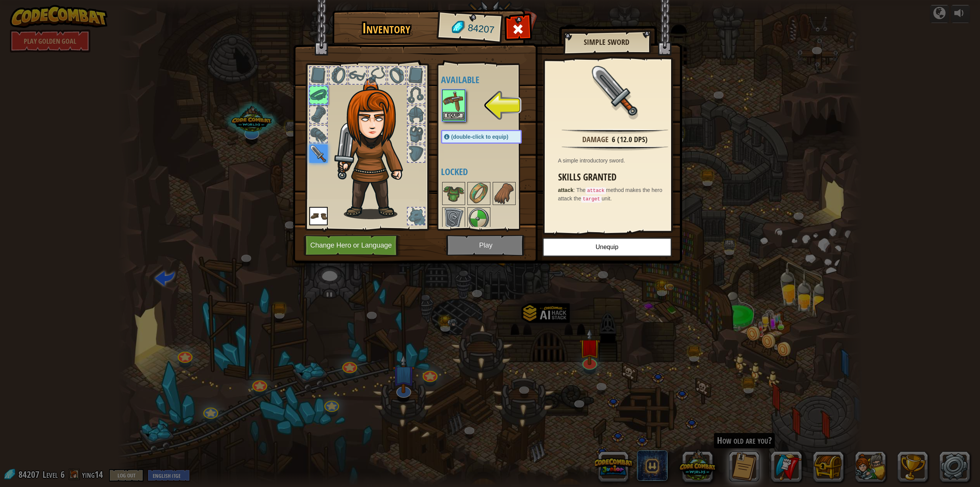
click at [452, 105] on img at bounding box center [453, 100] width 21 height 21
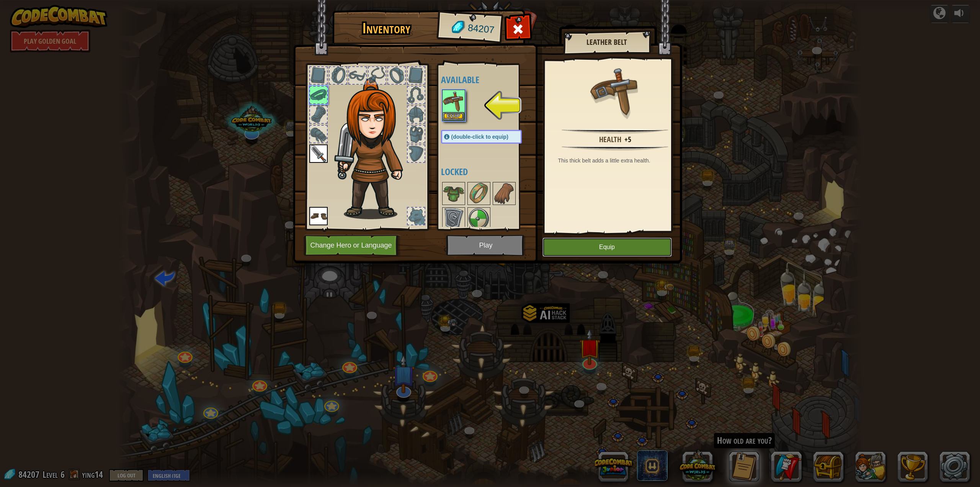
click at [574, 247] on button "Equip" at bounding box center [607, 246] width 129 height 19
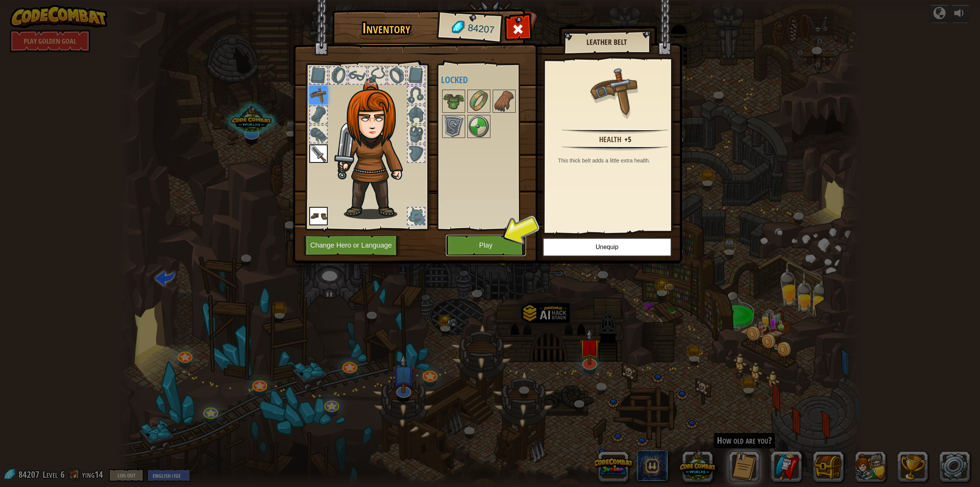
click at [475, 238] on button "Play" at bounding box center [486, 245] width 80 height 21
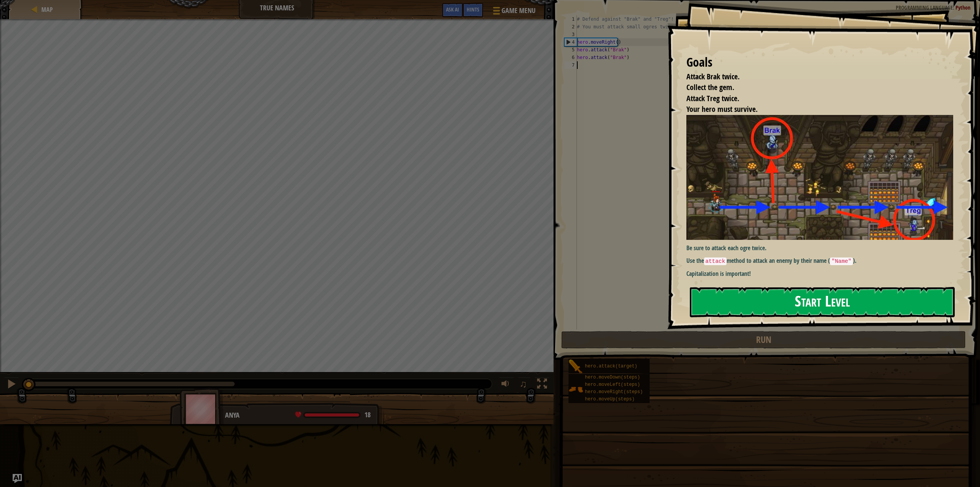
click at [725, 301] on button "Start Level" at bounding box center [822, 302] width 265 height 30
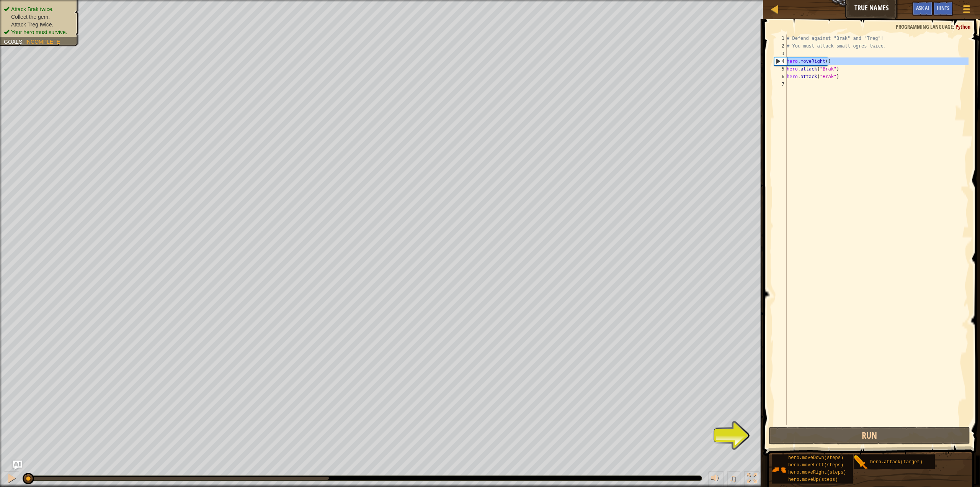
click at [778, 60] on div "4" at bounding box center [781, 61] width 12 height 8
type textarea "hero.moveRight()"
click at [831, 87] on div "# Defend against "Brak" and "Treg"! # You must attack small ogres twice. hero .…" at bounding box center [876, 237] width 183 height 406
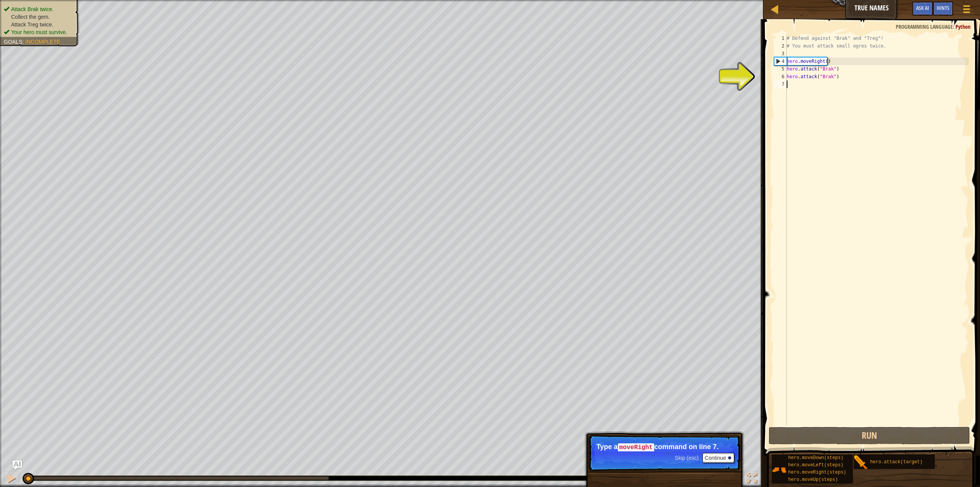
click at [841, 66] on div "# Defend against "Brak" and "Treg"! # You must attack small ogres twice. hero .…" at bounding box center [876, 237] width 183 height 406
click at [838, 63] on div "# Defend against "Brak" and "Treg"! # You must attack small ogres twice. hero .…" at bounding box center [876, 237] width 183 height 406
click at [833, 59] on div "# Defend against "Brak" and "Treg"! # You must attack small ogres twice. hero .…" at bounding box center [876, 237] width 183 height 406
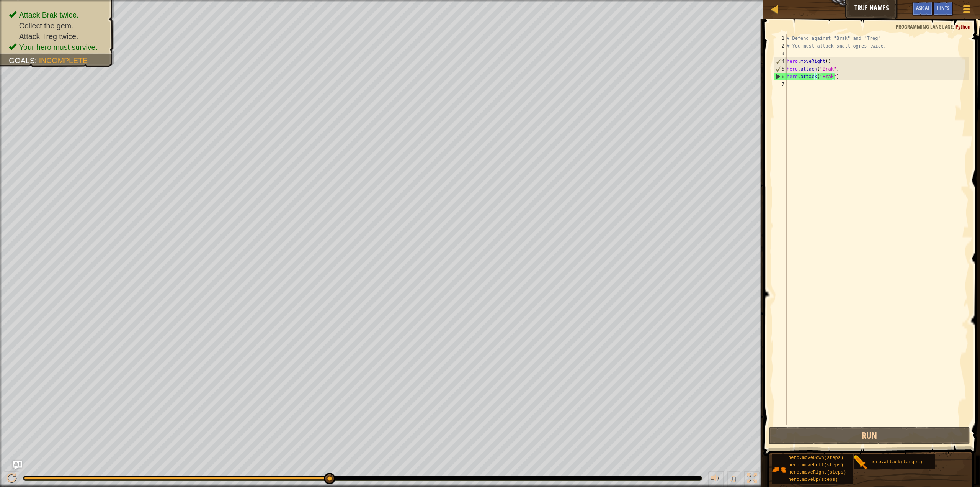
click at [811, 44] on div "# Defend against "Brak" and "Treg"! # You must attack small ogres twice. hero .…" at bounding box center [876, 237] width 183 height 406
type textarea "# You must attack small ogres twice."
click at [789, 92] on div "# Defend against "Brak" and "Treg"! # You must attack small ogres twice. hero .…" at bounding box center [876, 237] width 183 height 406
click at [772, 5] on div at bounding box center [775, 9] width 10 height 10
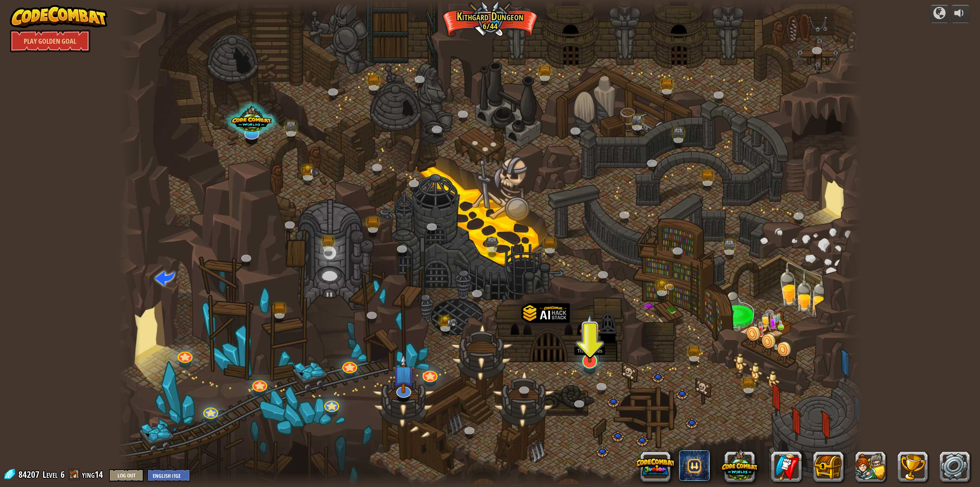
click at [592, 356] on img at bounding box center [589, 337] width 21 height 49
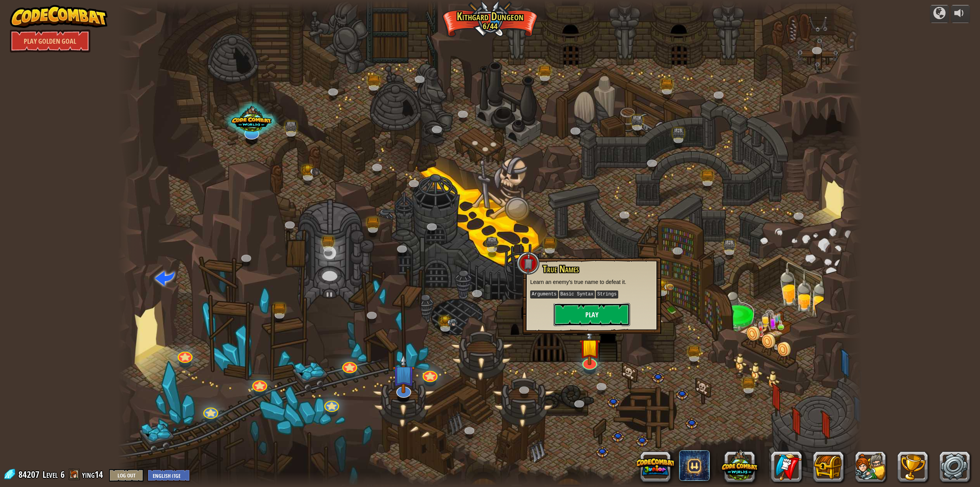
click at [596, 314] on button "Play" at bounding box center [592, 314] width 77 height 23
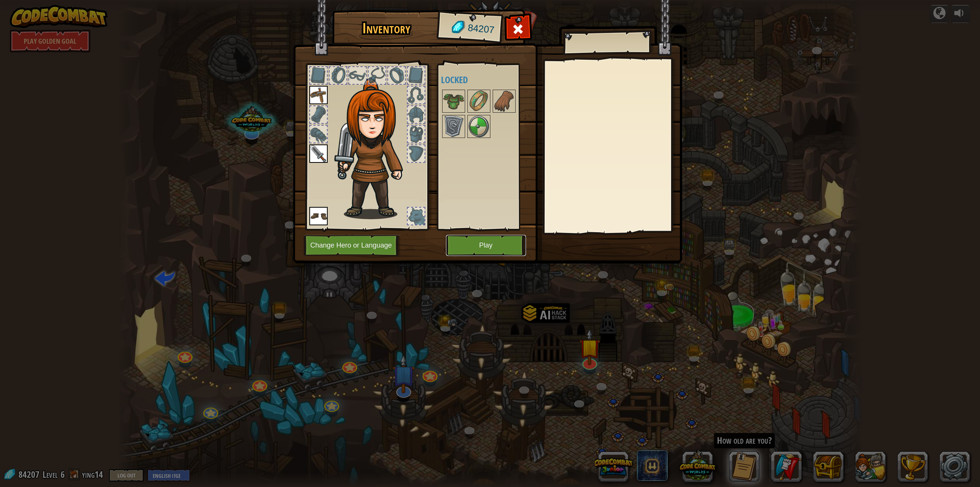
click at [494, 239] on button "Play" at bounding box center [486, 245] width 80 height 21
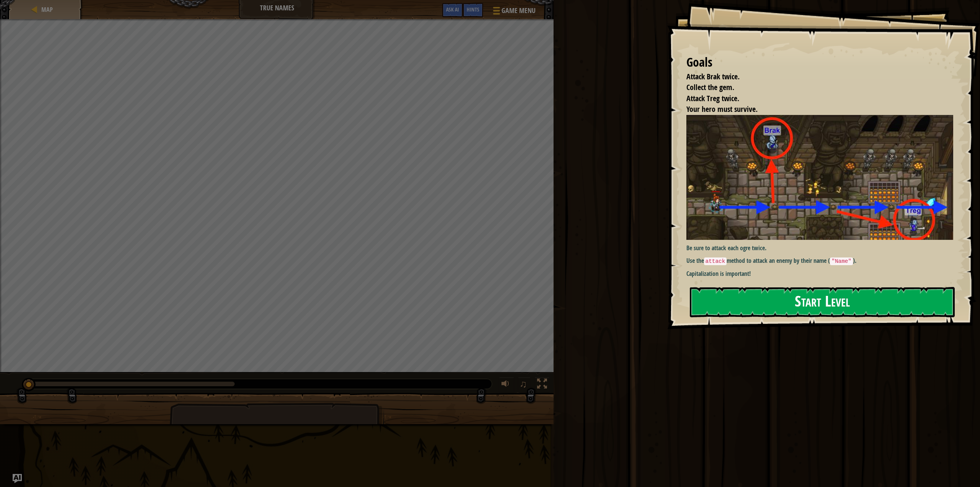
click at [728, 282] on div "Goals Attack Brak twice. Collect the gem. Attack Treg twice. Your hero must sur…" at bounding box center [823, 164] width 313 height 329
click at [728, 304] on button "Start Level" at bounding box center [822, 302] width 265 height 30
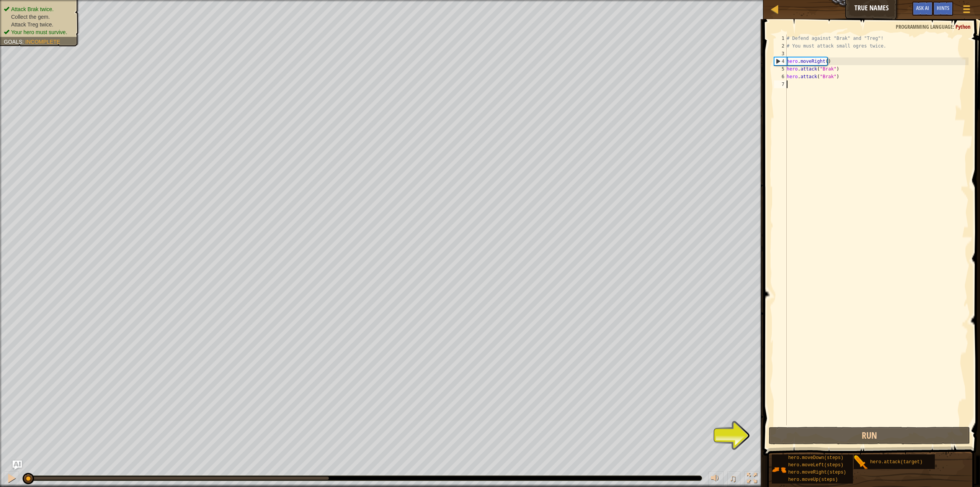
type textarea "hero.attack("Brak")"
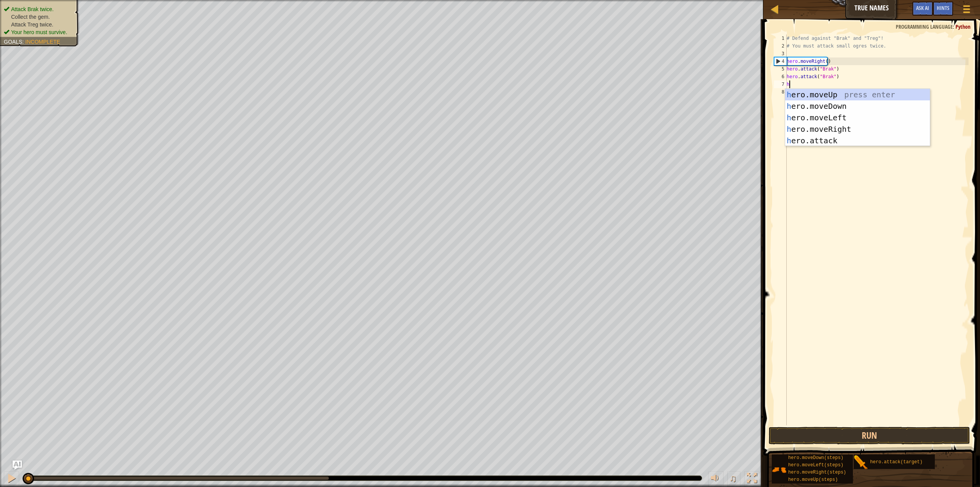
type textarea "he"
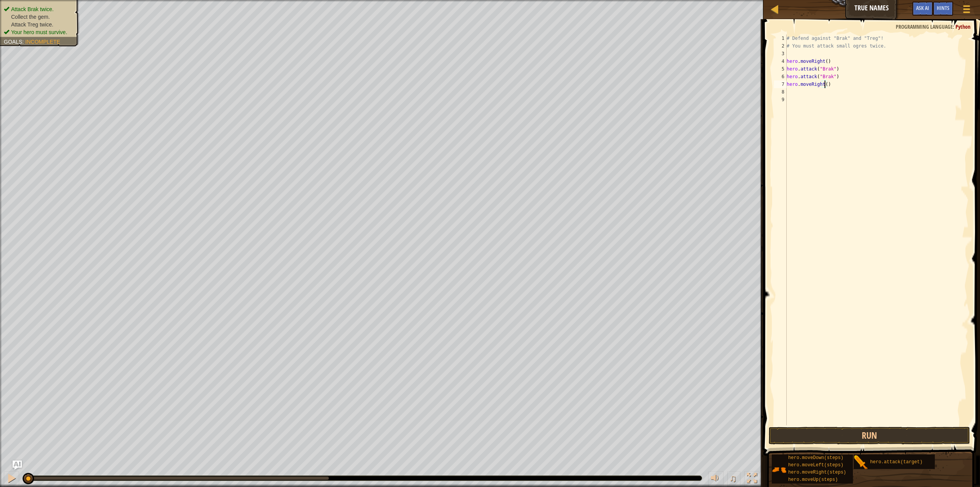
type textarea "hero.moveRight(2)"
type textarea "hero.attack("treg")"
click at [872, 430] on button "Run" at bounding box center [869, 436] width 201 height 18
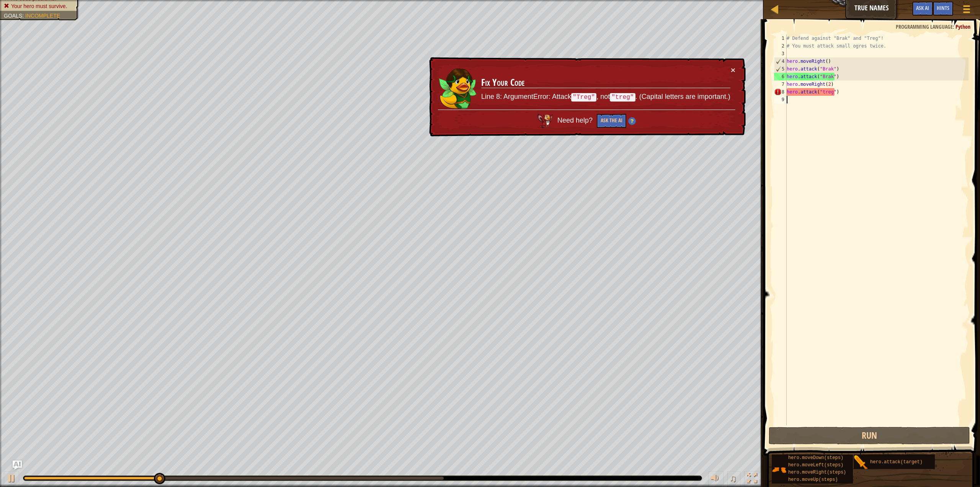
click at [811, 113] on div "# Defend against "Brak" and "Treg"! # You must attack small ogres twice. hero .…" at bounding box center [876, 237] width 183 height 406
click at [824, 100] on div "# Defend against "Brak" and "Treg"! # You must attack small ogres twice. hero .…" at bounding box center [876, 237] width 183 height 406
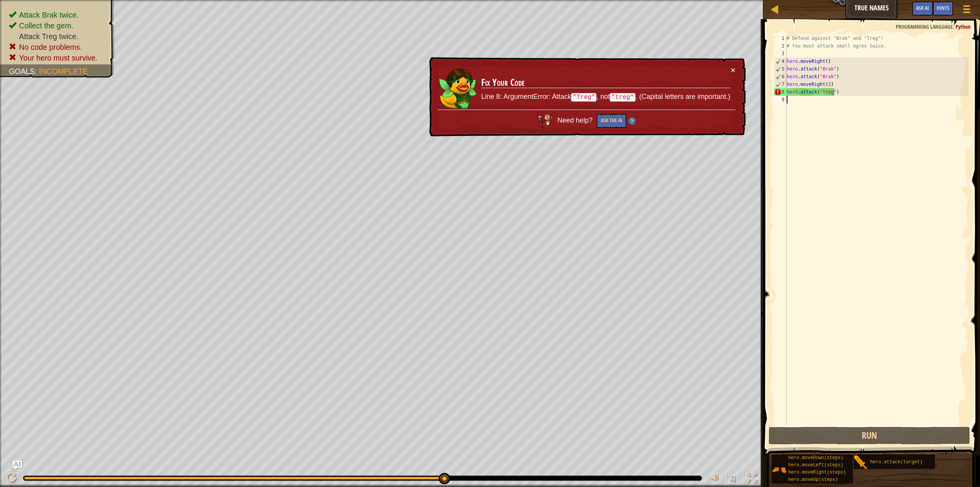
click at [828, 72] on div "# Defend against "Brak" and "Treg"! # You must attack small ogres twice. hero .…" at bounding box center [876, 237] width 183 height 406
click at [827, 90] on div "# Defend against "Brak" and "Treg"! # You must attack small ogres twice. hero .…" at bounding box center [876, 237] width 183 height 406
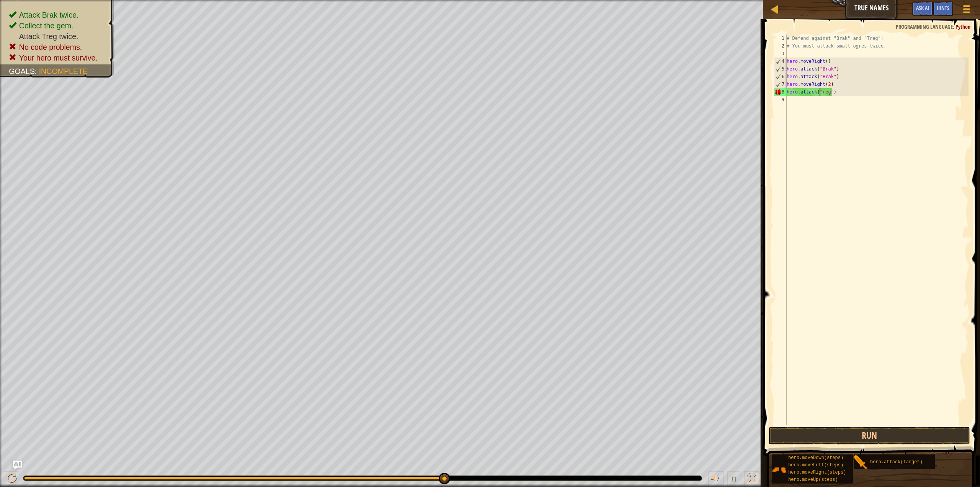
scroll to position [3, 3]
type textarea "hero.attack("Treg")"
click at [899, 432] on button "Run" at bounding box center [869, 436] width 201 height 18
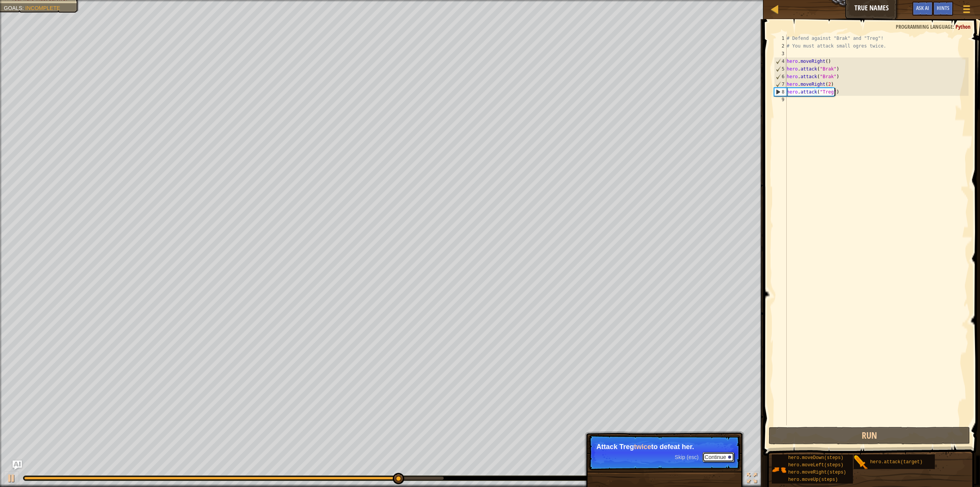
click at [711, 456] on button "Continue" at bounding box center [719, 457] width 32 height 10
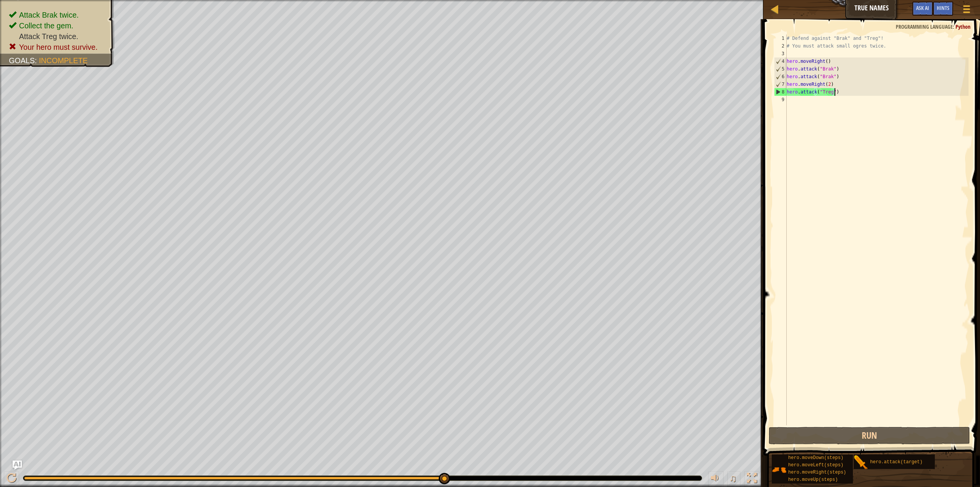
click at [854, 15] on div "Map True Names Game Menu Done Hints Ask AI" at bounding box center [872, 9] width 217 height 19
click at [841, 101] on div "# Defend against "Brak" and "Treg"! # You must attack small ogres twice. hero .…" at bounding box center [876, 237] width 183 height 406
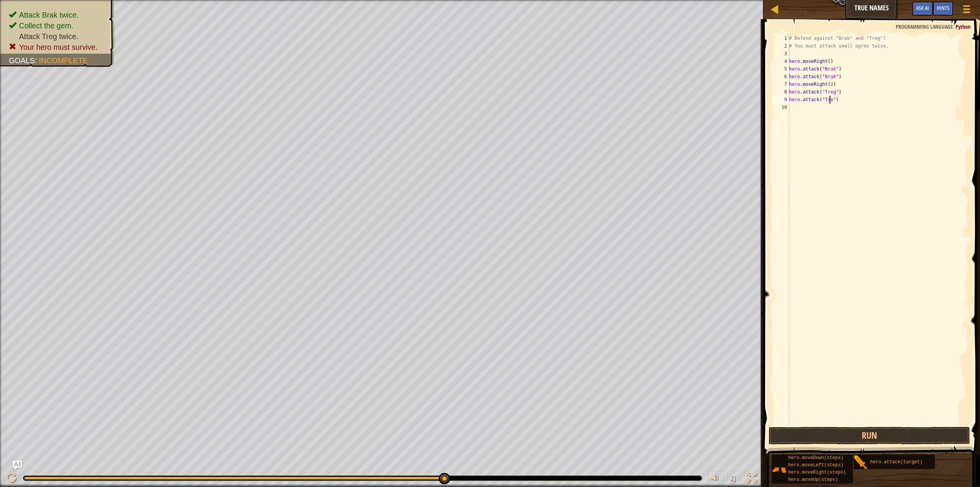
scroll to position [3, 3]
type textarea "hero.attack("Treg")"
click at [905, 435] on button "Run" at bounding box center [869, 436] width 201 height 18
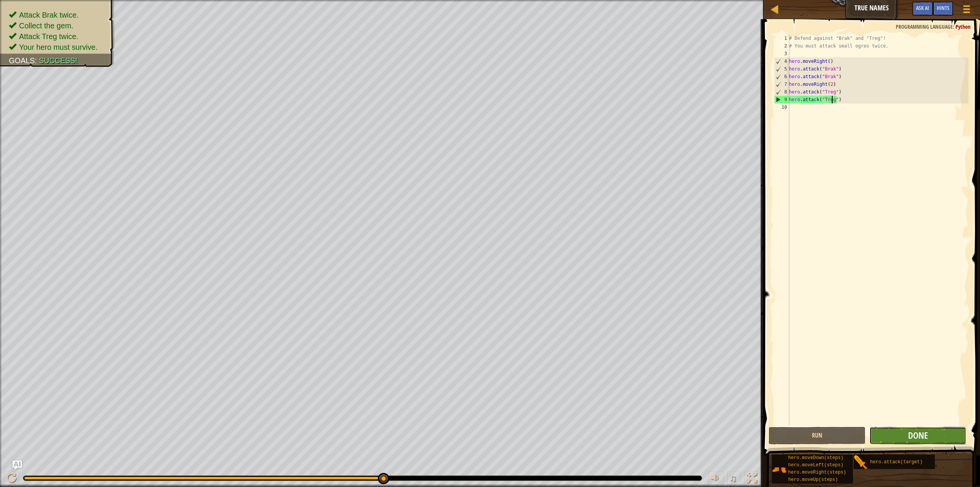
click at [906, 433] on button "Done" at bounding box center [918, 436] width 97 height 18
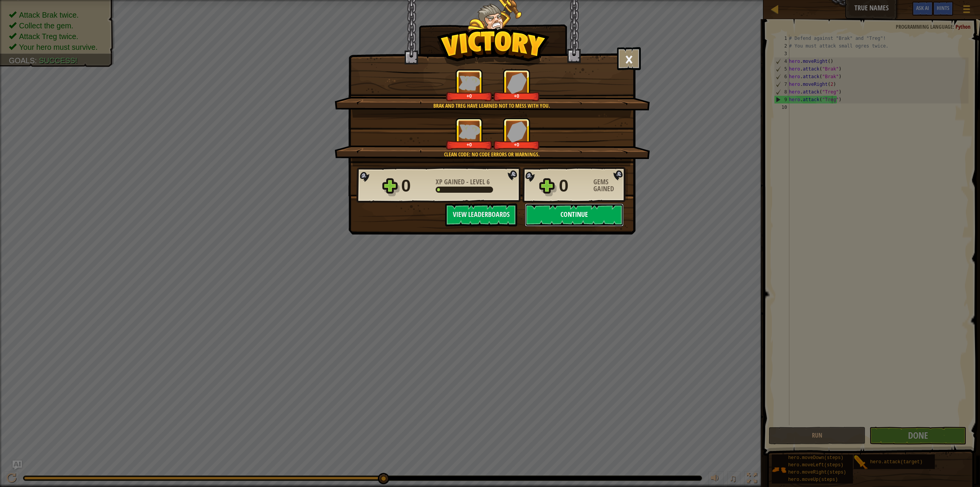
click at [576, 216] on button "Continue" at bounding box center [574, 214] width 99 height 23
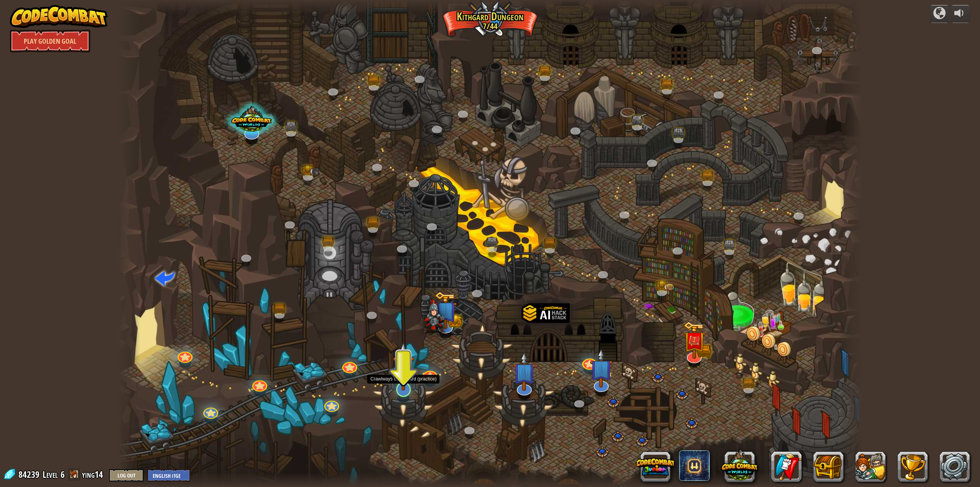
click at [396, 381] on img at bounding box center [403, 366] width 21 height 49
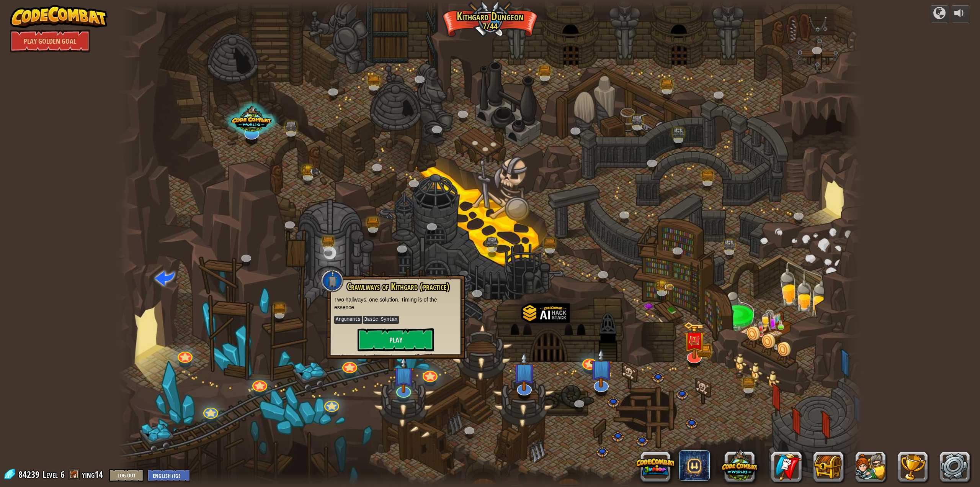
click at [427, 355] on div "Crawlways of Kithgard (practice) Two hallways, one solution. Timing is of the e…" at bounding box center [396, 317] width 139 height 84
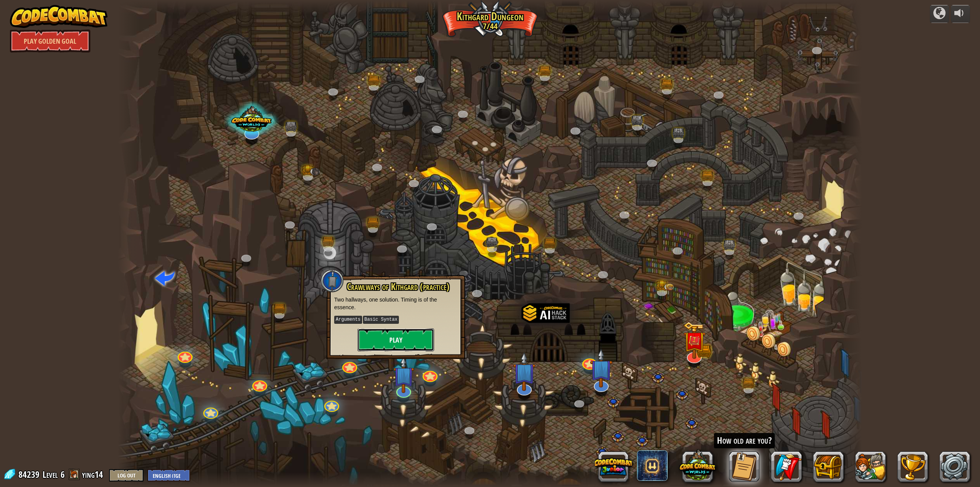
click at [415, 338] on button "Play" at bounding box center [396, 339] width 77 height 23
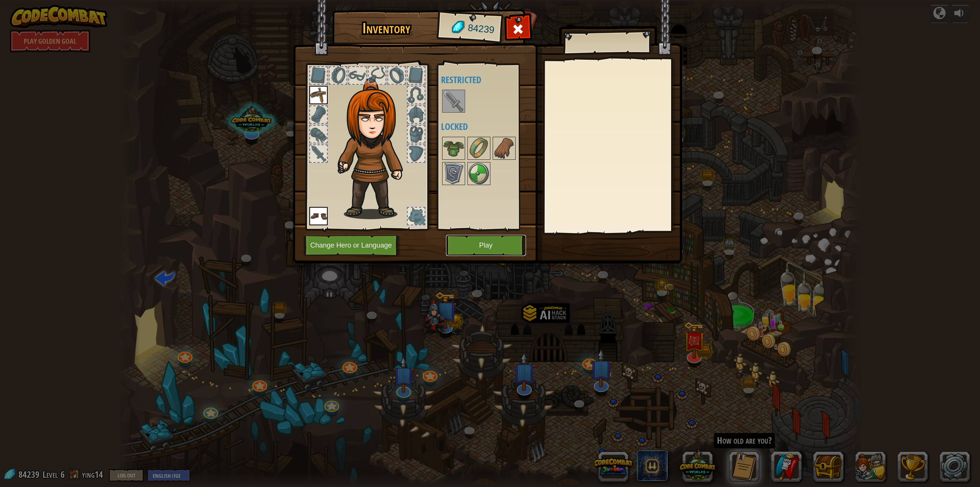
click at [476, 246] on button "Play" at bounding box center [486, 245] width 80 height 21
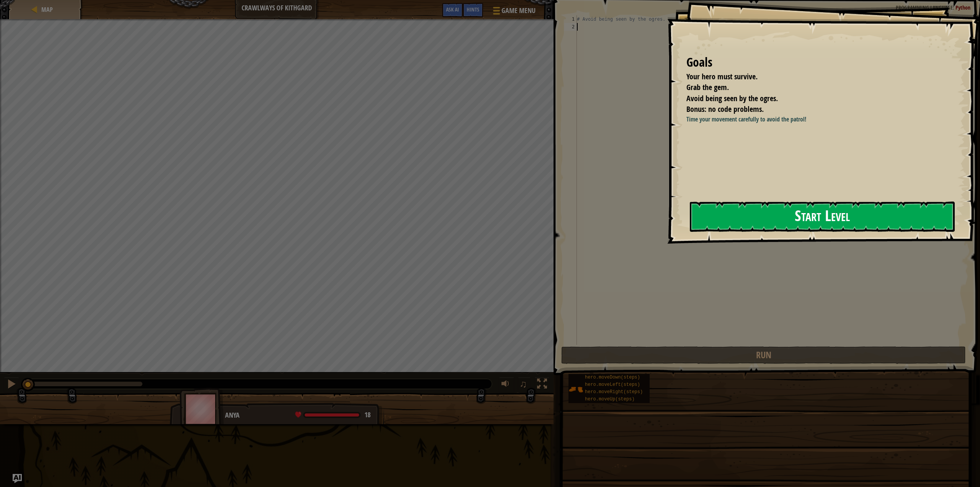
click at [752, 216] on button "Start Level" at bounding box center [822, 216] width 265 height 30
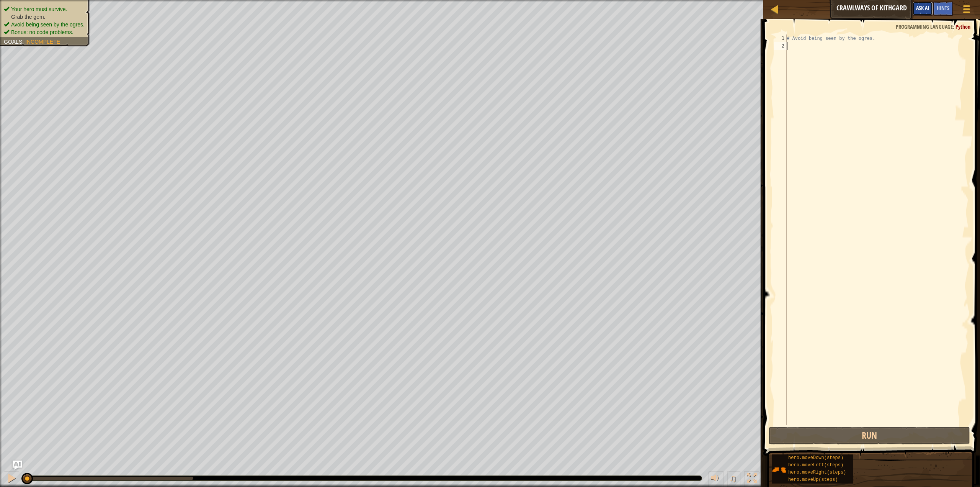
click at [929, 7] on span "Ask AI" at bounding box center [922, 7] width 13 height 7
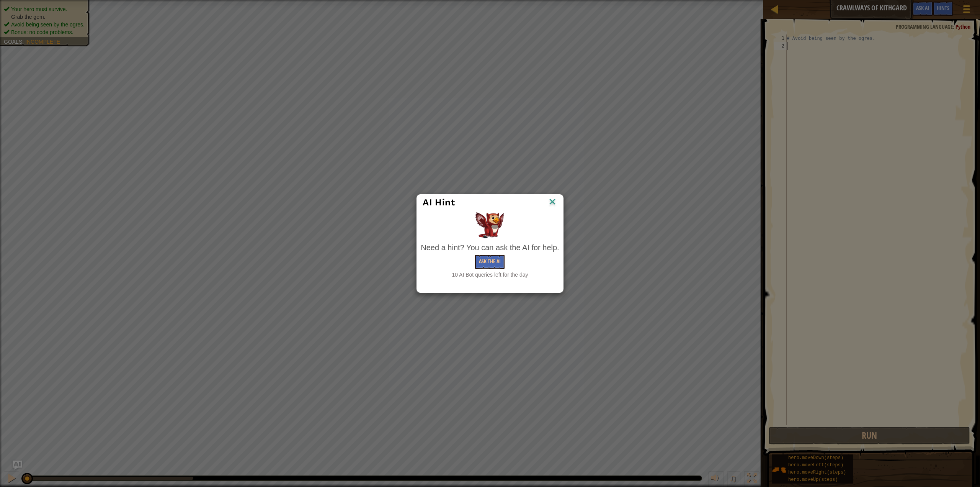
click at [554, 198] on img at bounding box center [553, 201] width 10 height 11
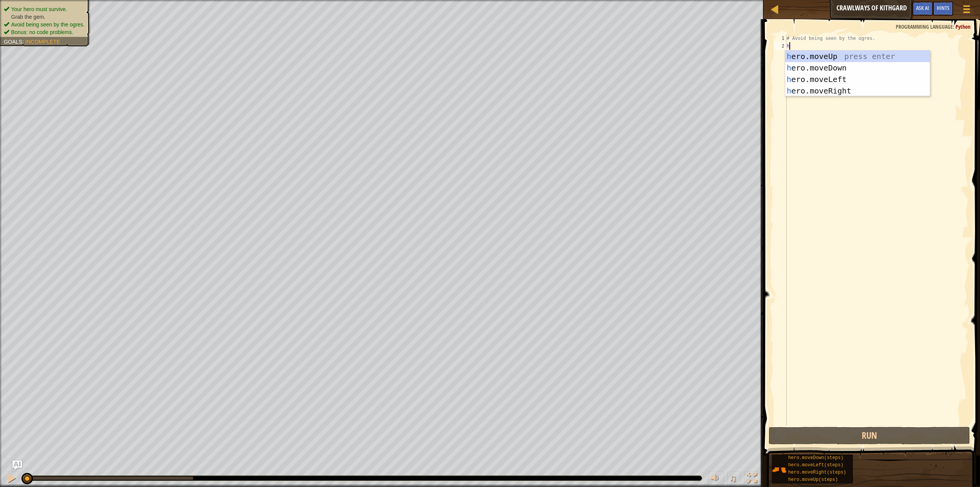
scroll to position [3, 0]
type textarea "he"
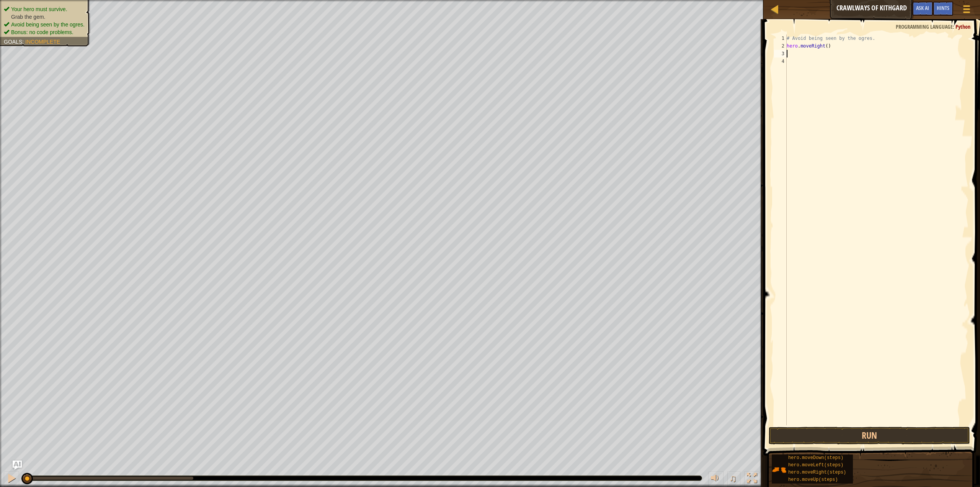
type textarea "hero.moveRight()"
type textarea "he"
type textarea "hero"
click at [873, 436] on button "Run" at bounding box center [869, 436] width 201 height 18
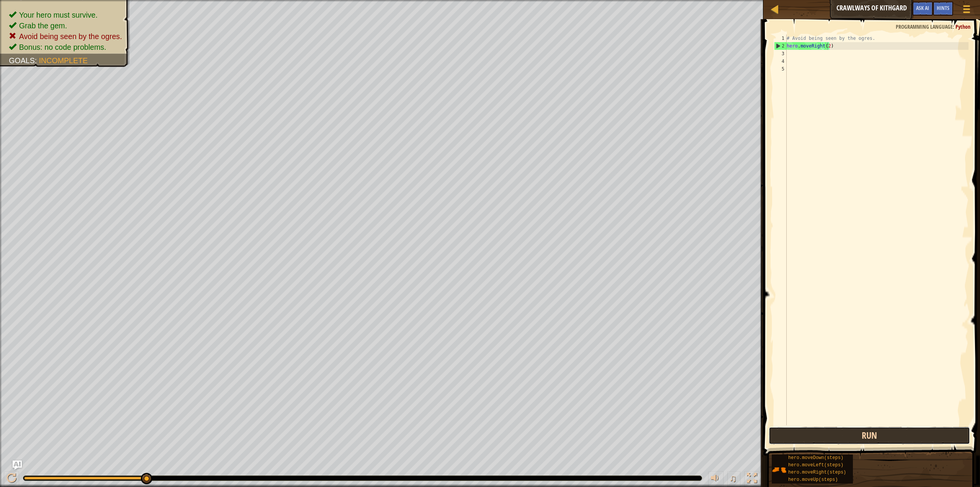
click at [858, 433] on button "Run" at bounding box center [869, 436] width 201 height 18
type textarea "hero.moveRight(1)"
click at [919, 435] on button "Run" at bounding box center [869, 436] width 201 height 18
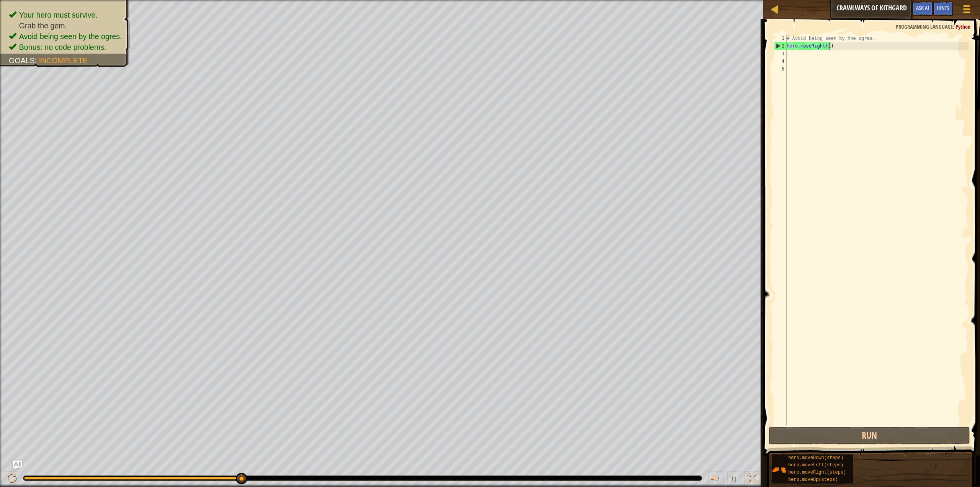
click at [827, 64] on div "# Avoid being seen by the ogres. hero . moveRight ( 1 )" at bounding box center [876, 237] width 183 height 406
click at [831, 56] on div "# Avoid being seen by the ogres. hero . moveRight ( 1 )" at bounding box center [876, 237] width 183 height 406
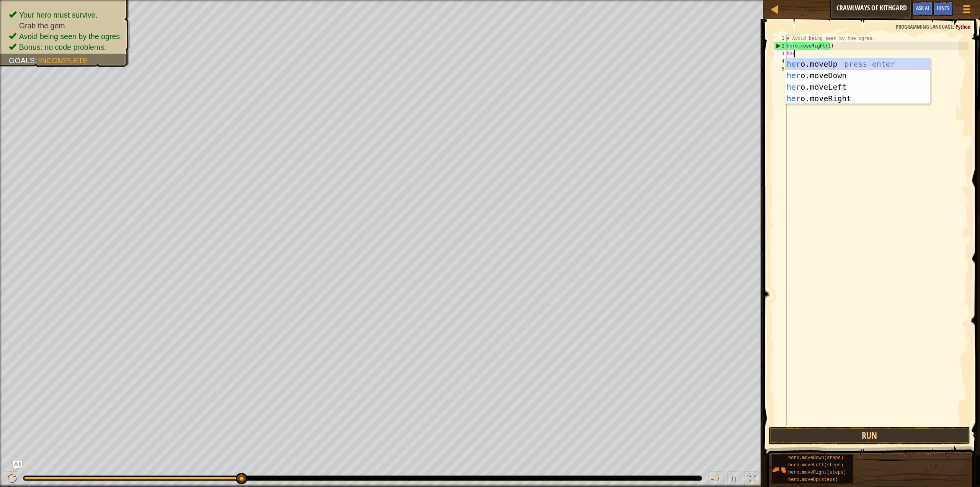
type textarea "hero"
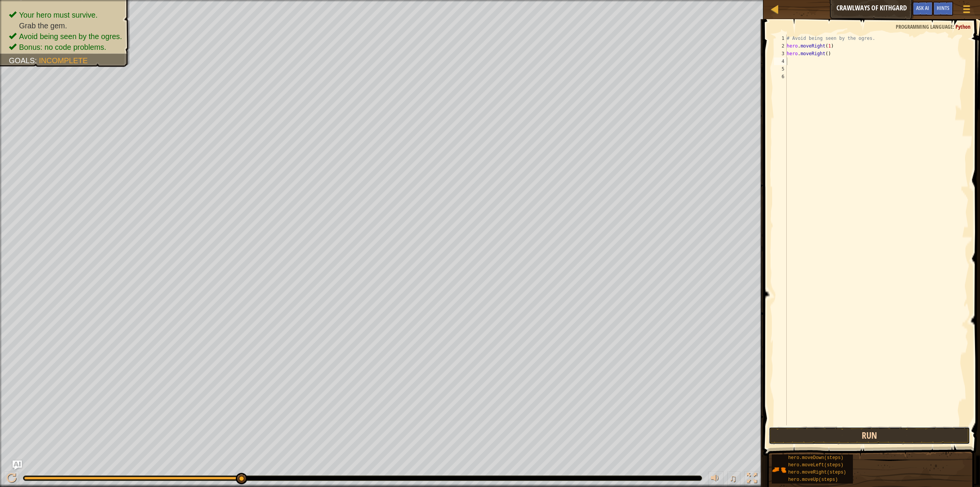
click at [909, 429] on button "Run" at bounding box center [869, 436] width 201 height 18
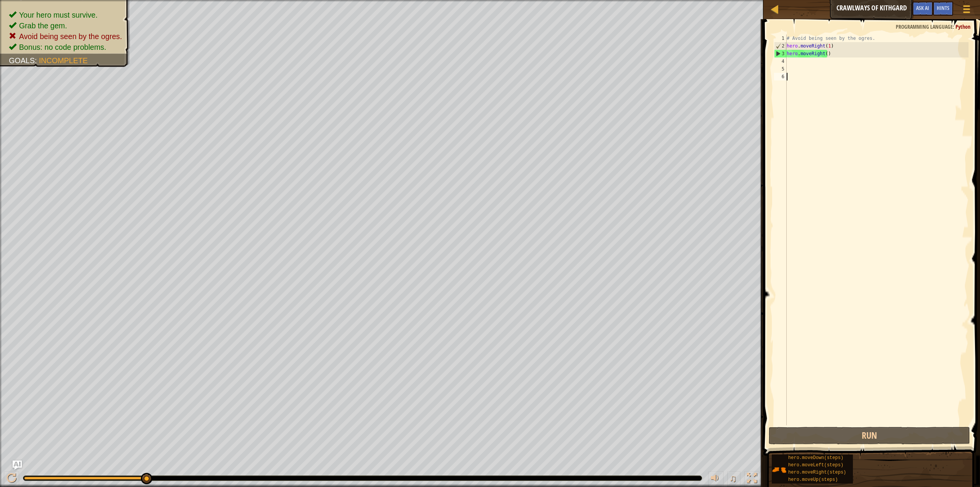
click at [870, 142] on div "# Avoid being seen by the ogres. hero . moveRight ( 1 ) hero . moveRight ( )" at bounding box center [876, 237] width 183 height 406
click at [872, 124] on div "# Avoid being seen by the ogres. hero . moveRight ( 1 ) hero . moveRight ( )" at bounding box center [876, 237] width 183 height 406
click at [847, 204] on div "# Avoid being seen by the ogres. hero . moveRight ( 1 ) hero . moveRight ( )" at bounding box center [876, 237] width 183 height 406
type textarea "hero"
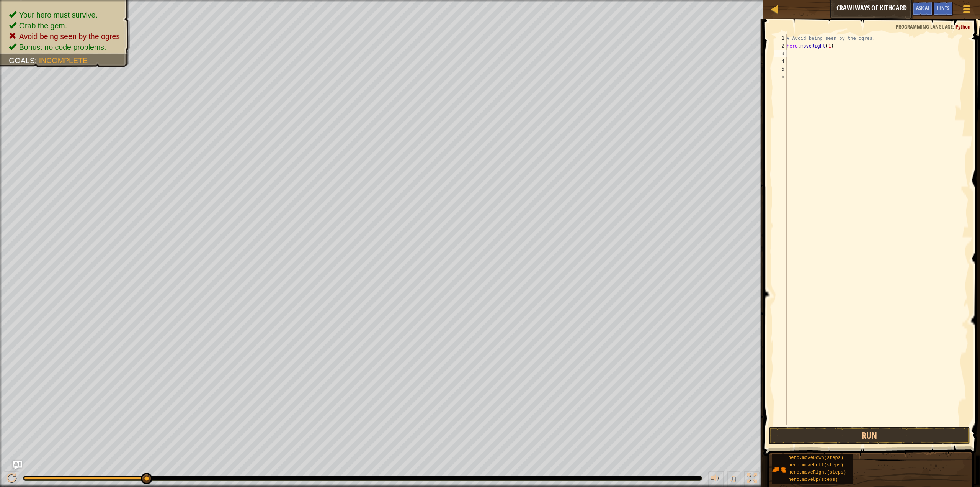
type textarea "he"
type textarea "h"
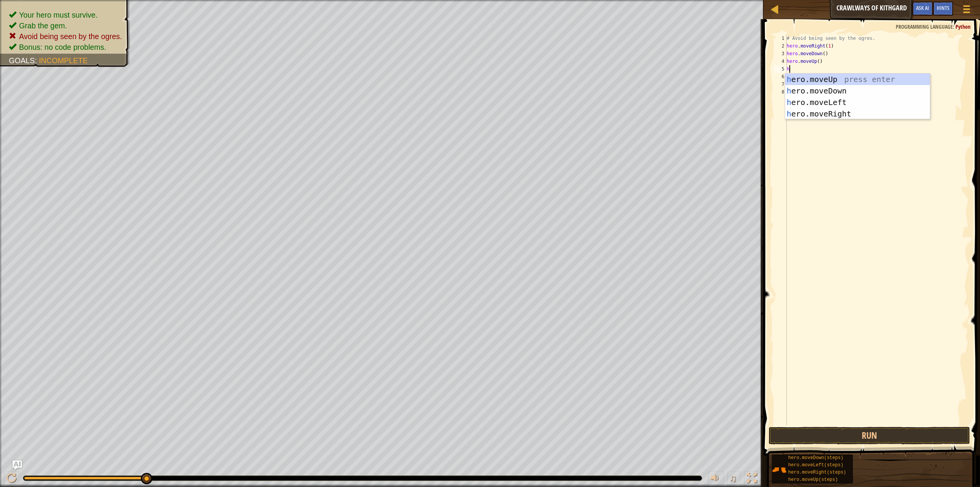
type textarea "he"
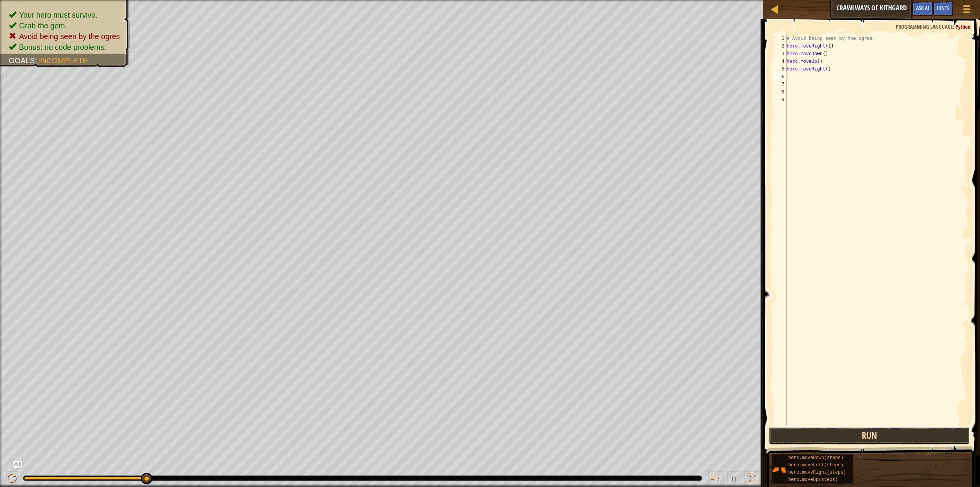
click at [907, 436] on button "Run" at bounding box center [869, 436] width 201 height 18
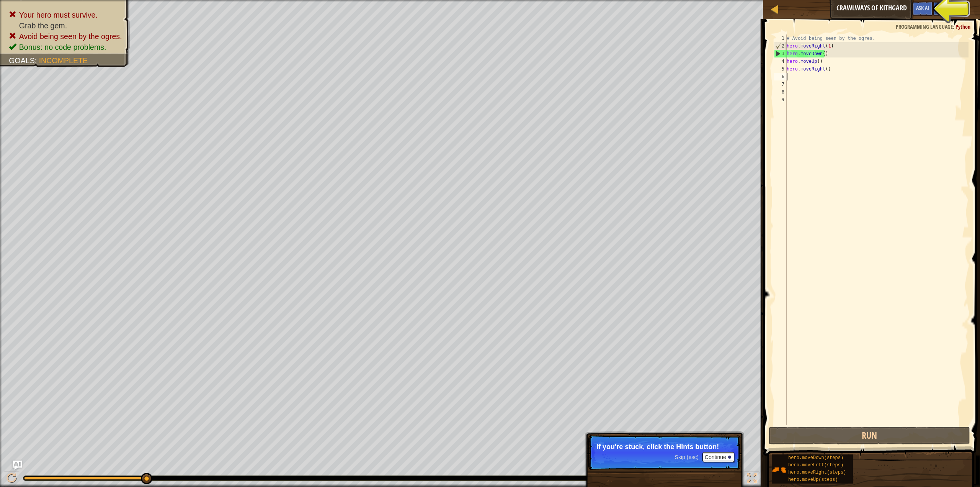
click at [945, 7] on span "Hints" at bounding box center [943, 7] width 13 height 7
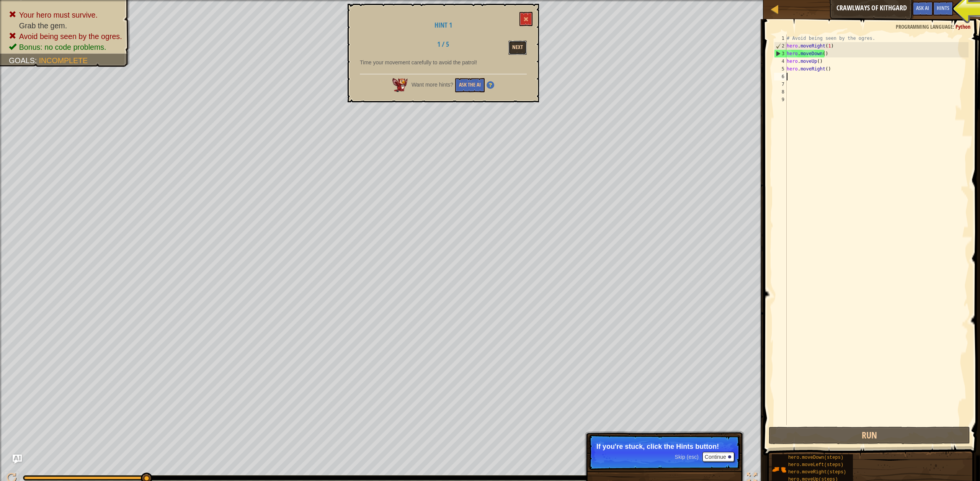
click at [515, 49] on button "Next" at bounding box center [518, 48] width 18 height 14
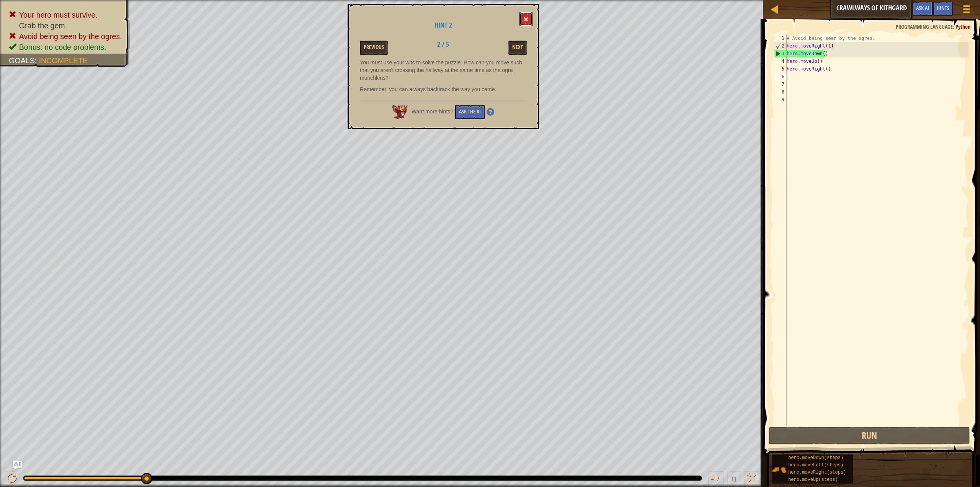
click at [531, 17] on button at bounding box center [526, 19] width 13 height 14
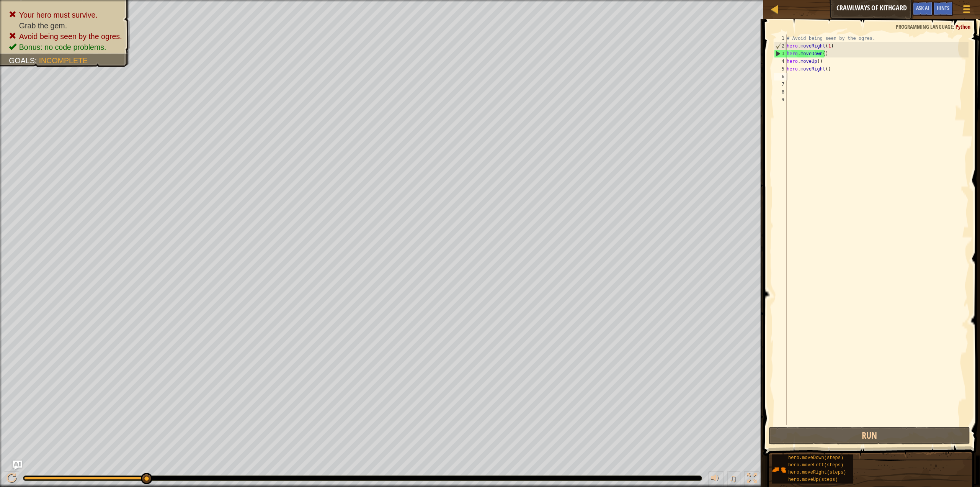
click at [842, 71] on div "# Avoid being seen by the ogres. hero . moveRight ( 1 ) hero . moveDown ( ) her…" at bounding box center [876, 237] width 183 height 406
type textarea "hero"
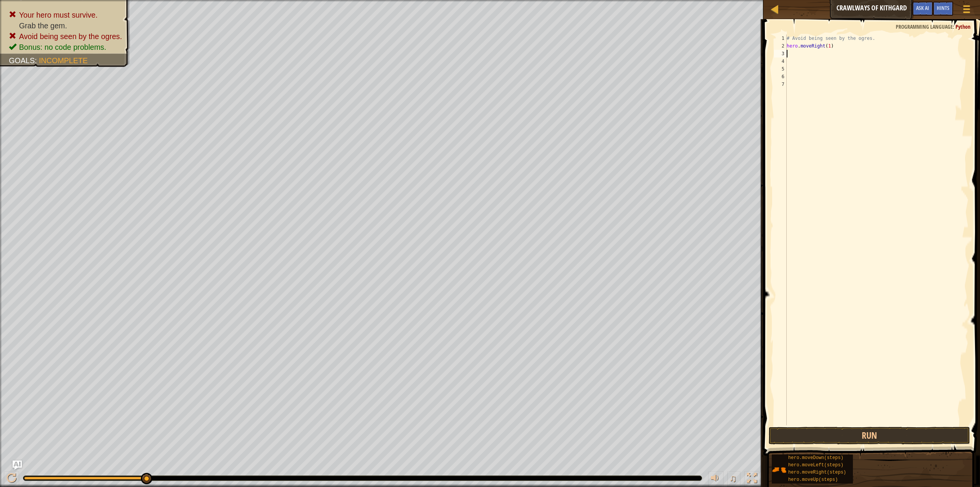
type textarea "he"
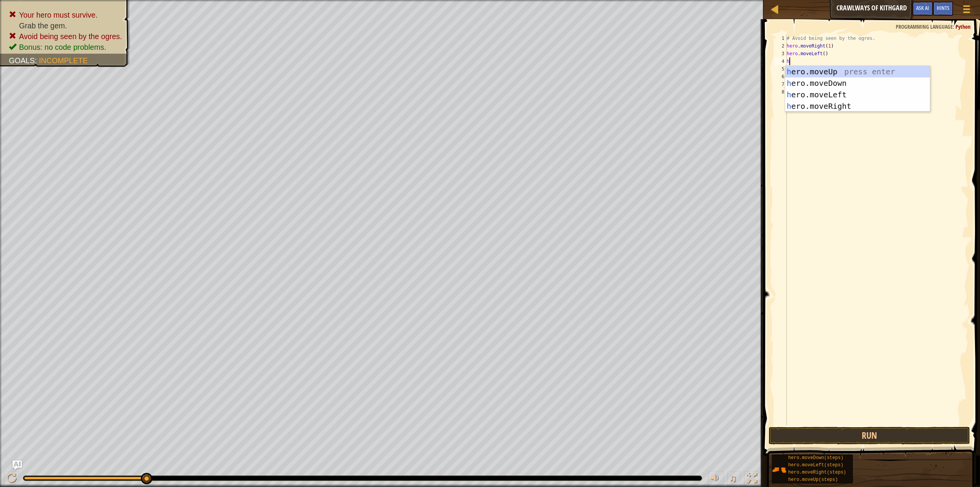
type textarea "he"
click at [855, 101] on div "he ro.moveUp press enter he ro.moveDown press enter he ro.moveLeft press enter …" at bounding box center [857, 100] width 145 height 69
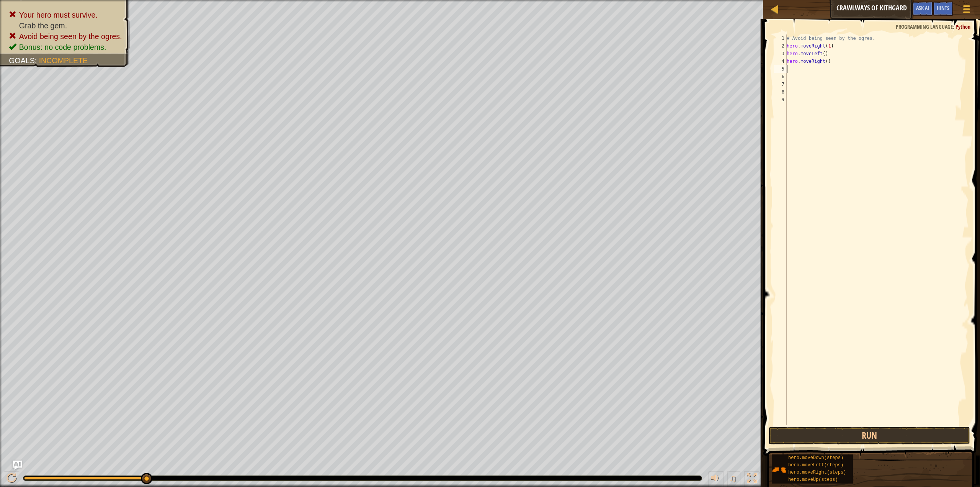
click at [847, 77] on div "# Avoid being seen by the ogres. hero . moveRight ( 1 ) hero . moveLeft ( ) her…" at bounding box center [876, 237] width 183 height 406
click at [833, 53] on div "# Avoid being seen by the ogres. hero . moveRight ( 1 ) hero . moveLeft ( ) her…" at bounding box center [876, 237] width 183 height 406
type textarea "hero.moveRight(2)"
click at [855, 435] on button "Run" at bounding box center [869, 436] width 201 height 18
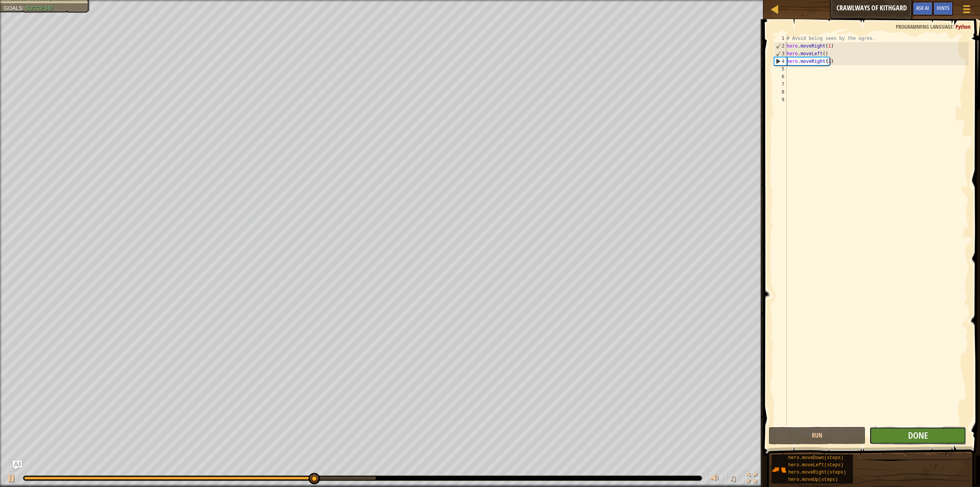
click at [940, 438] on button "Done" at bounding box center [918, 436] width 97 height 18
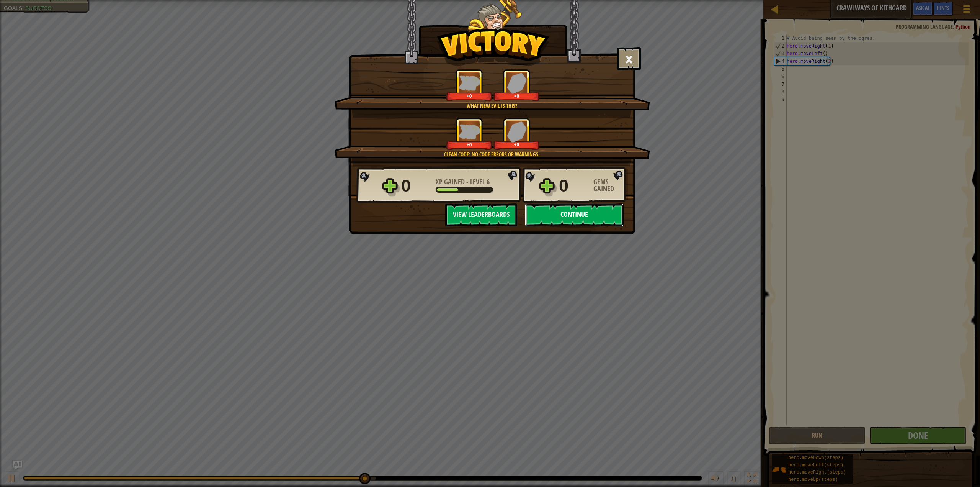
click at [557, 210] on button "Continue" at bounding box center [574, 214] width 99 height 23
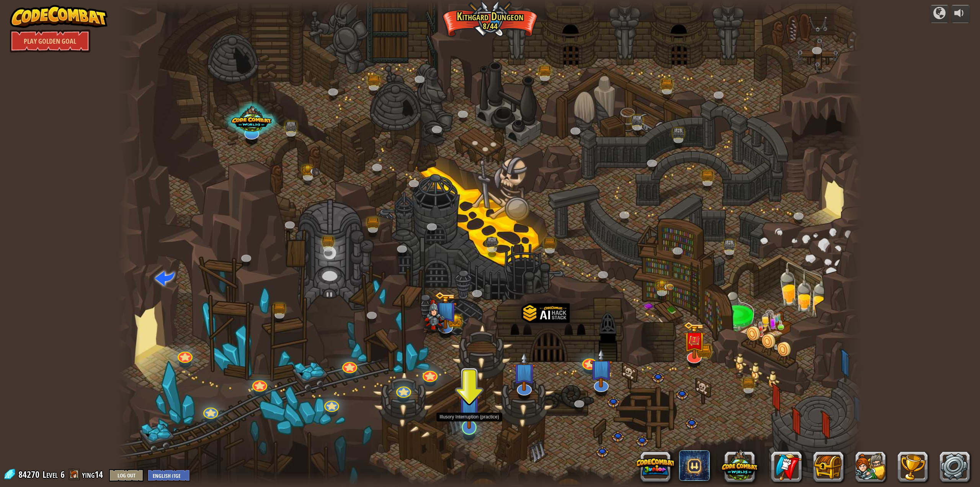
click at [473, 432] on div "Twisted Canyon (Locked) Challenge: collect the most gold using all the programm…" at bounding box center [490, 243] width 745 height 487
click at [471, 415] on img at bounding box center [469, 403] width 21 height 49
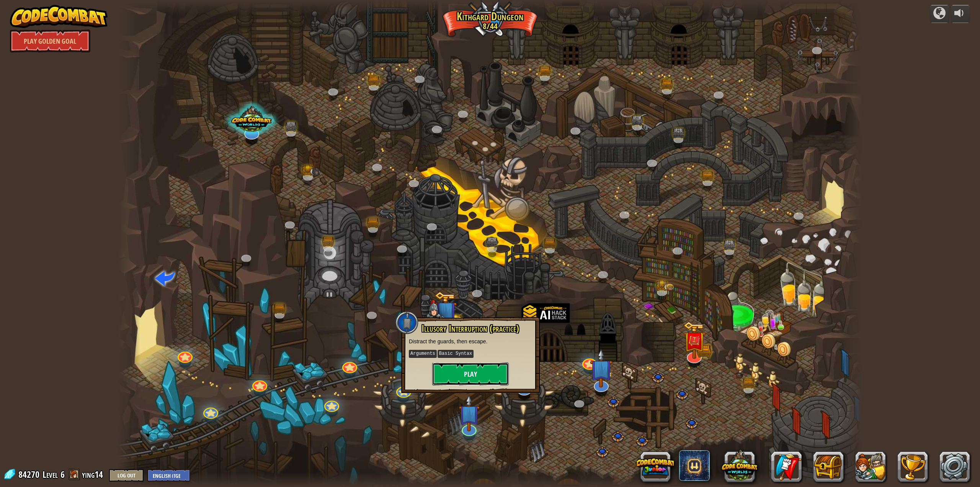
click at [485, 363] on button "Play" at bounding box center [470, 373] width 77 height 23
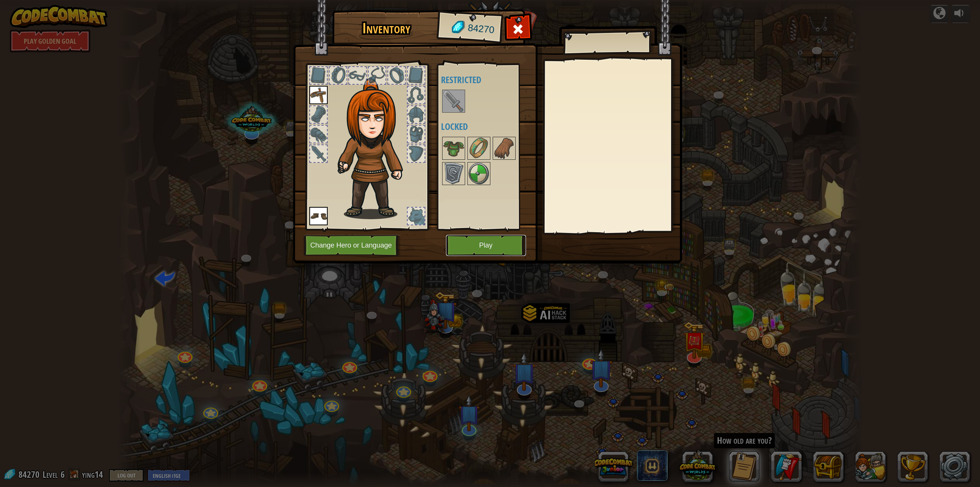
click at [486, 245] on button "Play" at bounding box center [486, 245] width 80 height 21
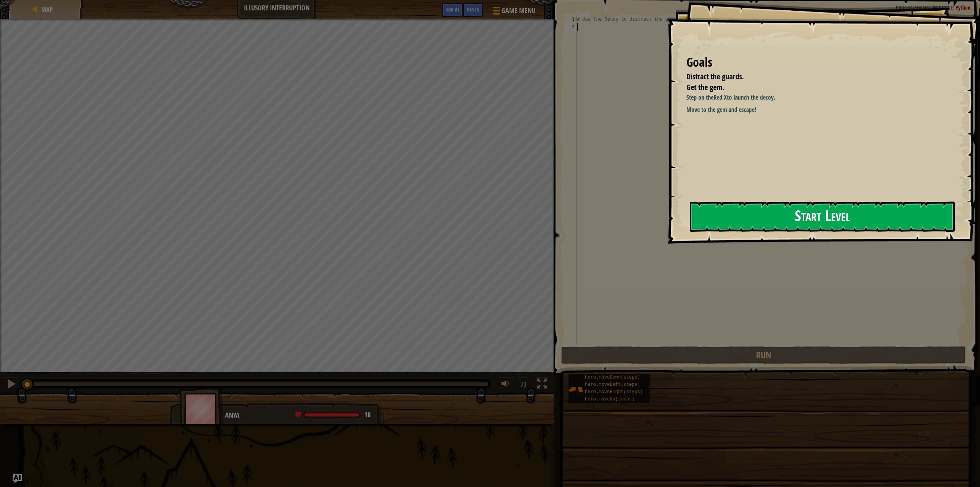
click at [733, 209] on button "Start Level" at bounding box center [822, 216] width 265 height 30
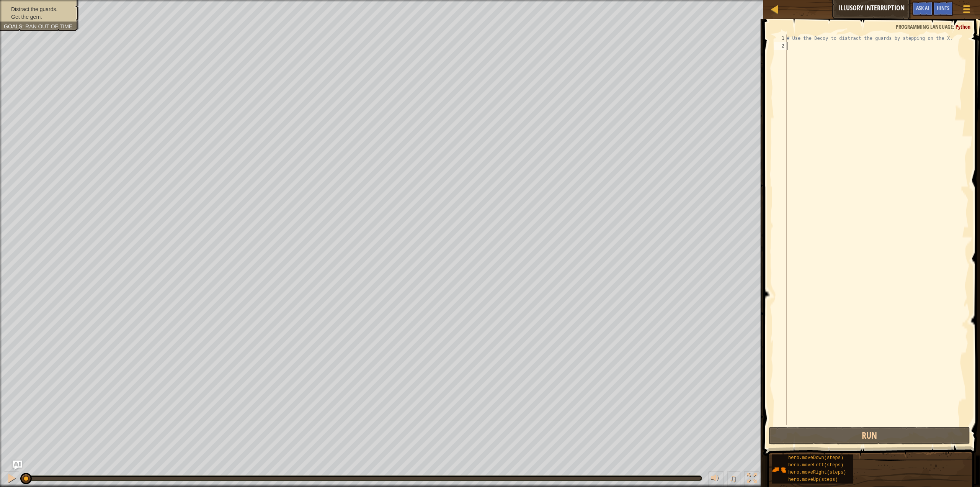
type textarea "h"
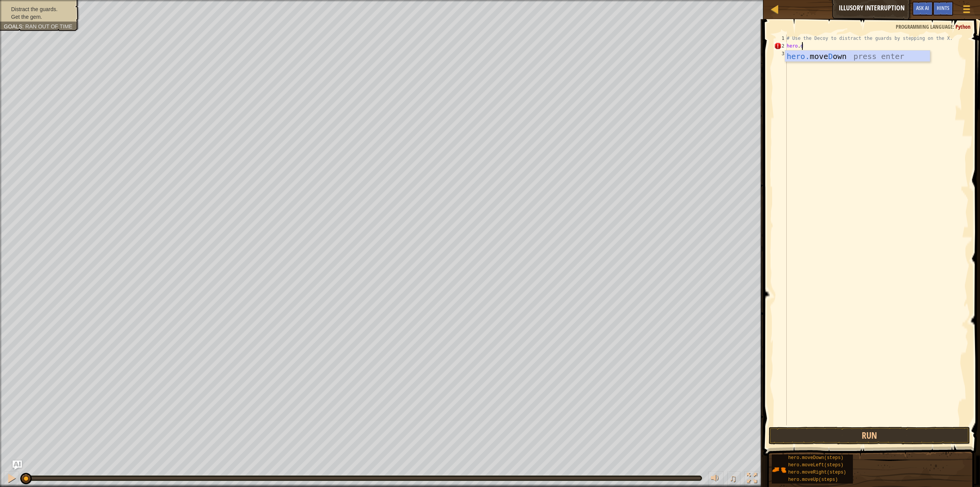
scroll to position [3, 1]
type textarea "hero.ri"
type textarea "d"
type textarea "he"
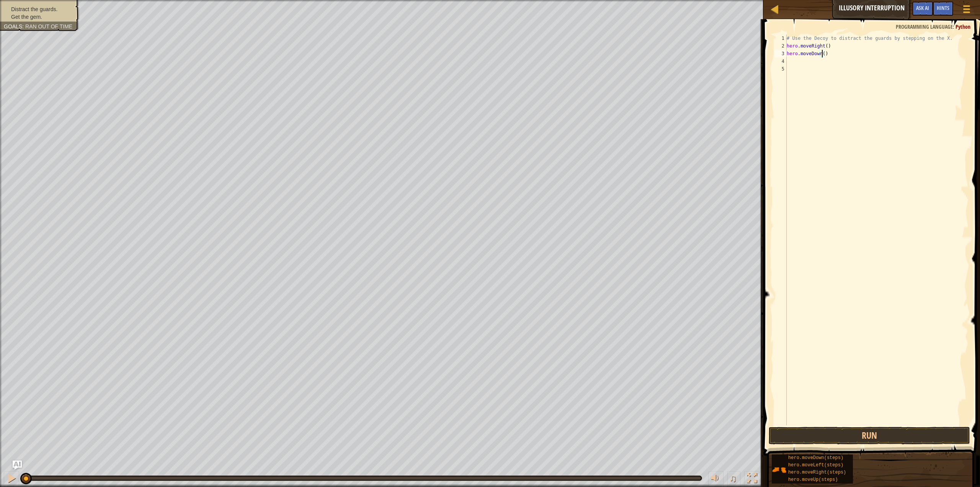
type textarea "hero.moveDown(2)"
type textarea "he"
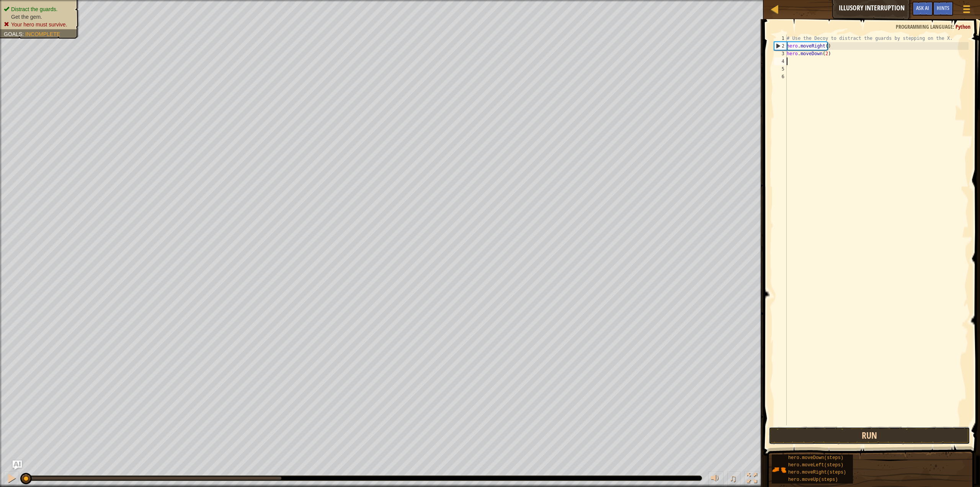
click at [875, 434] on button "Run" at bounding box center [869, 436] width 201 height 18
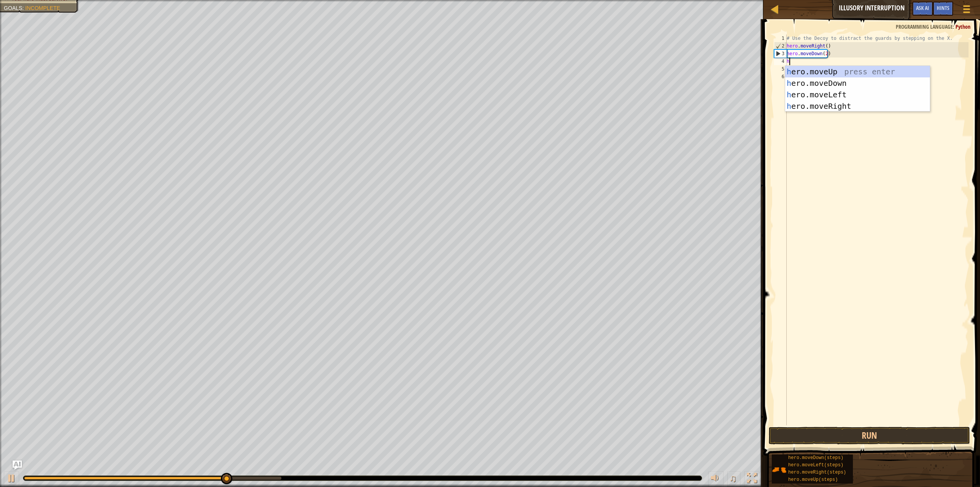
type textarea "he"
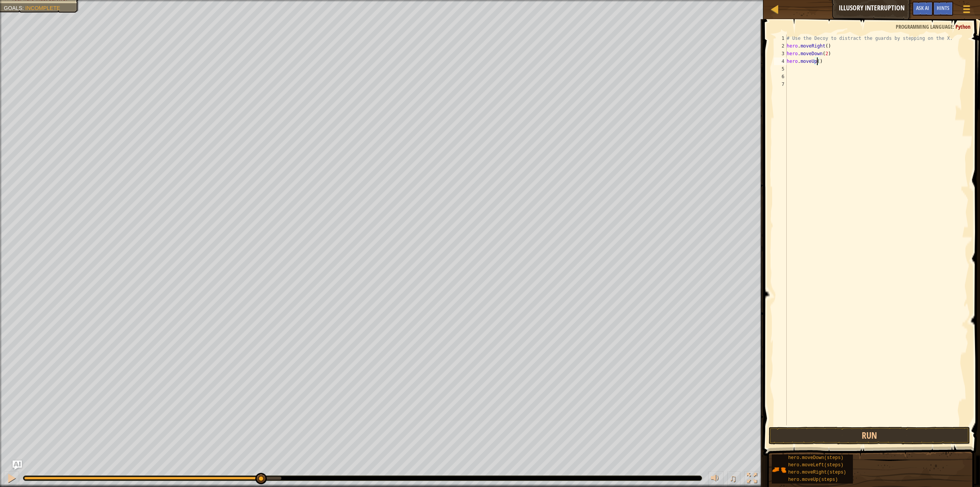
type textarea "hero.moveUp(2)"
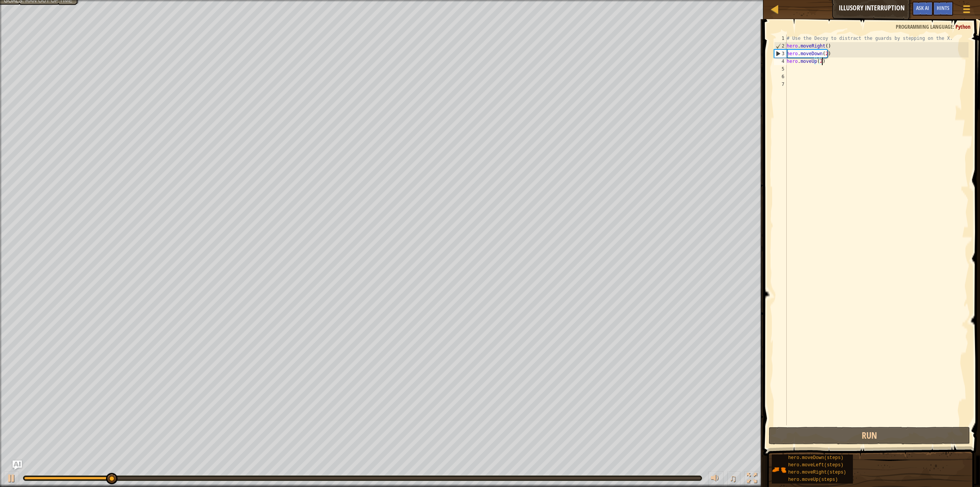
click at [793, 70] on div "# Use the Decoy to distract the guards by stepping on the X. hero . moveRight (…" at bounding box center [876, 237] width 183 height 406
type textarea "he"
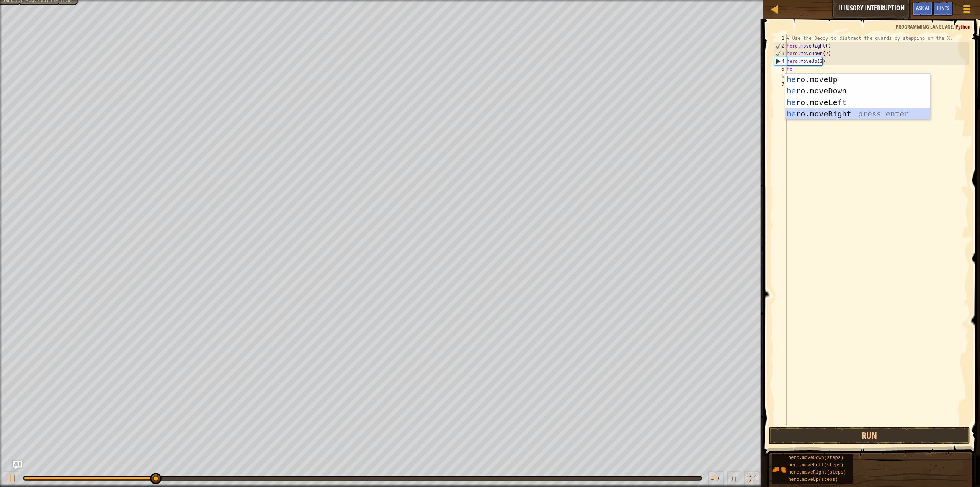
click at [812, 113] on div "he ro.moveUp press enter he ro.moveDown press enter he ro.moveLeft press enter …" at bounding box center [857, 108] width 145 height 69
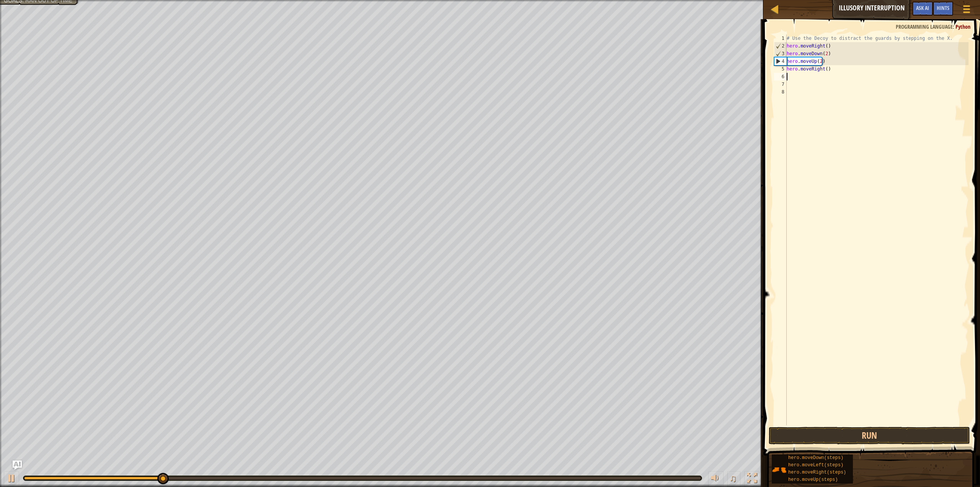
click at [833, 57] on div "# Use the Decoy to distract the guards by stepping on the X. hero . moveRight (…" at bounding box center [876, 237] width 183 height 406
click at [821, 67] on div "# Use the Decoy to distract the guards by stepping on the X. hero . moveRight (…" at bounding box center [876, 237] width 183 height 406
click at [824, 69] on div "# Use the Decoy to distract the guards by stepping on the X. hero . moveRight (…" at bounding box center [876, 237] width 183 height 406
click at [854, 437] on button "Run" at bounding box center [869, 436] width 201 height 18
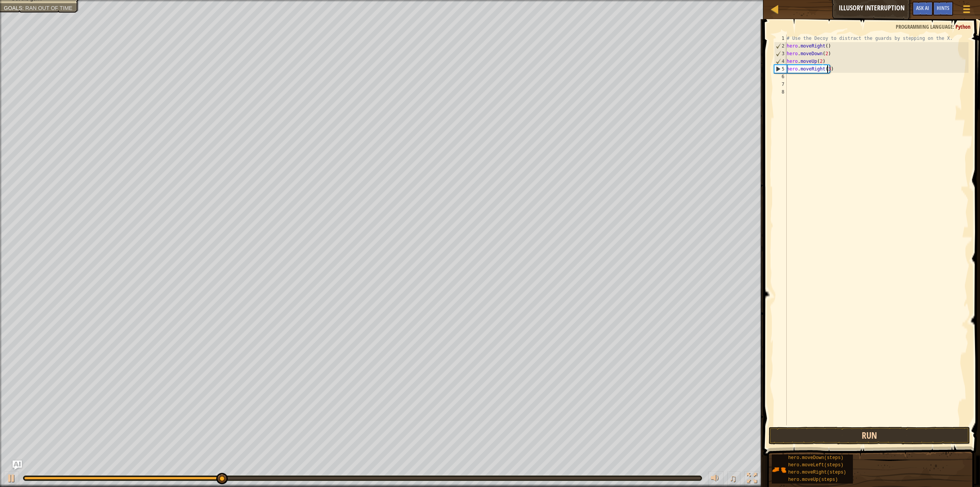
type textarea "hero.moveRight(3)"
click at [803, 431] on button "Run" at bounding box center [869, 436] width 201 height 18
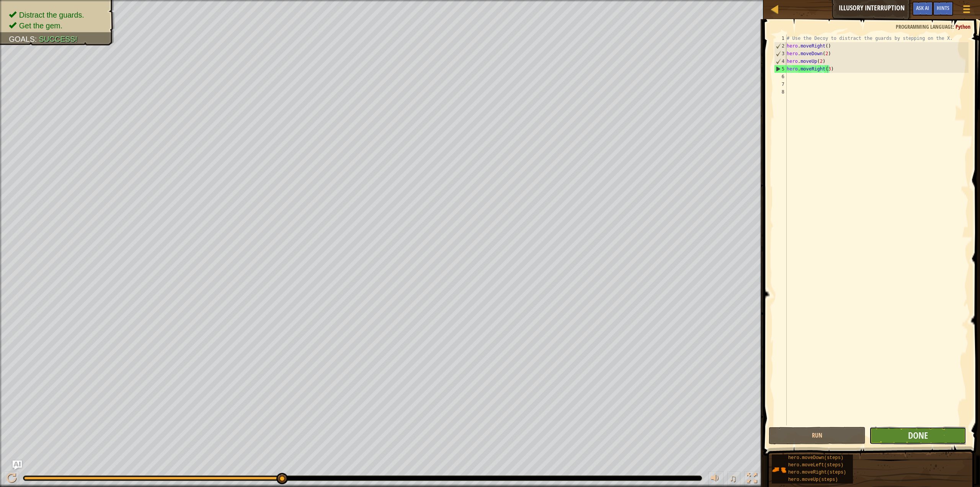
click at [935, 435] on button "Done" at bounding box center [918, 436] width 97 height 18
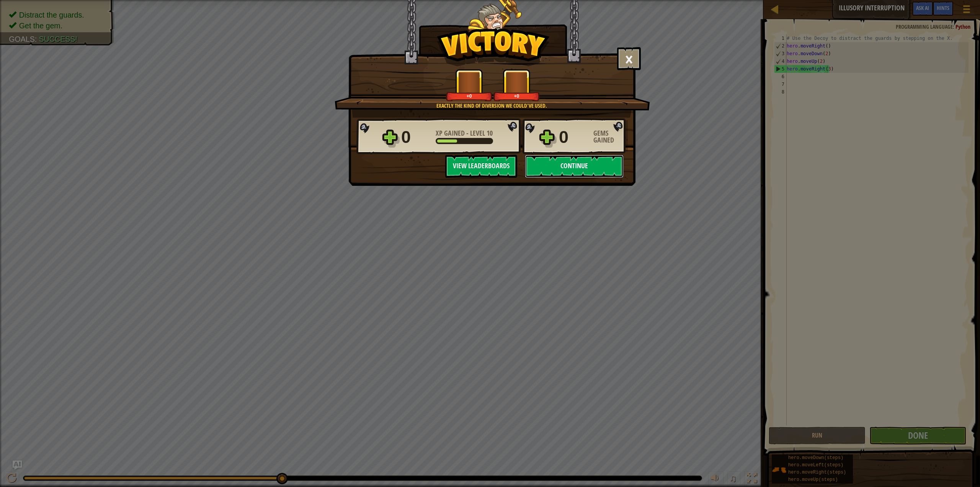
click at [576, 169] on button "Continue" at bounding box center [574, 166] width 99 height 23
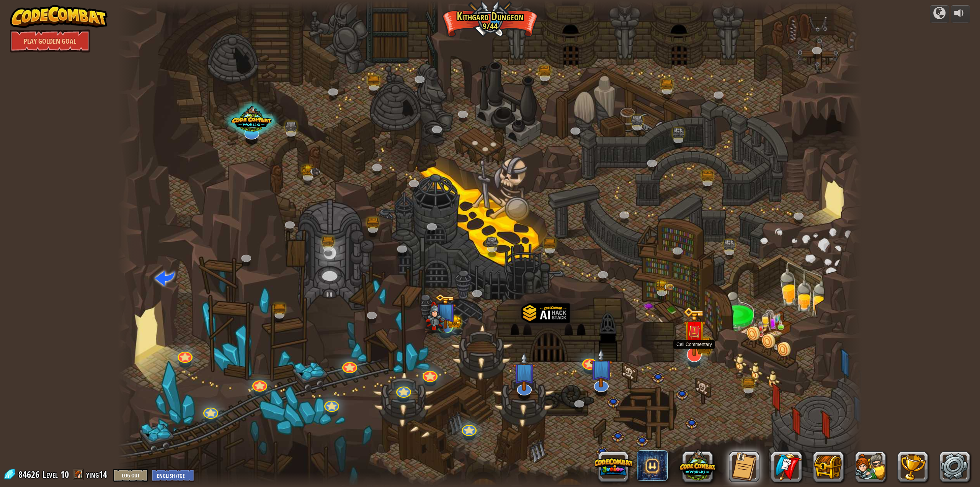
click at [697, 350] on img at bounding box center [694, 331] width 23 height 50
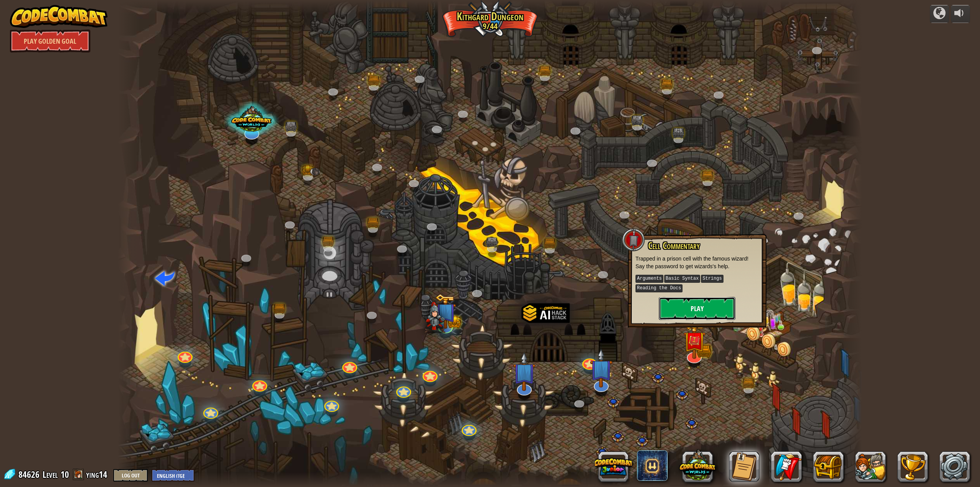
click at [708, 304] on button "Play" at bounding box center [697, 308] width 77 height 23
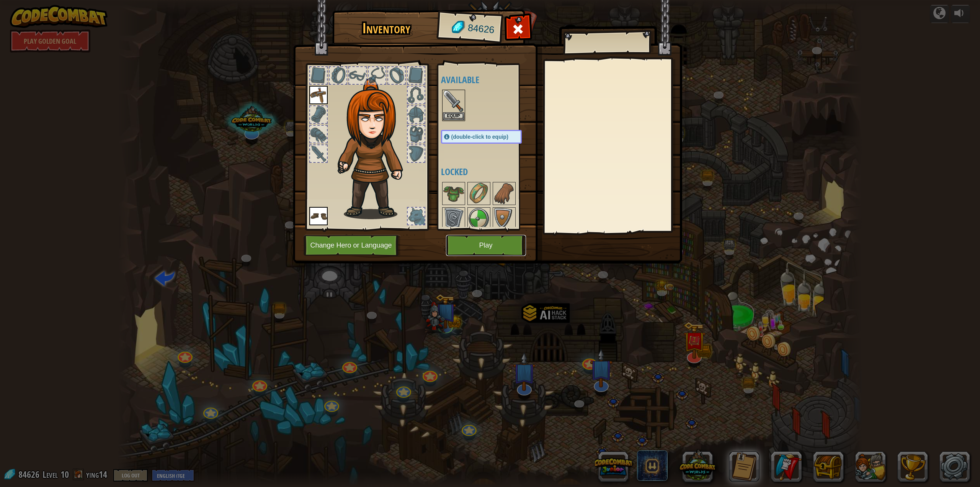
click at [491, 247] on button "Play" at bounding box center [486, 245] width 80 height 21
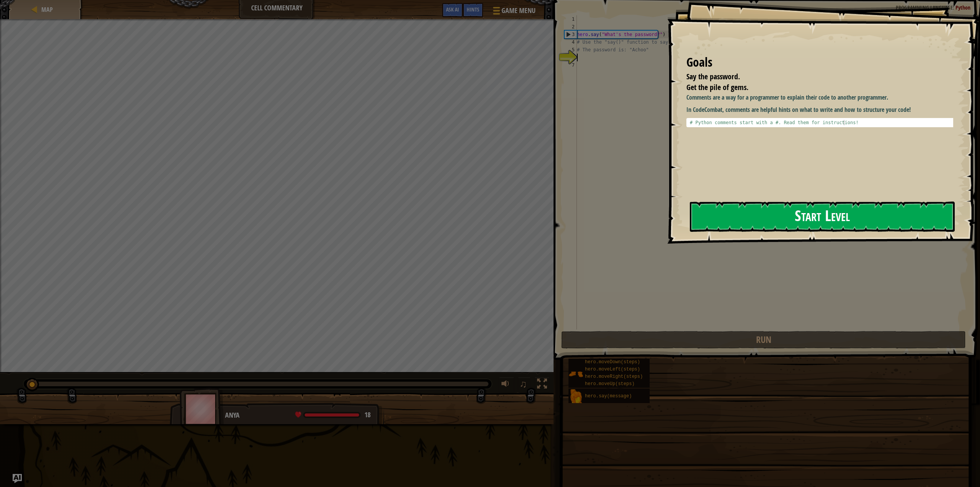
click at [744, 209] on button "Start Level" at bounding box center [822, 216] width 265 height 30
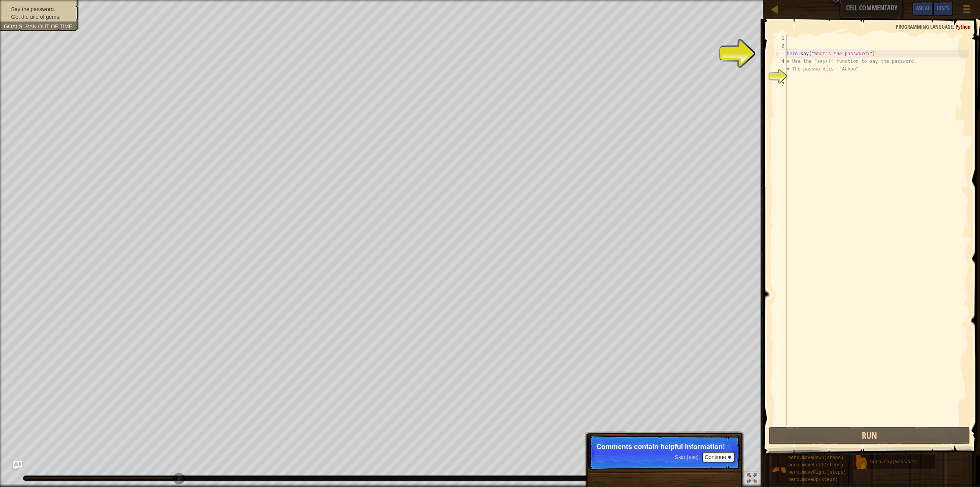
click at [828, 69] on div "hero . say ( "What's the password?" ) # Use the "say()" function to say the pas…" at bounding box center [876, 237] width 183 height 406
click at [839, 69] on div "hero . say ( "What's the password?" ) # Use the "say()" function to say the pas…" at bounding box center [876, 237] width 183 height 406
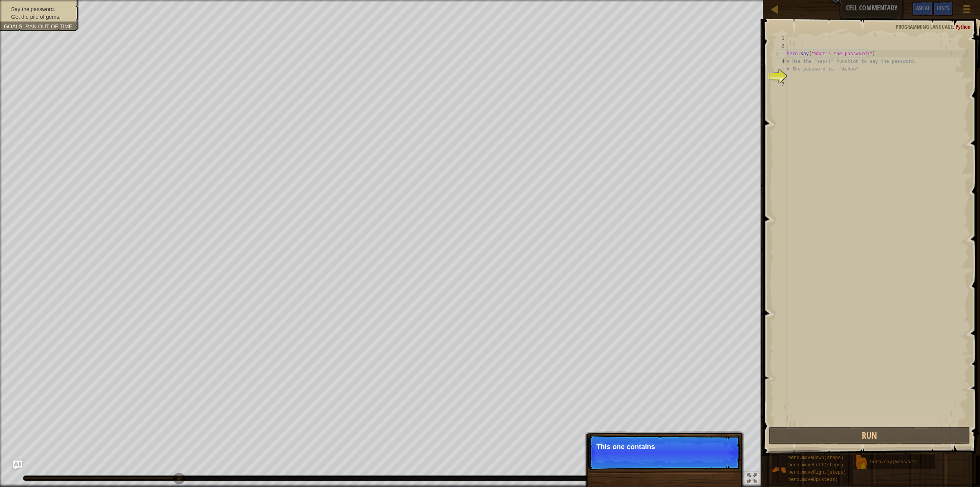
drag, startPoint x: 793, startPoint y: 68, endPoint x: 800, endPoint y: 72, distance: 7.8
click at [794, 69] on div "hero . say ( "What's the password?" ) # Use the "say()" function to say the pas…" at bounding box center [876, 237] width 183 height 406
click at [711, 463] on p "Skip (esc) Continue Us" at bounding box center [665, 452] width 152 height 35
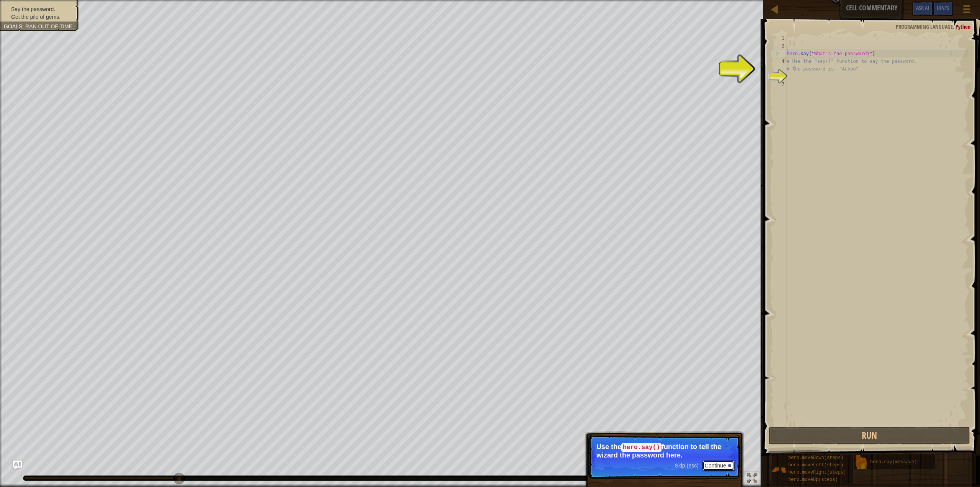
click at [713, 464] on button "Continue" at bounding box center [719, 465] width 32 height 10
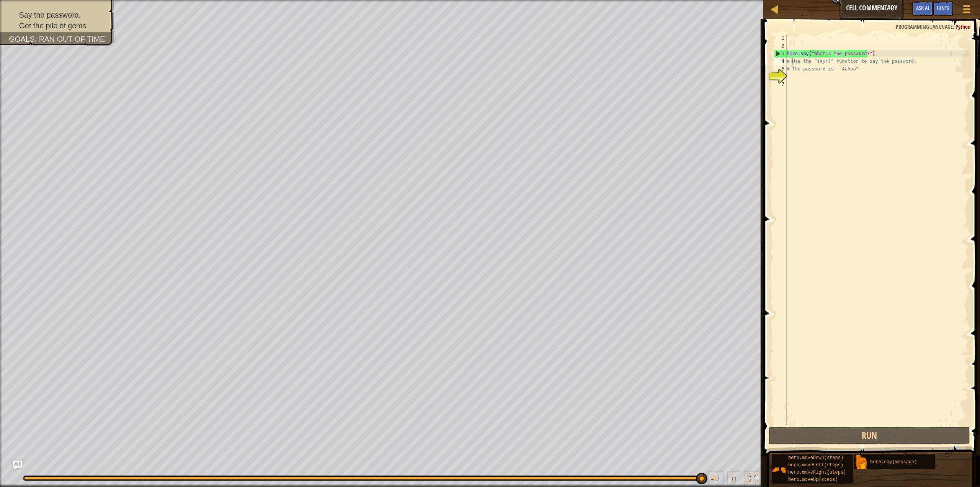
click at [865, 52] on div "hero . say ( "What's the password?" ) # Use the "say()" function to say the pas…" at bounding box center [876, 237] width 183 height 406
type textarea "hero.moveUp(2)# Use the "say()" function to say the password."
click at [827, 430] on button "Run" at bounding box center [869, 436] width 201 height 18
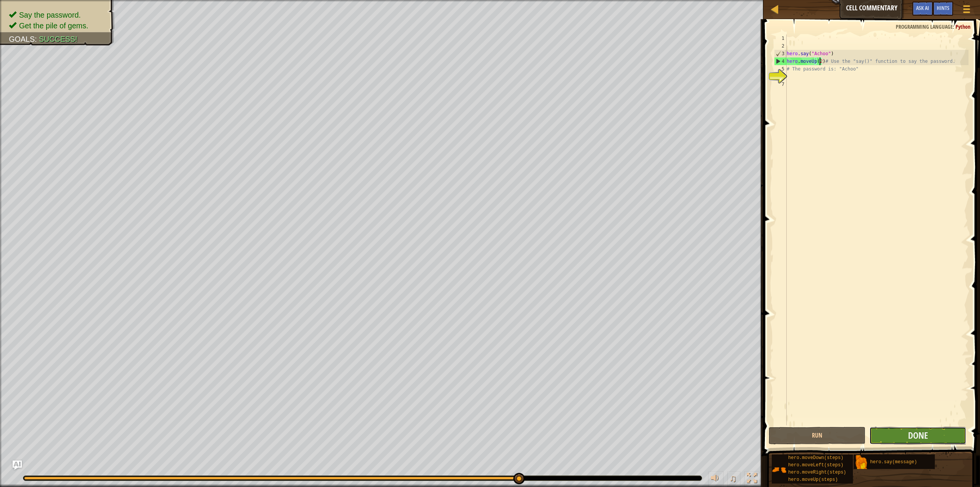
click at [902, 433] on button "Done" at bounding box center [918, 436] width 97 height 18
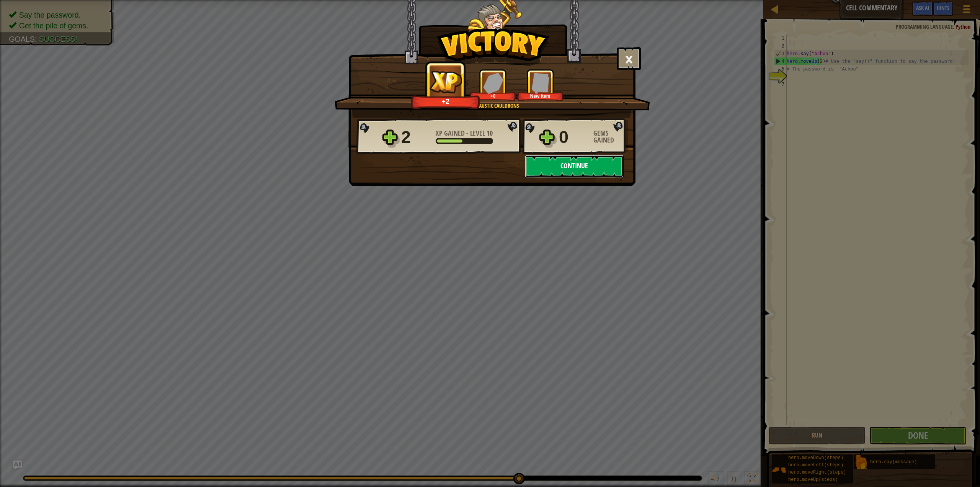
click at [554, 168] on button "Continue" at bounding box center [574, 166] width 99 height 23
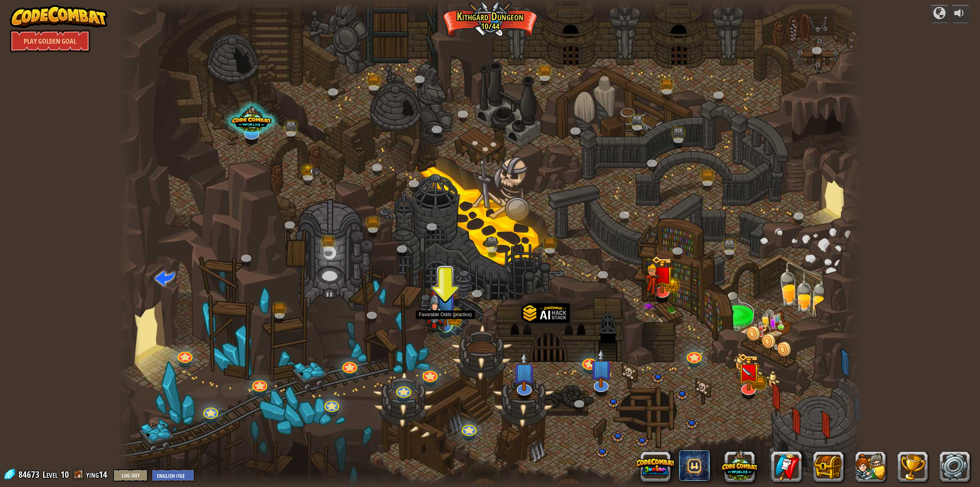
click at [444, 316] on img at bounding box center [434, 311] width 21 height 42
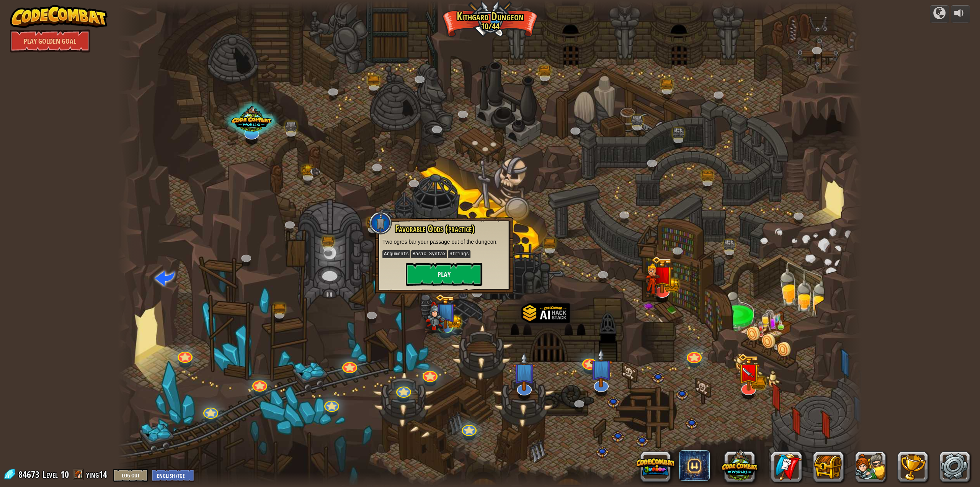
click at [461, 363] on div at bounding box center [490, 243] width 745 height 487
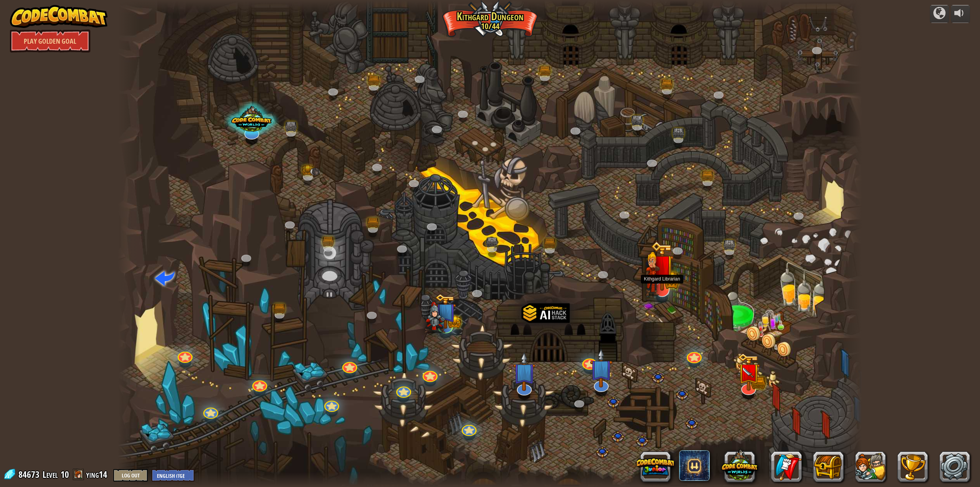
click at [658, 286] on img at bounding box center [652, 274] width 15 height 44
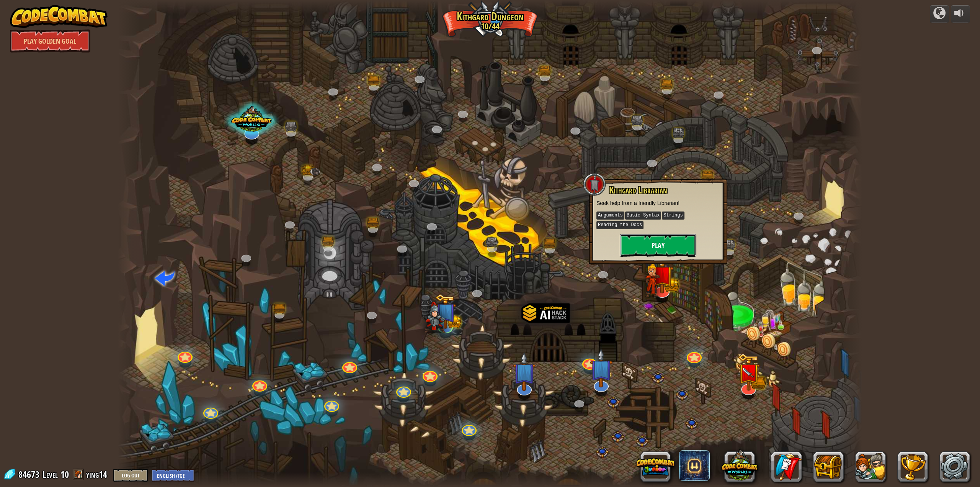
click at [655, 248] on button "Play" at bounding box center [658, 245] width 77 height 23
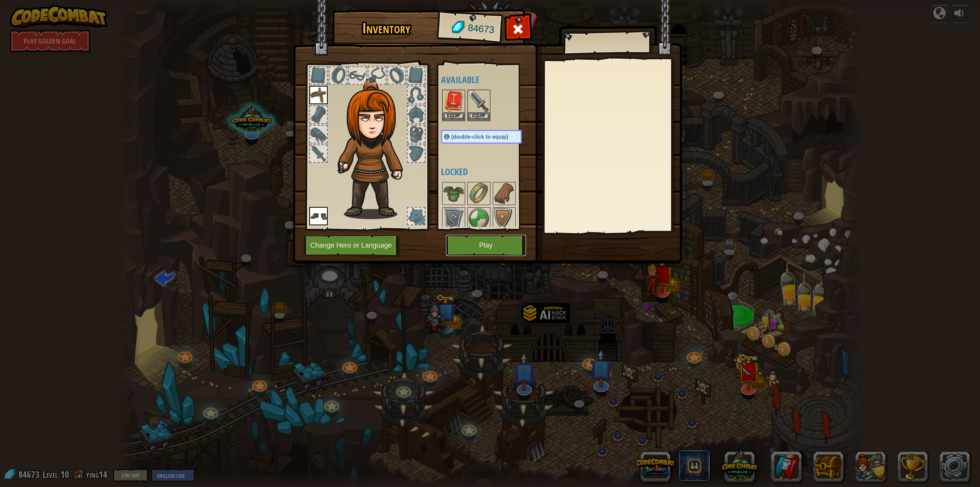
click at [476, 247] on button "Play" at bounding box center [486, 245] width 80 height 21
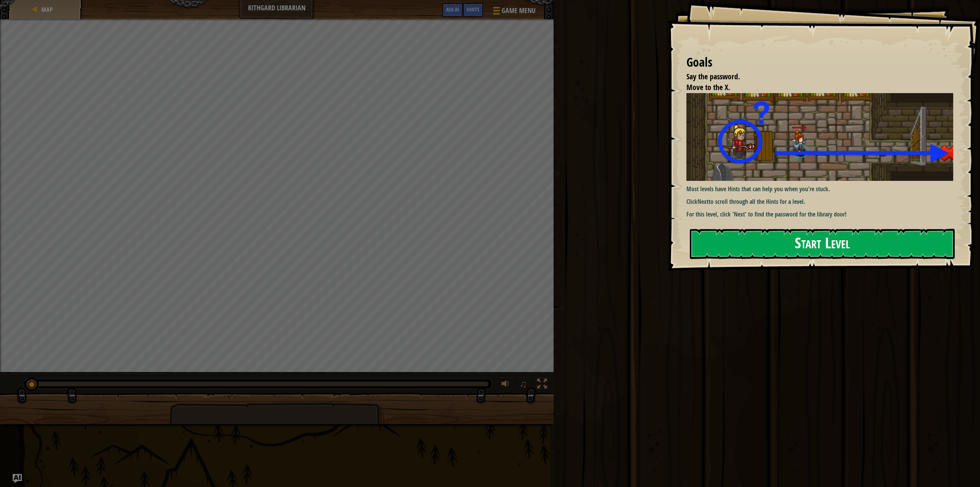
click at [762, 239] on button "Start Level" at bounding box center [822, 244] width 265 height 30
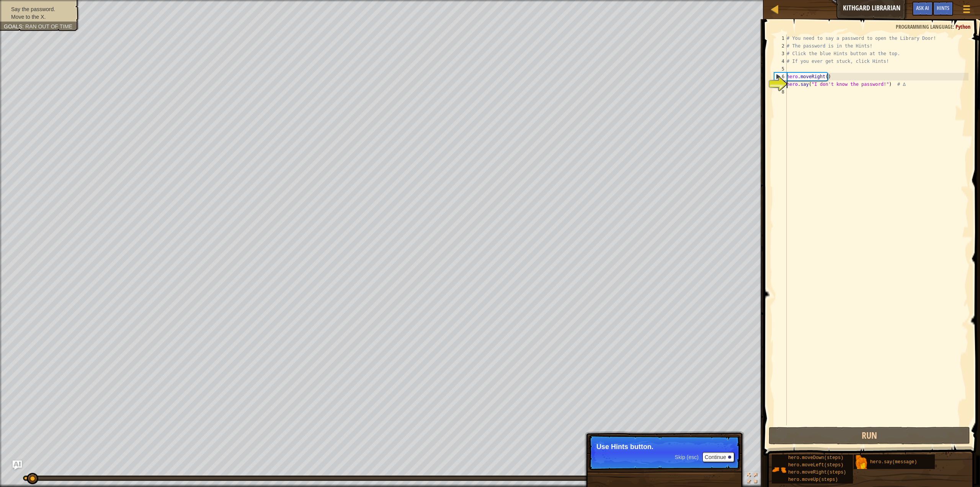
click at [877, 116] on div "# You need to say a password to open the Library Door! # The password is in the…" at bounding box center [876, 237] width 183 height 406
click at [872, 107] on div "# You need to say a password to open the Library Door! # The password is in the…" at bounding box center [876, 237] width 183 height 406
click at [942, 6] on span "Hints" at bounding box center [943, 7] width 13 height 7
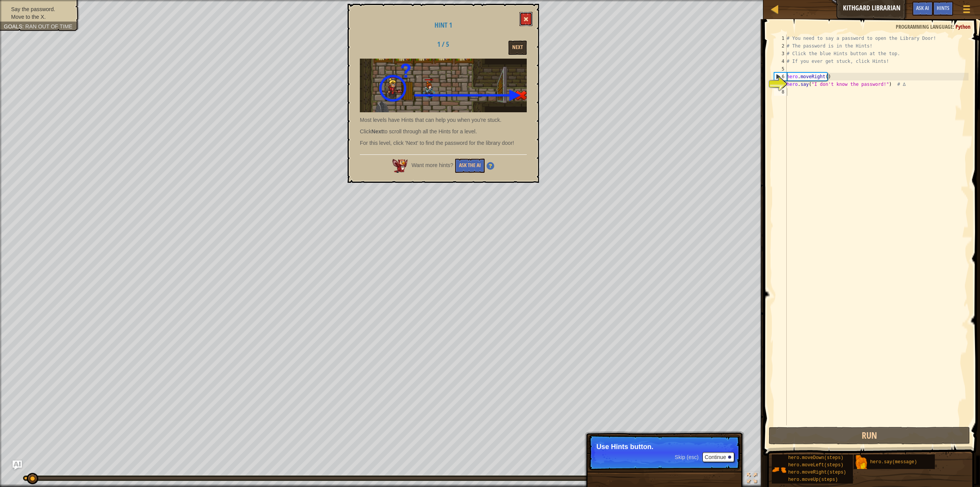
click at [530, 16] on button at bounding box center [526, 19] width 13 height 14
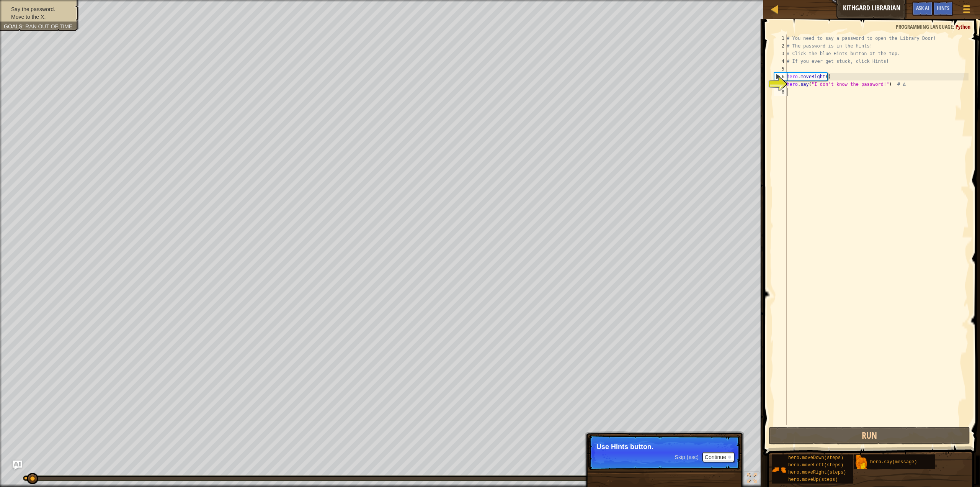
click at [893, 103] on div "# You need to say a password to open the Library Door! # The password is in the…" at bounding box center [876, 237] width 183 height 406
click at [940, 99] on div "# You need to say a password to open the Library Door! # The password is in the…" at bounding box center [876, 237] width 183 height 406
click at [936, 73] on div "# You need to say a password to open the Library Door! # The password is in the…" at bounding box center [876, 237] width 183 height 406
type textarea "hero.moveRight()"
type textarea "hero.say("I don't know the password!") # ∆"
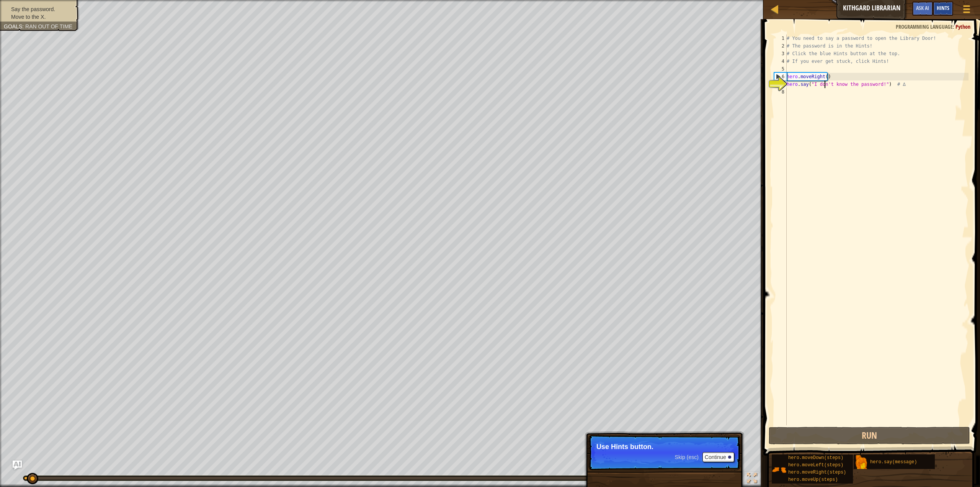
click at [946, 8] on span "Hints" at bounding box center [943, 7] width 13 height 7
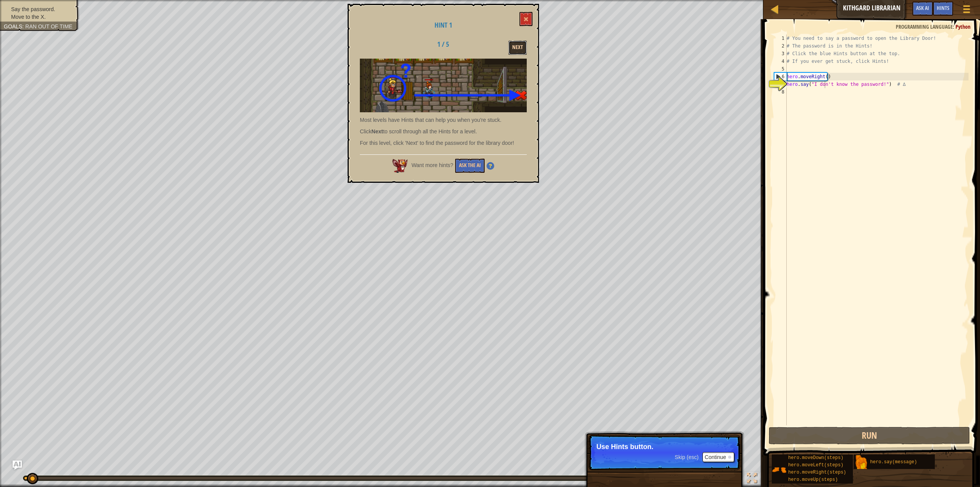
click at [520, 42] on button "Next" at bounding box center [518, 48] width 18 height 14
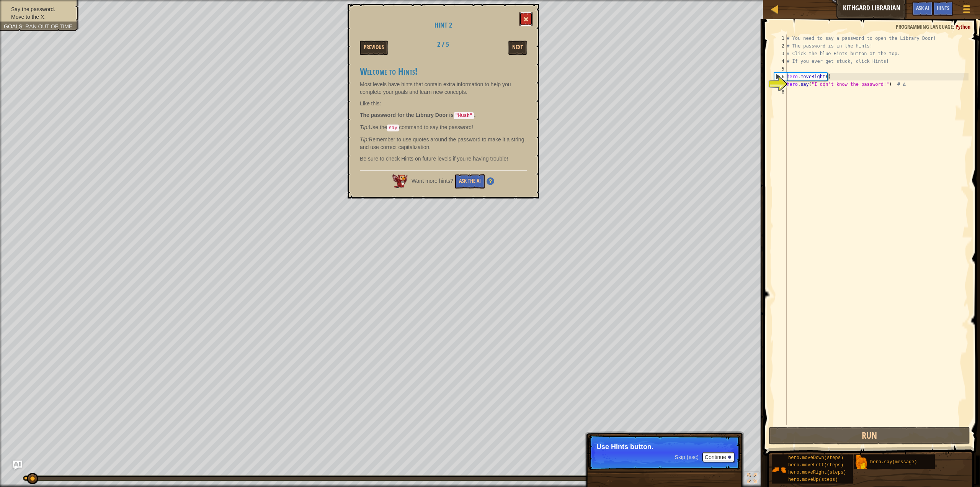
click at [523, 16] on button at bounding box center [526, 19] width 13 height 14
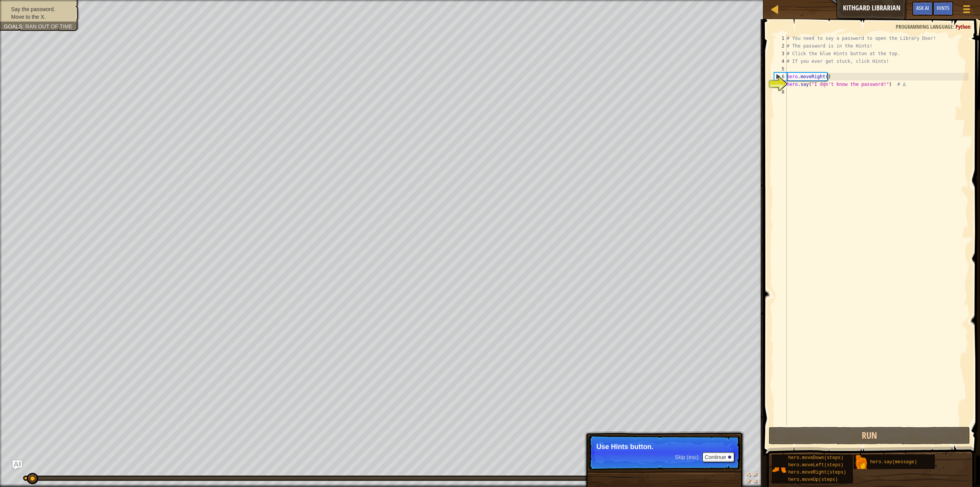
click at [903, 99] on div "# You need to say a password to open the Library Door! # The password is in the…" at bounding box center [876, 237] width 183 height 406
click at [904, 83] on div "# You need to say a password to open the Library Door! # The password is in the…" at bounding box center [876, 237] width 183 height 406
click at [886, 83] on div "# You need to say a password to open the Library Door! # The password is in the…" at bounding box center [876, 237] width 183 height 406
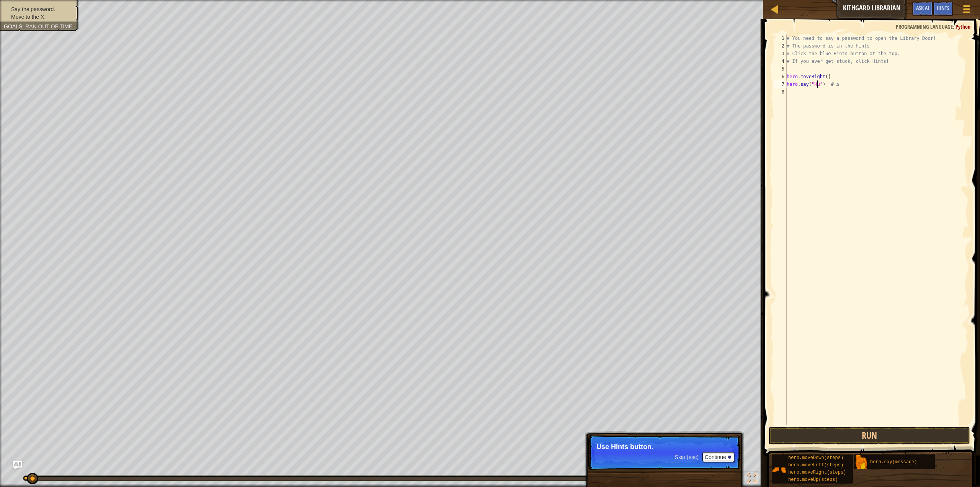
type textarea "hero.say("Hush") # ∆"
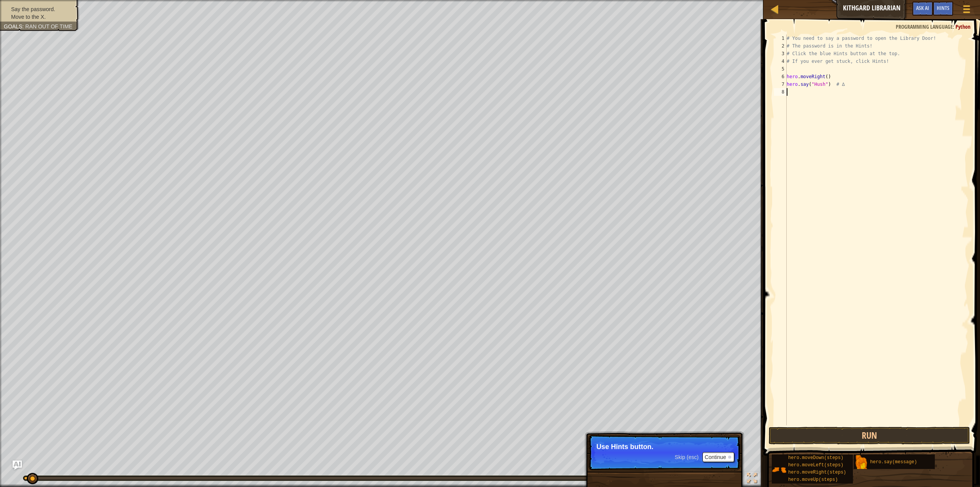
type textarea "h"
type textarea "hero.moveRight(2)"
click at [856, 431] on button "Run" at bounding box center [869, 436] width 201 height 18
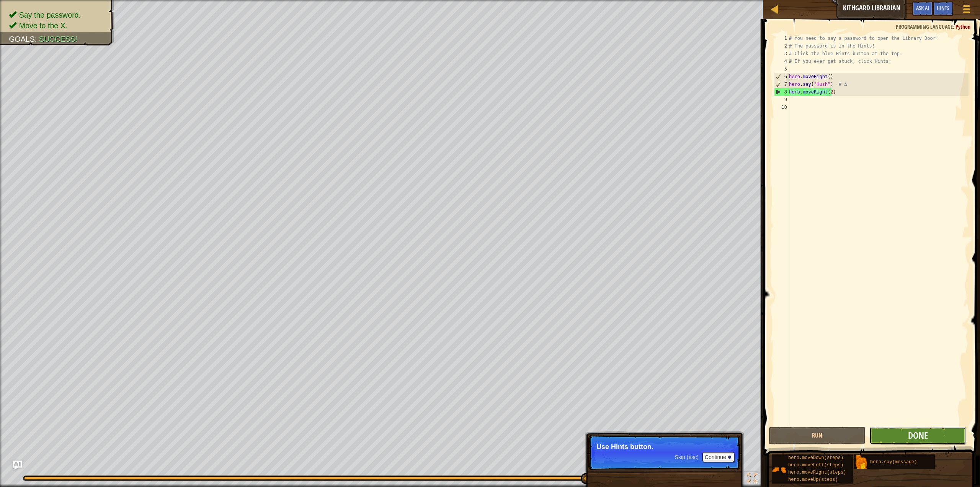
click at [896, 430] on button "Done" at bounding box center [918, 436] width 97 height 18
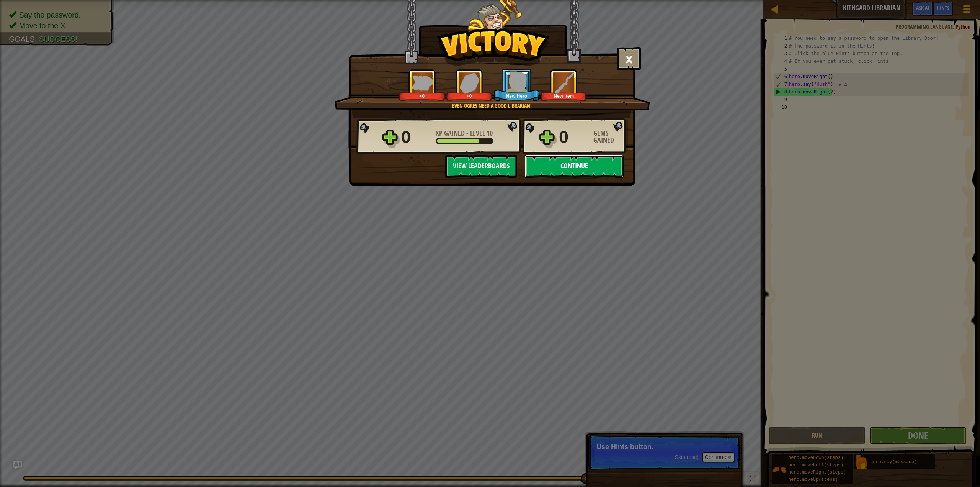
click at [570, 164] on button "Continue" at bounding box center [574, 166] width 99 height 23
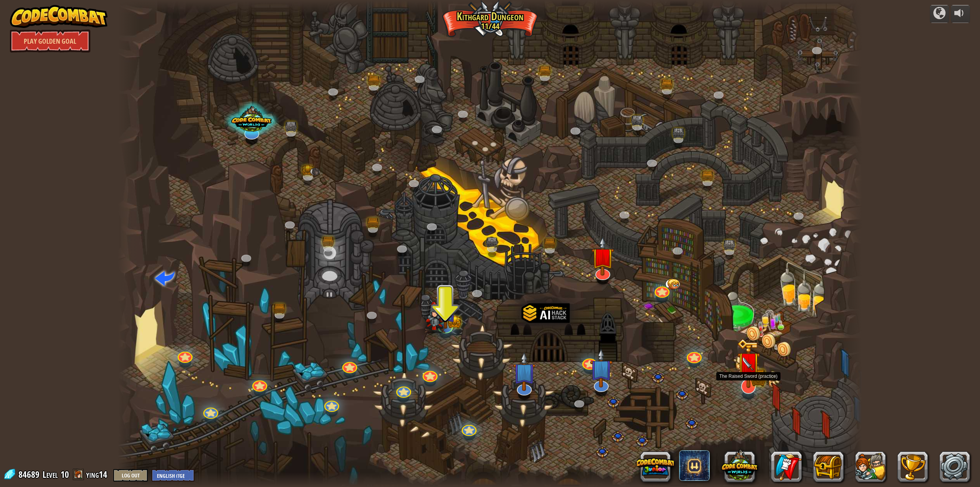
click at [743, 370] on img at bounding box center [748, 363] width 13 height 13
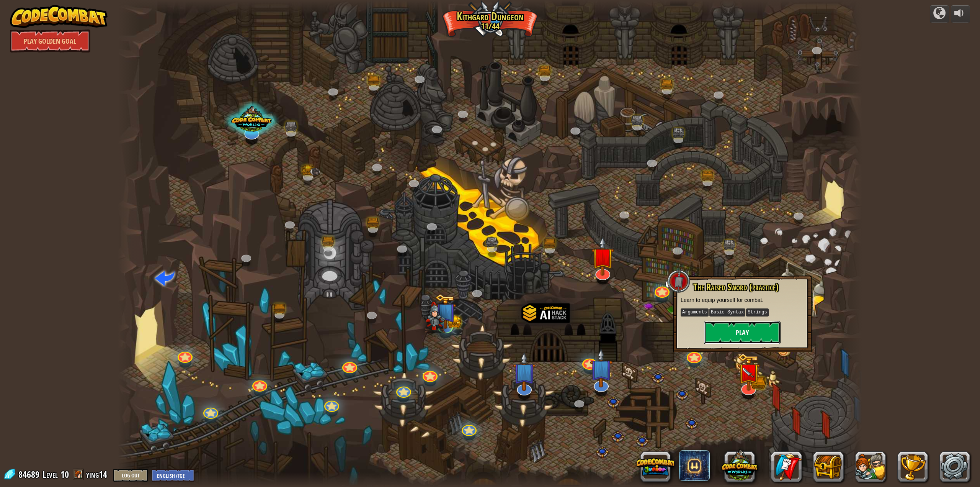
click at [733, 329] on button "Play" at bounding box center [742, 332] width 77 height 23
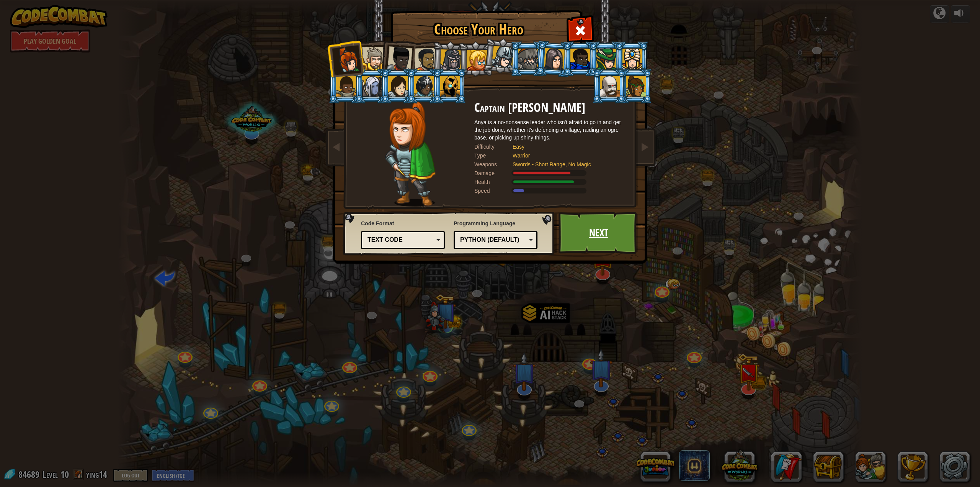
click at [586, 226] on link "Next" at bounding box center [599, 233] width 80 height 42
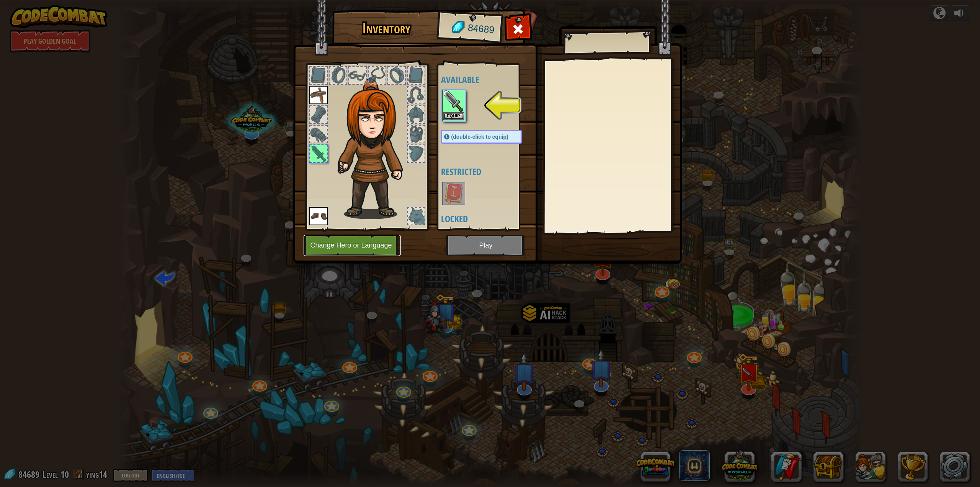
click at [360, 244] on button "Change Hero or Language" at bounding box center [352, 245] width 97 height 21
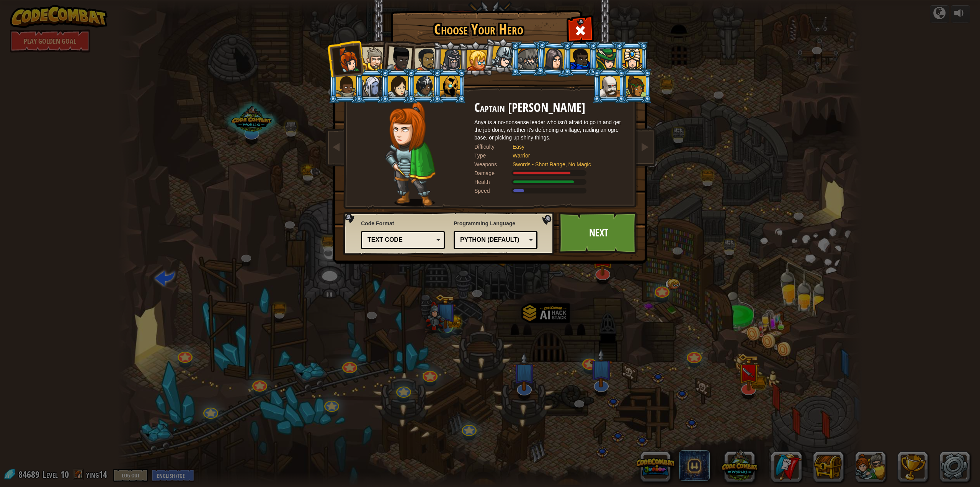
click at [502, 242] on div "Python (Default)" at bounding box center [493, 240] width 66 height 9
click at [586, 232] on link "Next" at bounding box center [599, 233] width 80 height 42
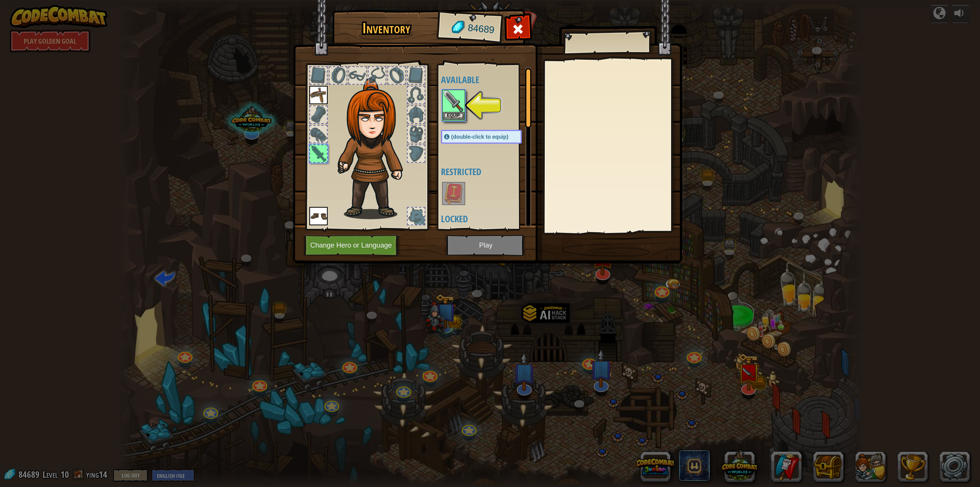
click at [450, 106] on img at bounding box center [453, 100] width 21 height 21
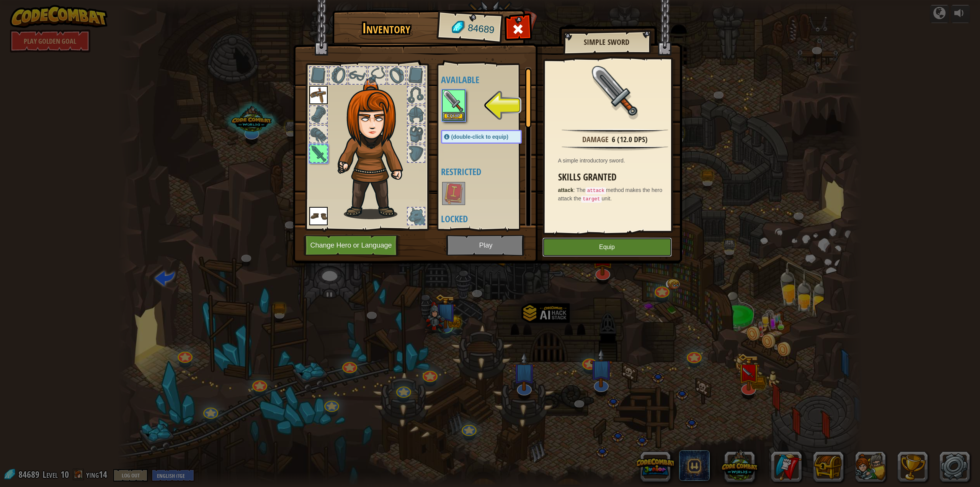
click at [582, 246] on button "Equip" at bounding box center [607, 246] width 129 height 19
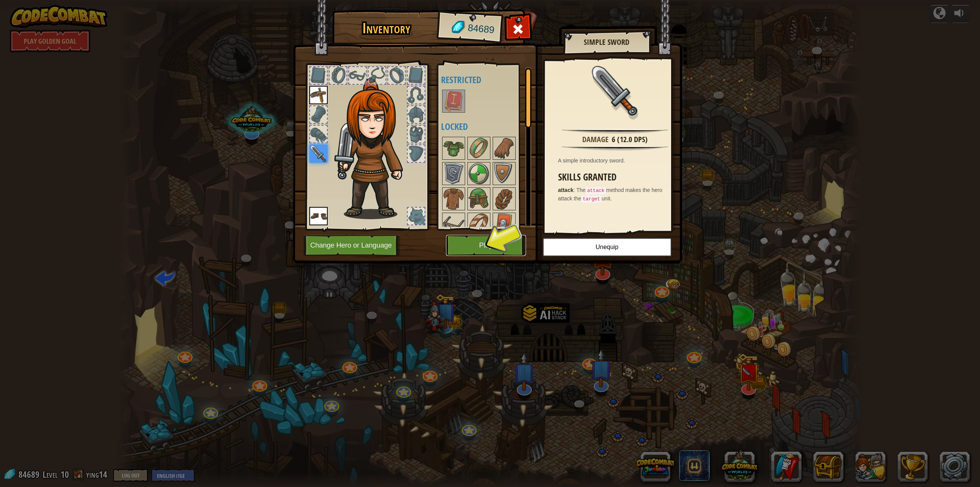
click at [467, 242] on button "Play" at bounding box center [486, 245] width 80 height 21
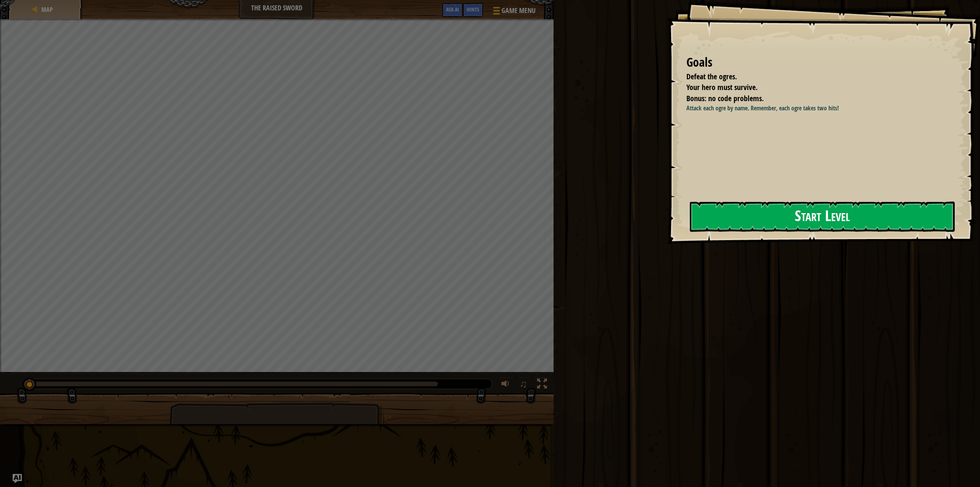
click at [761, 210] on button "Start Level" at bounding box center [822, 216] width 265 height 30
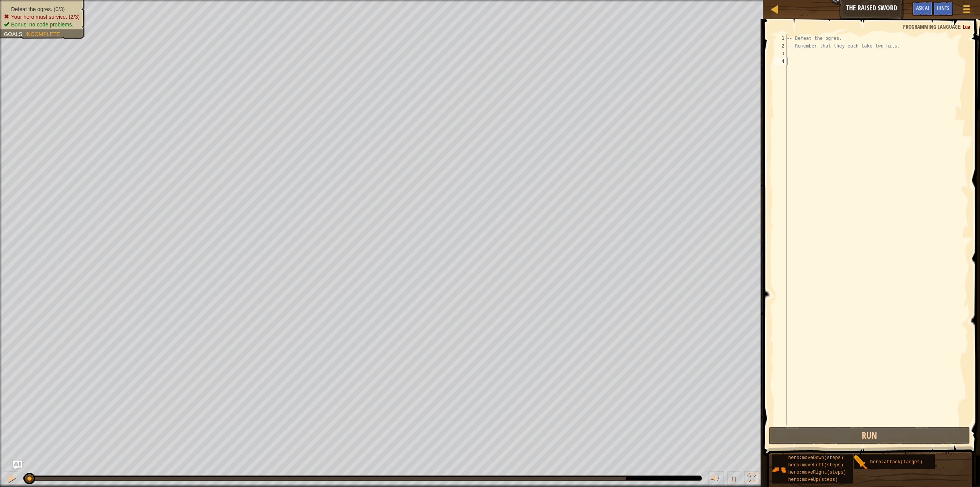
drag, startPoint x: 843, startPoint y: 317, endPoint x: 801, endPoint y: 215, distance: 109.7
click at [801, 215] on div "-- Defeat the ogres. -- Remember that they each take two hits." at bounding box center [876, 237] width 183 height 406
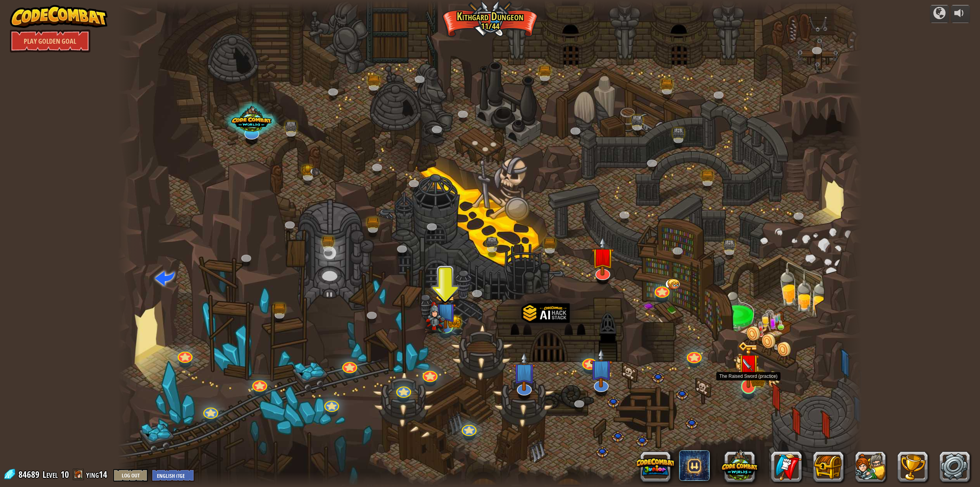
click at [751, 379] on div at bounding box center [748, 386] width 15 height 15
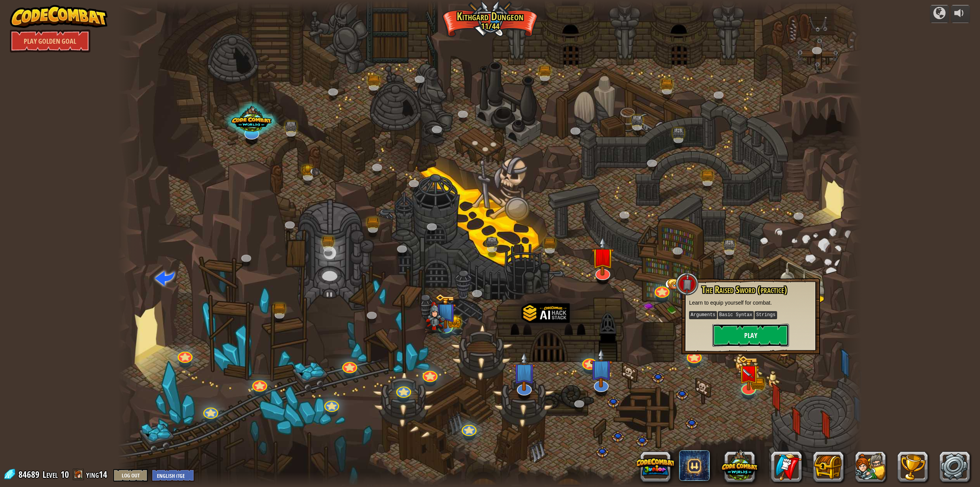
click at [751, 334] on button "Play" at bounding box center [751, 335] width 77 height 23
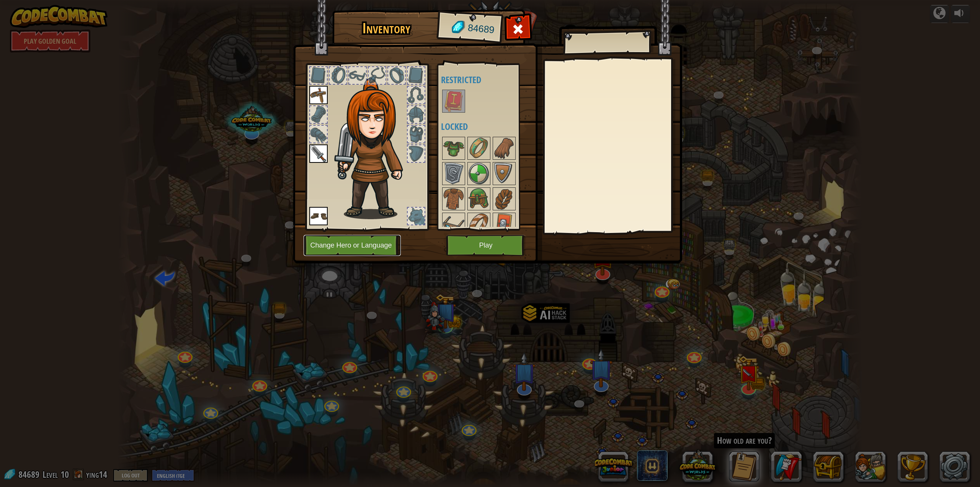
click at [356, 252] on button "Change Hero or Language" at bounding box center [352, 245] width 97 height 21
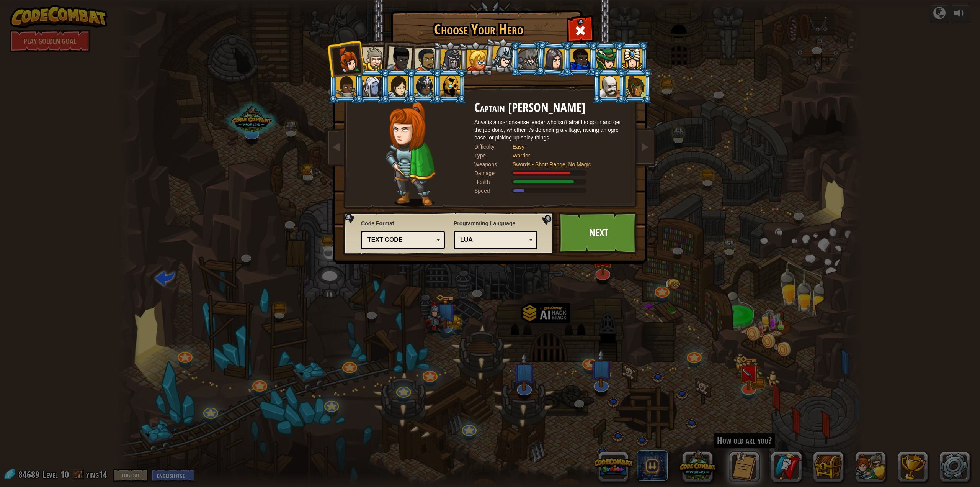
click at [513, 237] on div "Lua" at bounding box center [493, 240] width 66 height 9
click at [602, 227] on link "Next" at bounding box center [599, 233] width 80 height 42
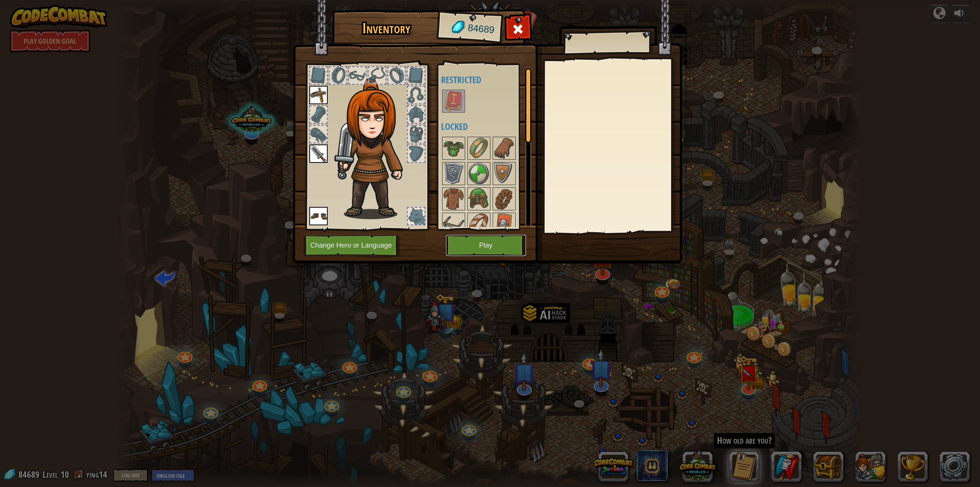
click at [511, 240] on button "Play" at bounding box center [486, 245] width 80 height 21
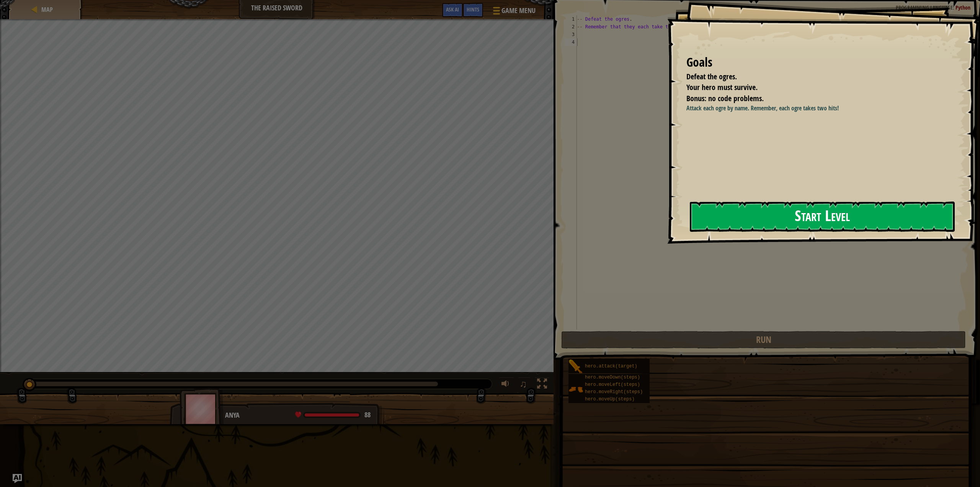
click at [726, 211] on button "Start Level" at bounding box center [822, 216] width 265 height 30
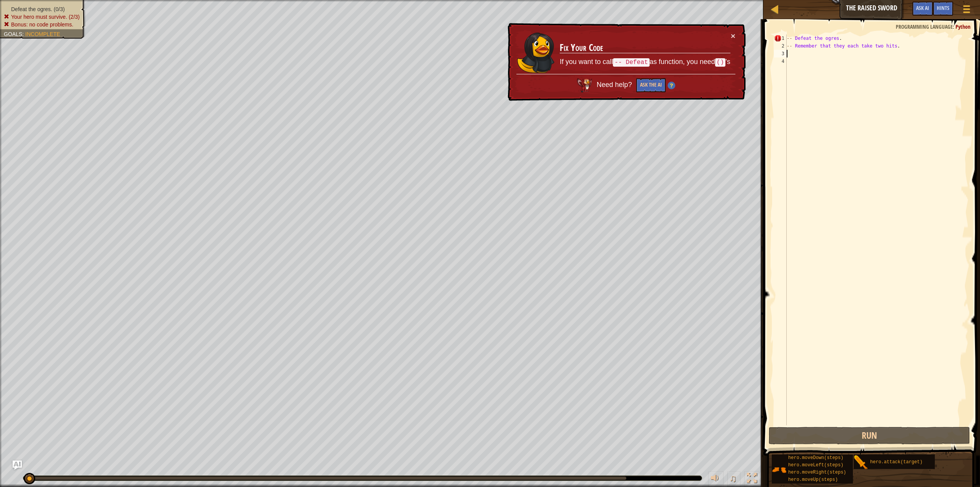
scroll to position [3, 0]
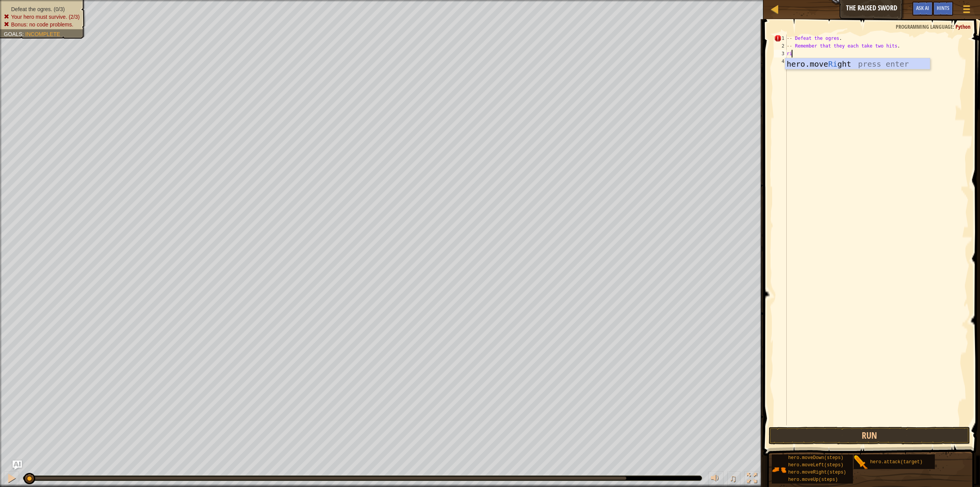
type textarea "ri"
type textarea "hero.attack("Rig")"
type textarea "hero.attack("Rig")2"
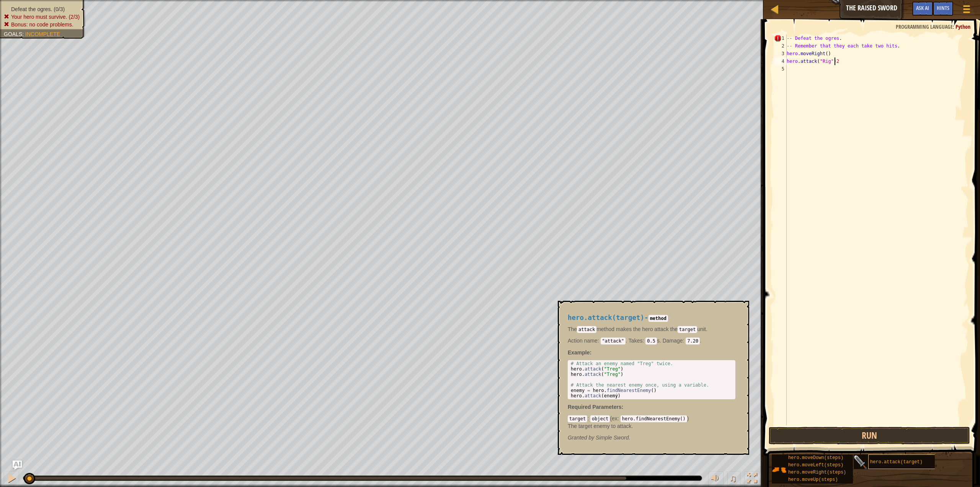
type textarea "hero.attack("Rig")"
type textarea "hero.attack("Gurt")"
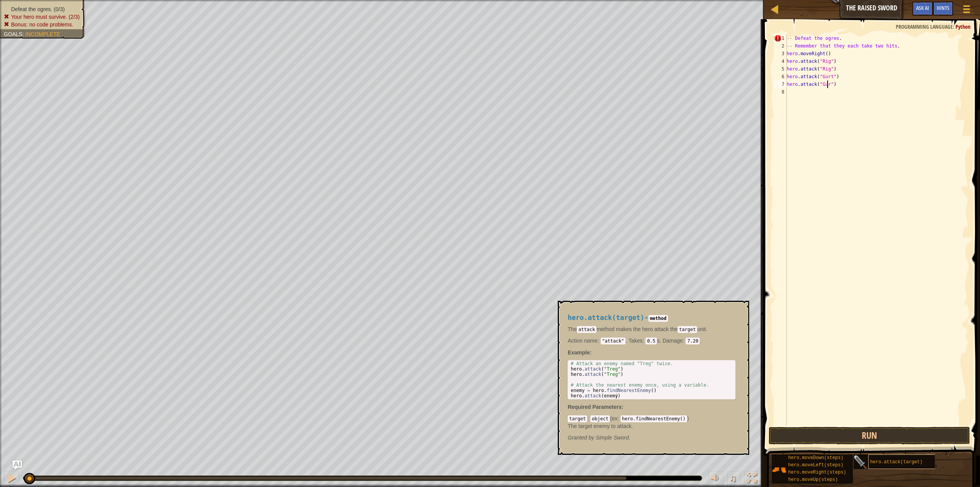
type textarea "hero.attack("Gurt")"
type textarea "hero.attack("Ack")"
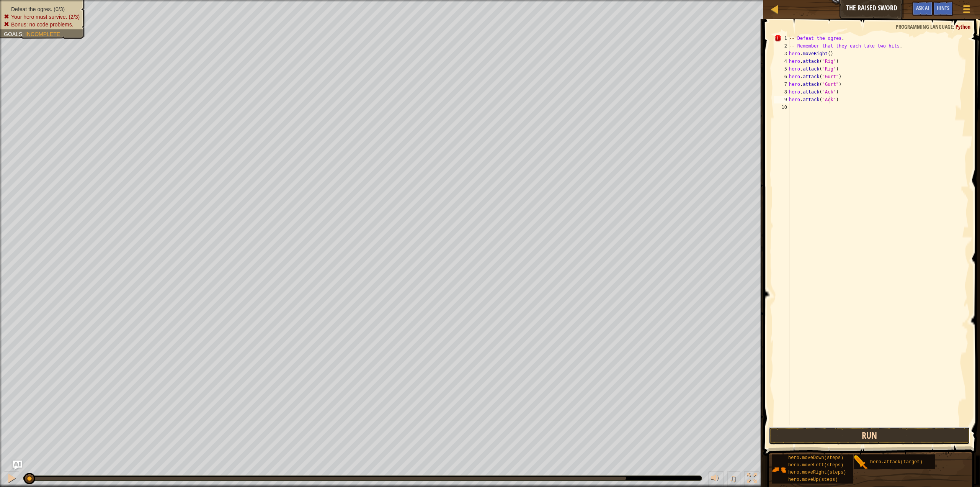
click at [856, 434] on button "Run" at bounding box center [869, 436] width 201 height 18
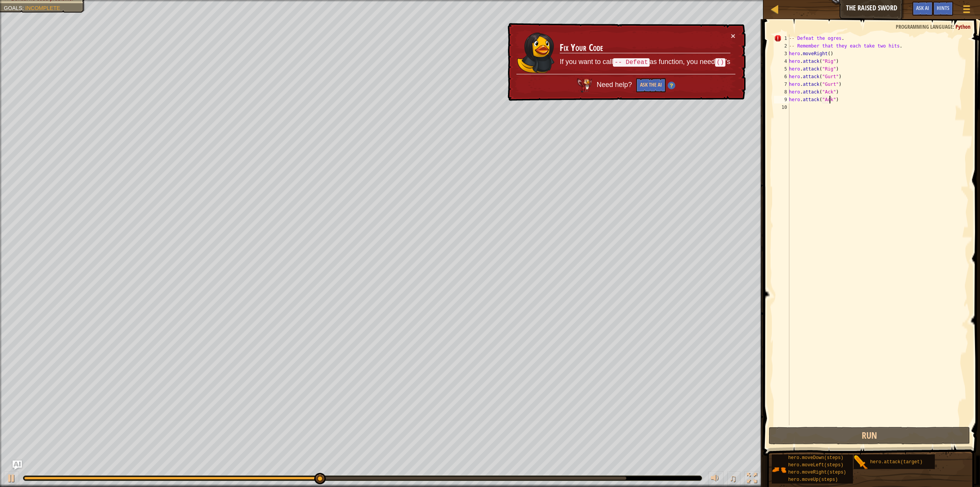
click at [873, 46] on div "-- Defeat the ogres . -- Remember that they each take two hits . hero . moveRig…" at bounding box center [878, 237] width 181 height 406
click at [916, 46] on div "-- Defeat the ogres . -- Remember that they each take two hits . hero . moveRig…" at bounding box center [878, 237] width 181 height 406
click at [926, 47] on div "-- Defeat the ogres . -- Remember that they each take two hits . hero . moveRig…" at bounding box center [878, 237] width 181 height 406
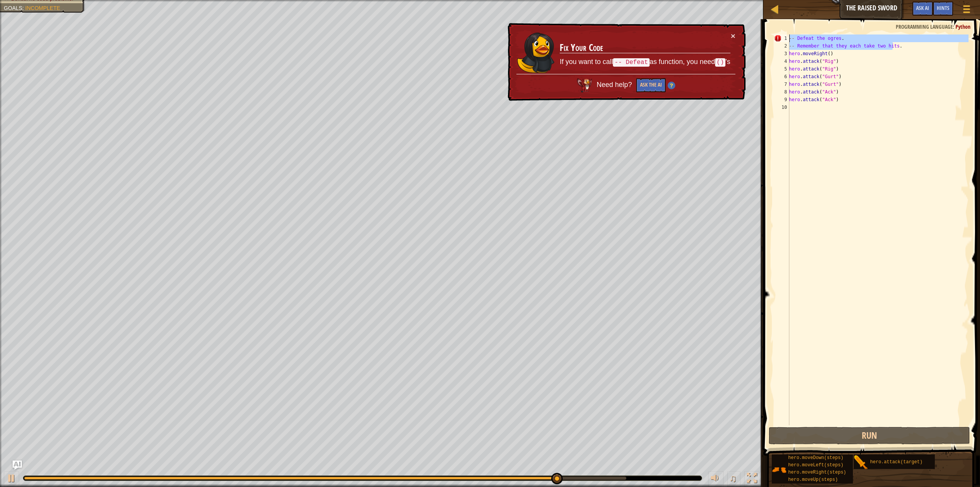
drag, startPoint x: 926, startPoint y: 47, endPoint x: 791, endPoint y: 31, distance: 136.5
click at [790, 31] on div "-- Remember that they each take two hits. 1 2 3 4 5 6 7 8 9 10 -- Defeat the og…" at bounding box center [870, 252] width 219 height 459
type textarea "-- Defeat the ogres. -- Remember that they each take two hits."
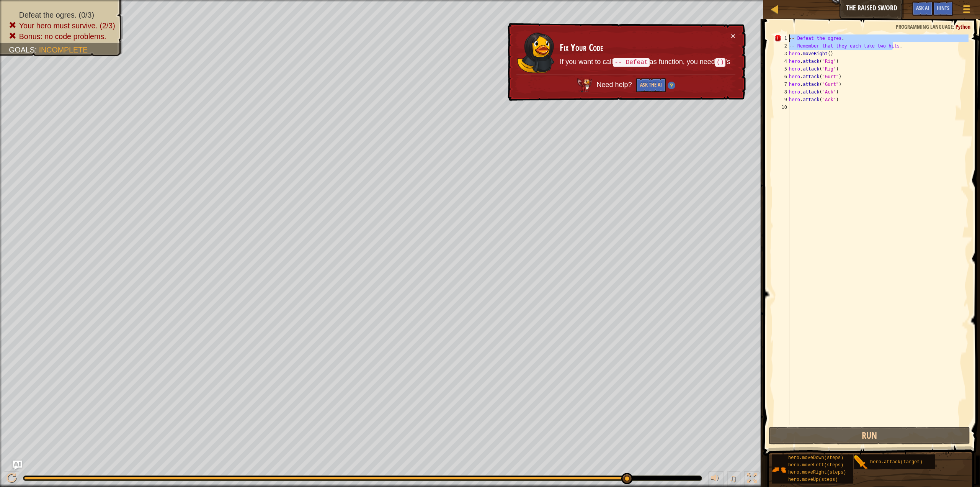
click at [811, 161] on div "-- Defeat the ogres . -- Remember that they each take two hits . hero . moveRig…" at bounding box center [878, 237] width 181 height 406
click at [851, 56] on div "-- Defeat the ogres . -- Remember that they each take two hits . hero . moveRig…" at bounding box center [878, 237] width 181 height 406
click at [854, 91] on div "-- Defeat the ogres . -- Remember that they each take two hits . hero . moveRig…" at bounding box center [878, 237] width 181 height 406
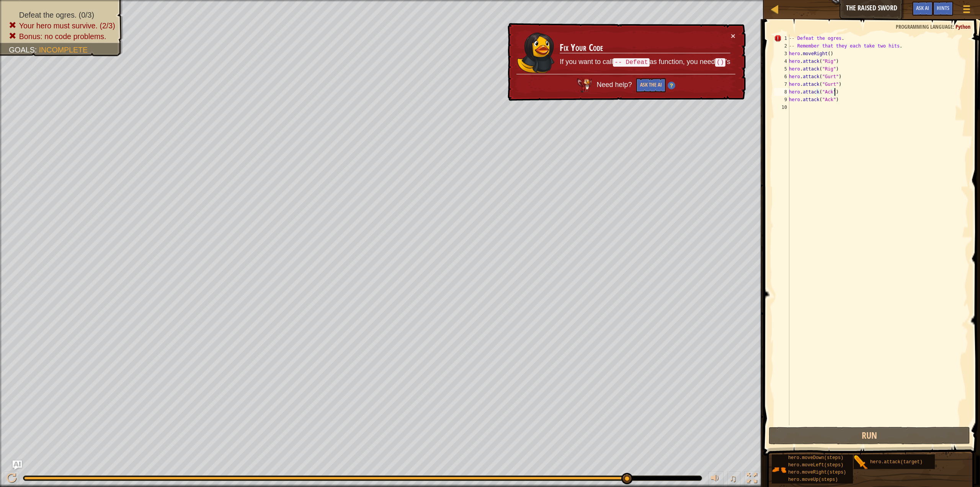
click at [846, 70] on div "-- Defeat the ogres . -- Remember that they each take two hits . hero . moveRig…" at bounding box center [878, 237] width 181 height 406
click at [832, 73] on div "-- Defeat the ogres . -- Remember that they each take two hits . hero . moveRig…" at bounding box center [878, 237] width 181 height 406
click at [897, 49] on div "-- Defeat the ogres . -- Remember that they each take two hits . hero . moveRig…" at bounding box center [878, 237] width 181 height 406
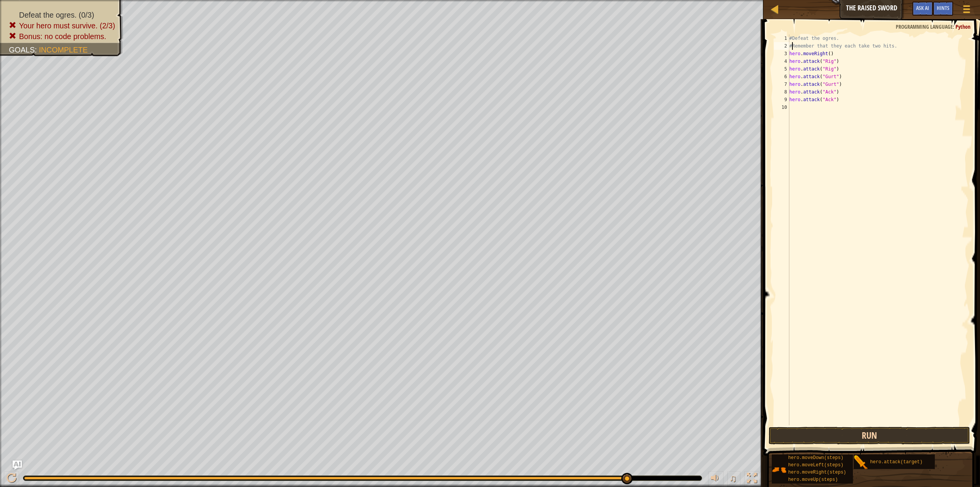
type textarea "#Remember that they each take two hits."
click at [797, 437] on button "Run" at bounding box center [869, 436] width 201 height 18
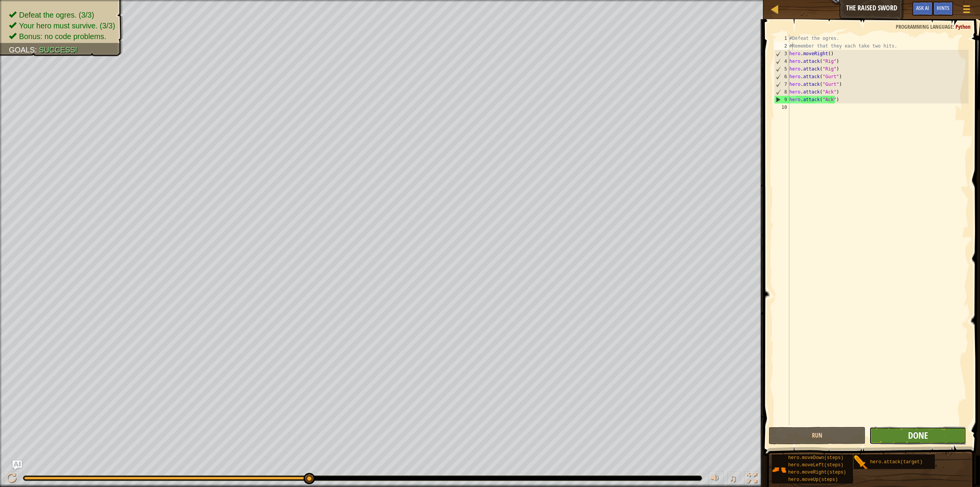
click at [924, 441] on span "Done" at bounding box center [918, 435] width 20 height 12
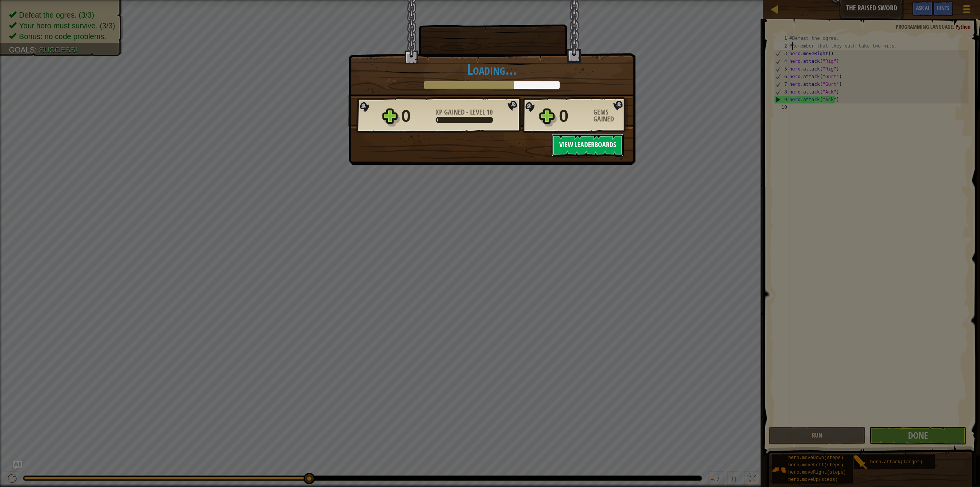
click at [568, 149] on button "View Leaderboards" at bounding box center [588, 145] width 72 height 23
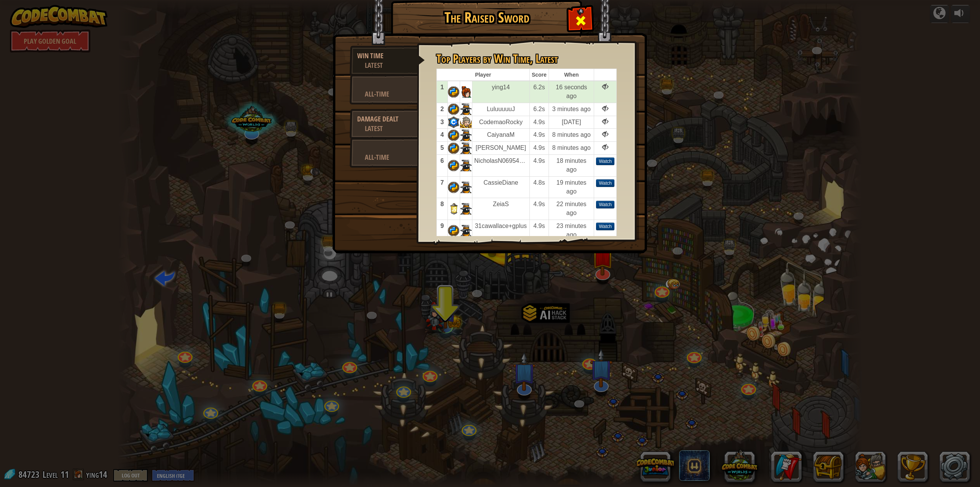
click at [574, 15] on div at bounding box center [581, 19] width 24 height 24
